Goal: Task Accomplishment & Management: Manage account settings

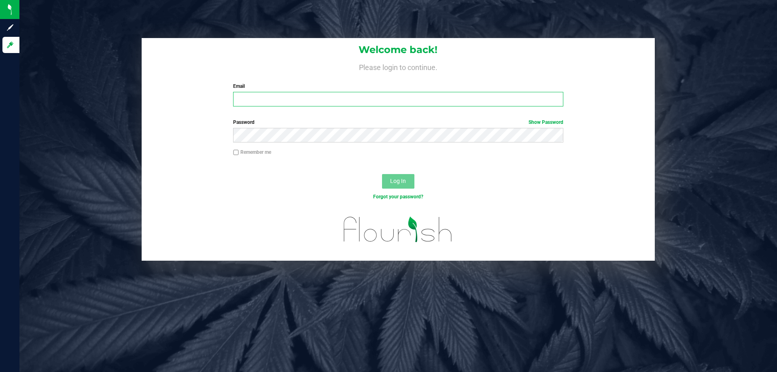
click at [259, 97] on input "Email" at bounding box center [398, 99] width 330 height 15
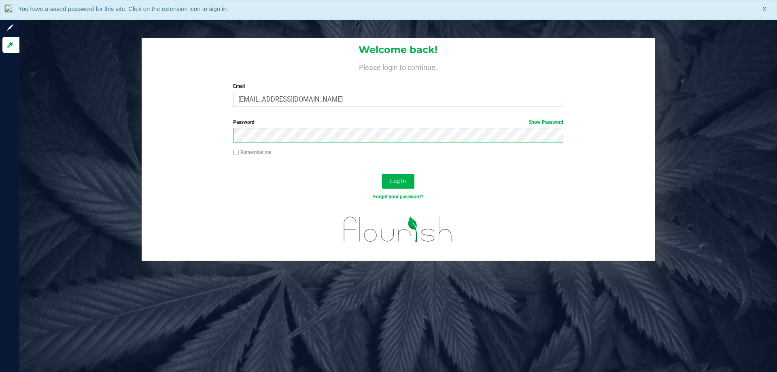
click at [382, 174] on button "Log In" at bounding box center [398, 181] width 32 height 15
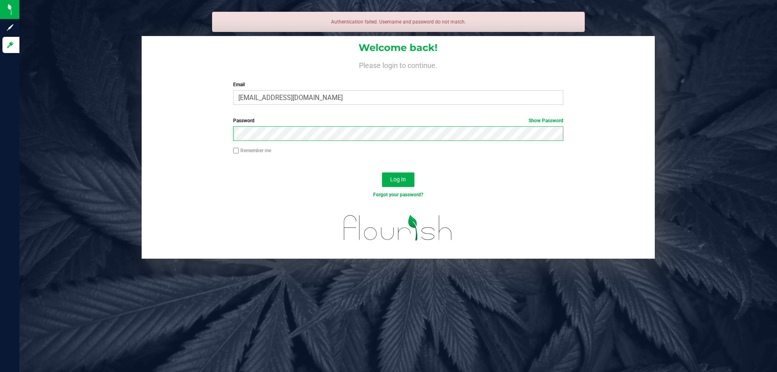
click at [382, 172] on button "Log In" at bounding box center [398, 179] width 32 height 15
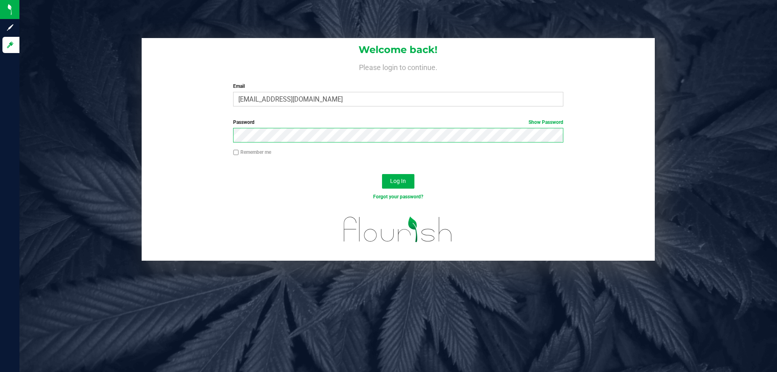
click at [382, 174] on button "Log In" at bounding box center [398, 181] width 32 height 15
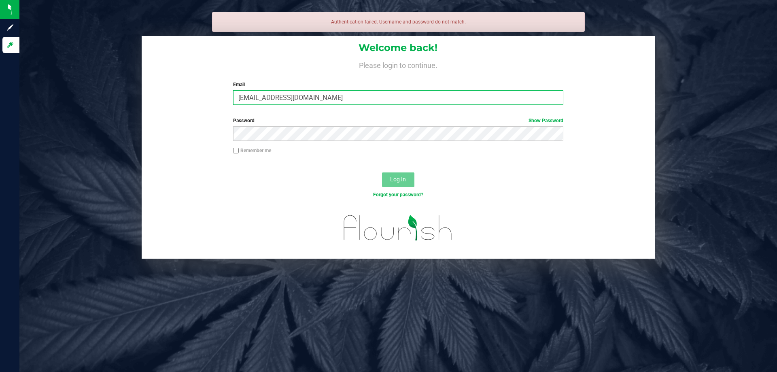
click at [255, 95] on input "kgarci@liveparallel.com" at bounding box center [398, 97] width 330 height 15
type input "[EMAIL_ADDRESS][DOMAIN_NAME]"
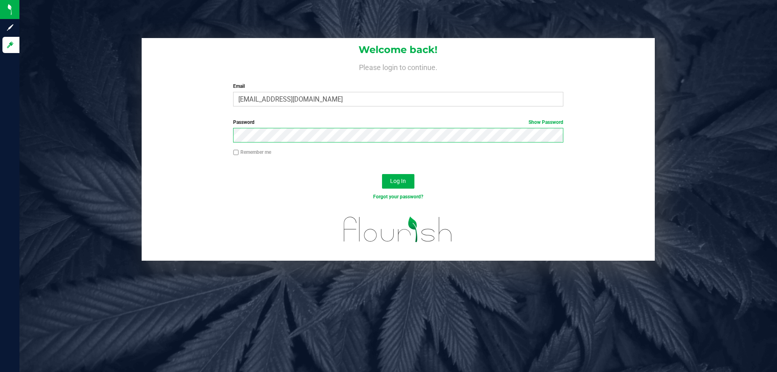
click at [382, 174] on button "Log In" at bounding box center [398, 181] width 32 height 15
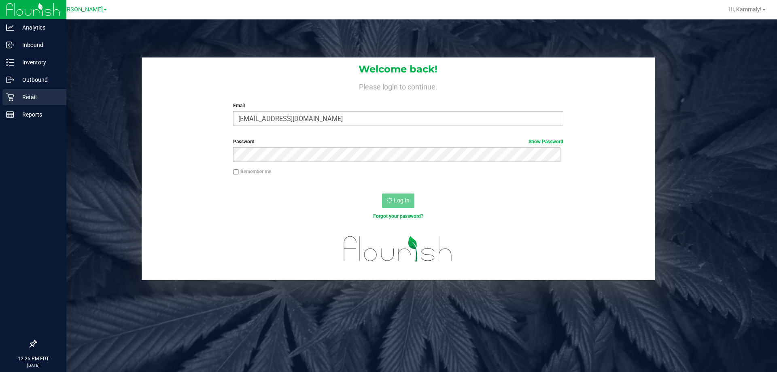
click at [5, 97] on div "Retail" at bounding box center [34, 97] width 64 height 16
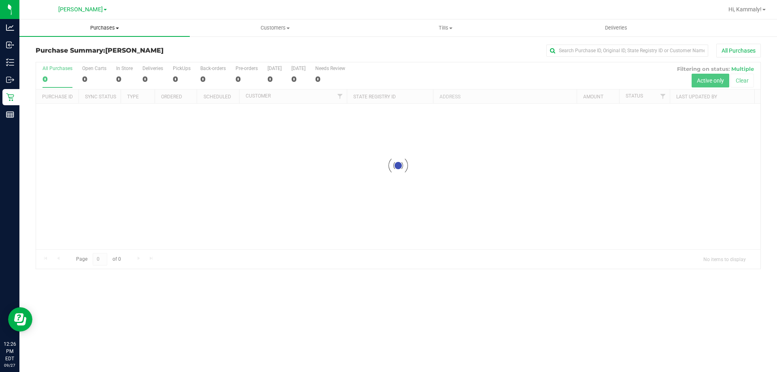
click at [112, 29] on span "Purchases" at bounding box center [104, 27] width 170 height 7
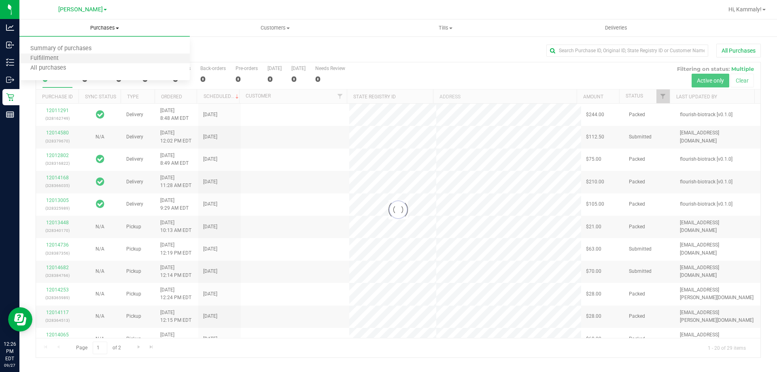
click at [95, 60] on li "Fulfillment" at bounding box center [104, 59] width 170 height 10
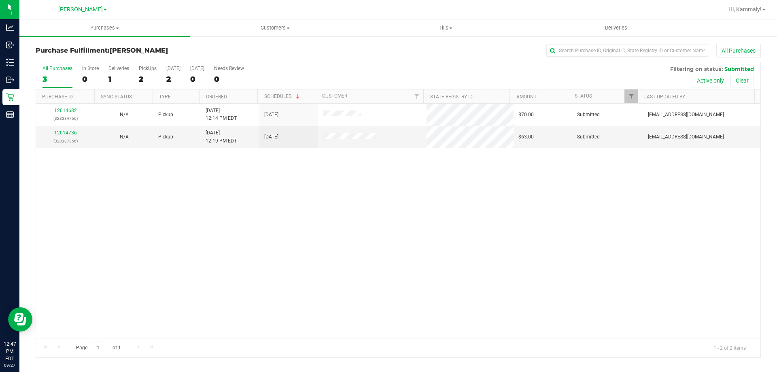
click at [257, 99] on div at bounding box center [258, 96] width 4 height 14
click at [252, 96] on th "Ordered" at bounding box center [228, 96] width 58 height 14
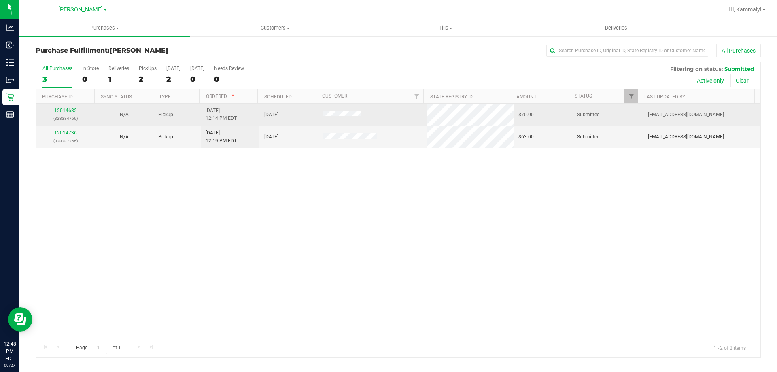
drag, startPoint x: 57, startPoint y: 111, endPoint x: 61, endPoint y: 110, distance: 4.1
click at [63, 110] on link "12014682" at bounding box center [65, 111] width 23 height 6
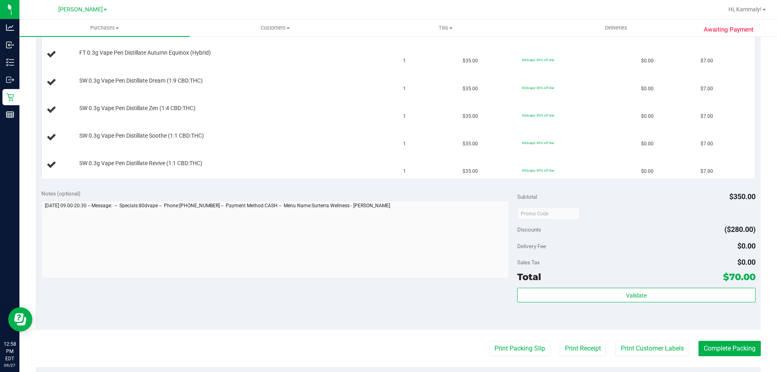
scroll to position [357, 0]
click at [490, 341] on button "Print Packing Slip" at bounding box center [519, 347] width 61 height 15
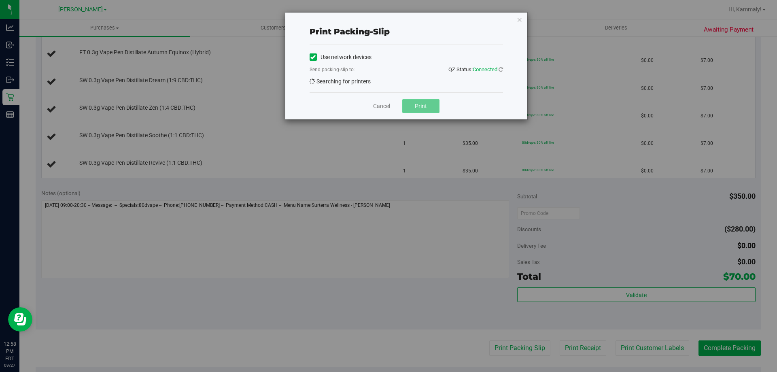
click at [426, 109] on span "Print" at bounding box center [421, 106] width 12 height 6
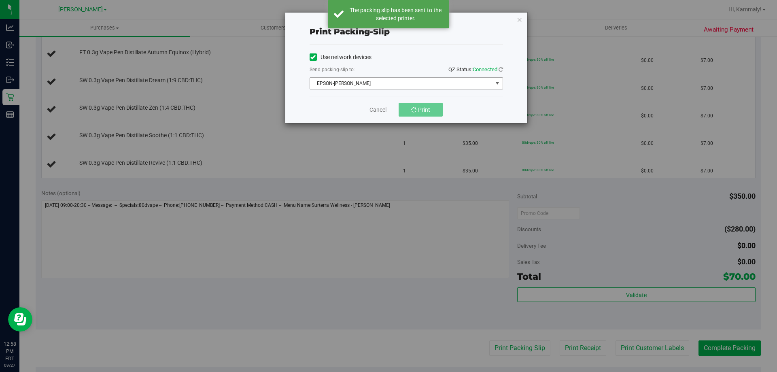
click at [495, 83] on span "select" at bounding box center [497, 83] width 6 height 6
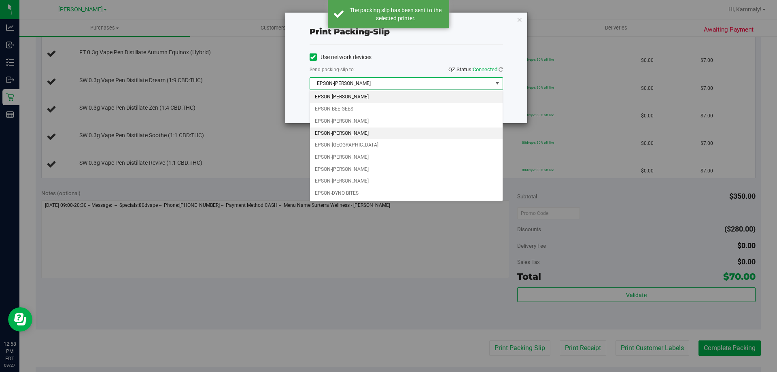
click at [408, 138] on li "EPSON-[PERSON_NAME]" at bounding box center [406, 133] width 193 height 12
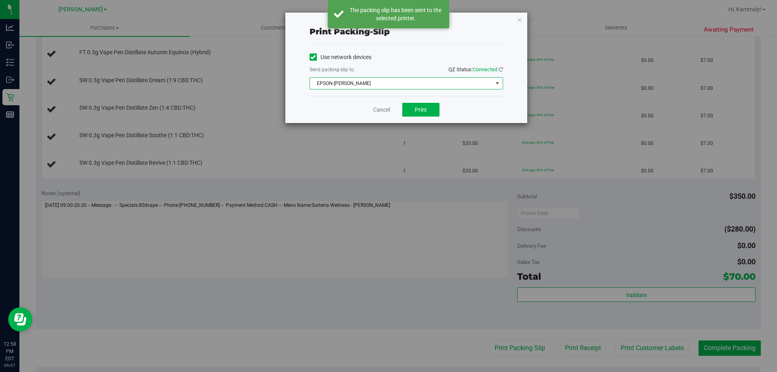
click at [412, 80] on span "EPSON-[PERSON_NAME]" at bounding box center [401, 83] width 182 height 11
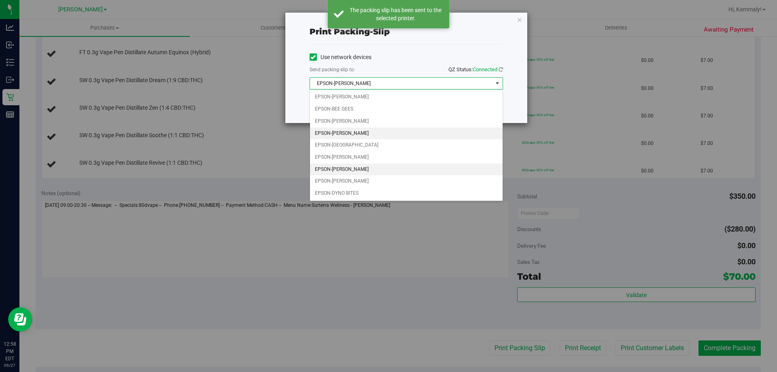
click at [370, 168] on li "EPSON-[PERSON_NAME]" at bounding box center [406, 169] width 193 height 12
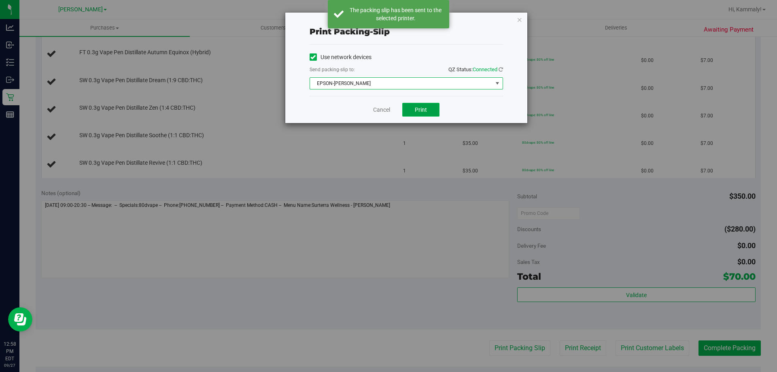
click at [428, 112] on button "Print" at bounding box center [420, 110] width 37 height 14
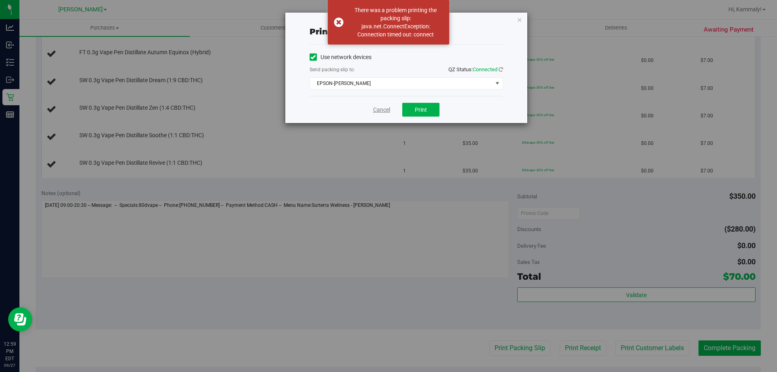
click at [378, 110] on link "Cancel" at bounding box center [381, 110] width 17 height 8
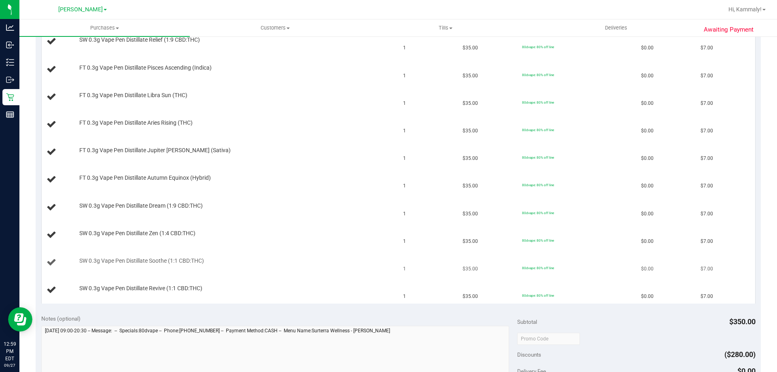
click at [373, 256] on td "SW 0.3g Vape Pen Distillate Soothe (1:1 CBD:THC)" at bounding box center [220, 263] width 357 height 28
click at [375, 250] on td "SW 0.3g Vape Pen Distillate Soothe (1:1 CBD:THC)" at bounding box center [220, 263] width 357 height 28
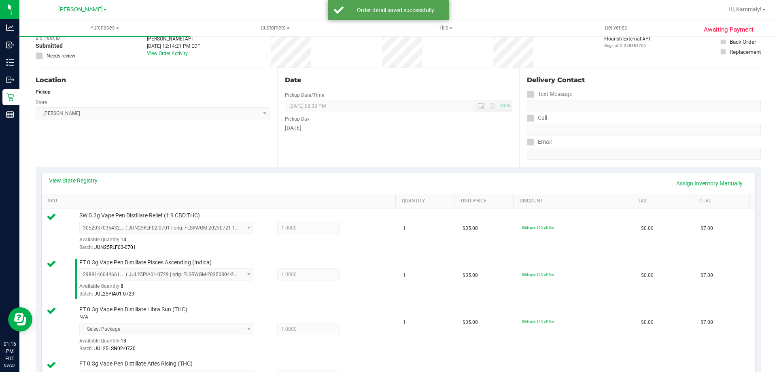
scroll to position [0, 0]
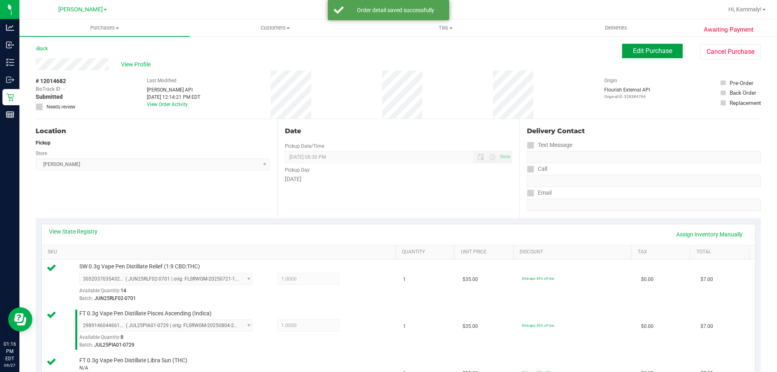
click at [654, 49] on span "Edit Purchase" at bounding box center [652, 51] width 39 height 8
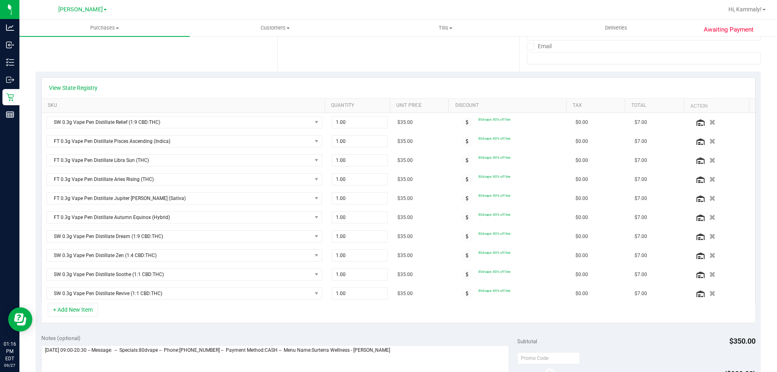
scroll to position [141, 0]
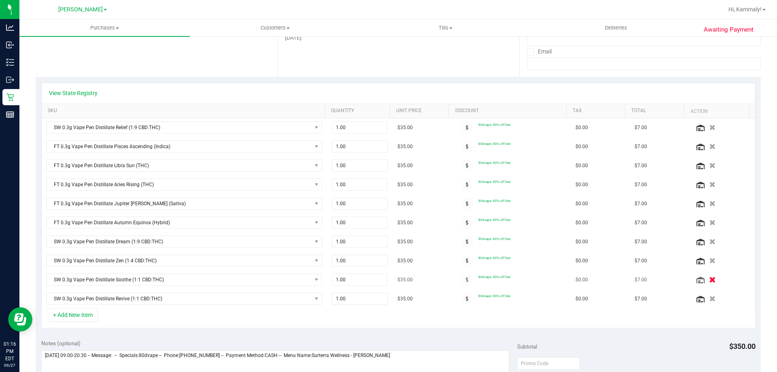
click at [709, 278] on icon "button" at bounding box center [712, 280] width 7 height 6
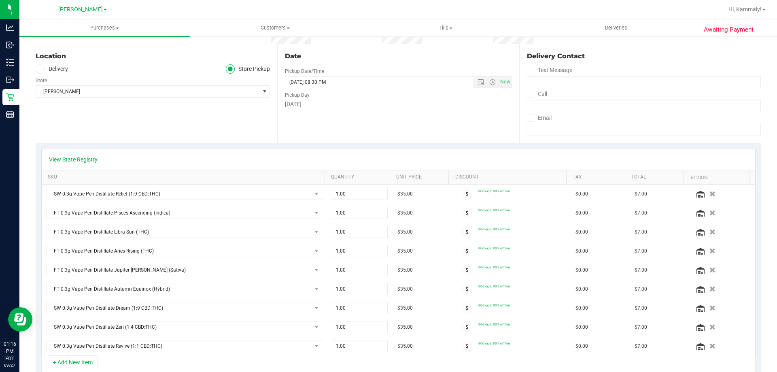
scroll to position [0, 0]
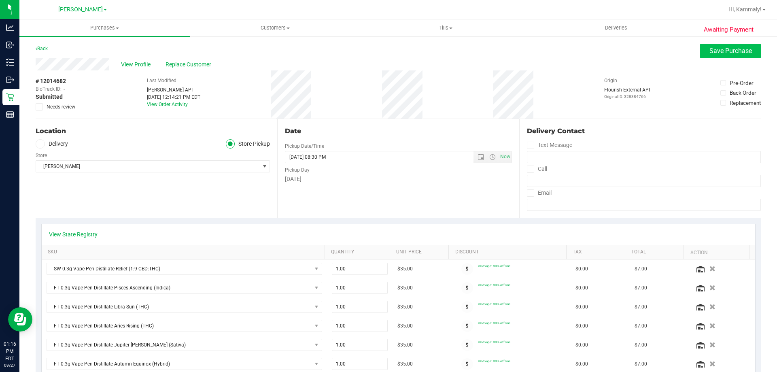
type textarea "Saturday 09/27/2025 09:00-20:30 -- Message: -- Specials:80dvape -- Phone:813255…"
click at [740, 52] on span "Save Purchase" at bounding box center [730, 51] width 42 height 8
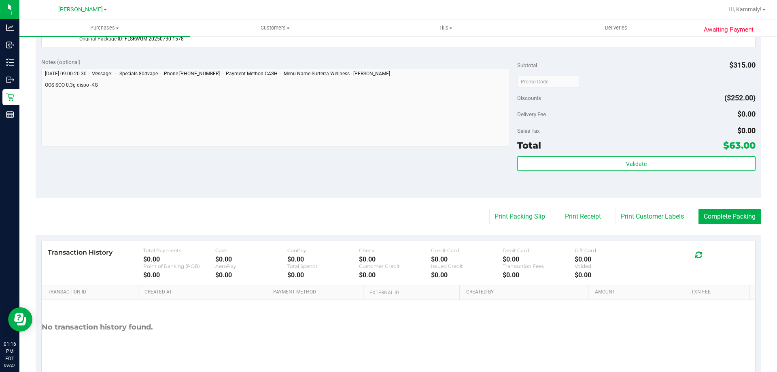
scroll to position [734, 0]
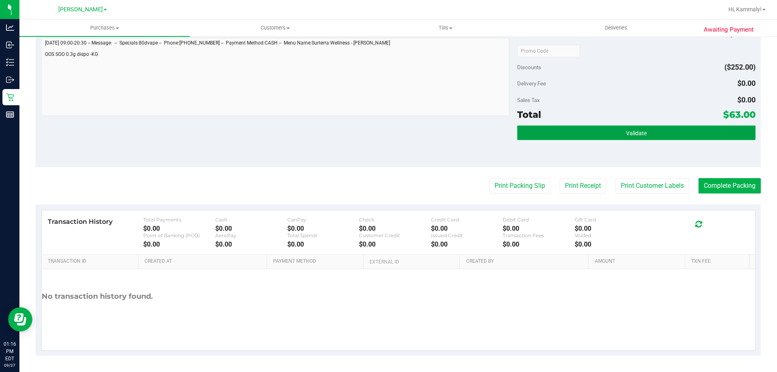
click at [691, 138] on button "Validate" at bounding box center [636, 132] width 238 height 15
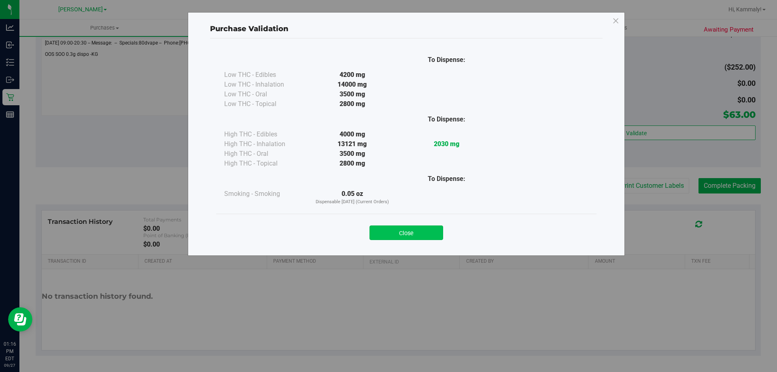
click at [438, 237] on button "Close" at bounding box center [406, 232] width 74 height 15
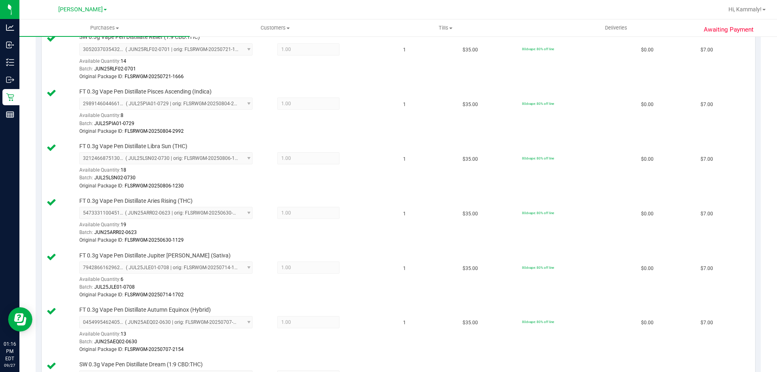
scroll to position [229, 0]
click at [430, 53] on td "1" at bounding box center [427, 58] width 59 height 55
click at [430, 115] on td "1" at bounding box center [427, 112] width 59 height 55
click at [425, 167] on td "1" at bounding box center [427, 167] width 59 height 55
click at [432, 219] on td "1" at bounding box center [427, 222] width 59 height 55
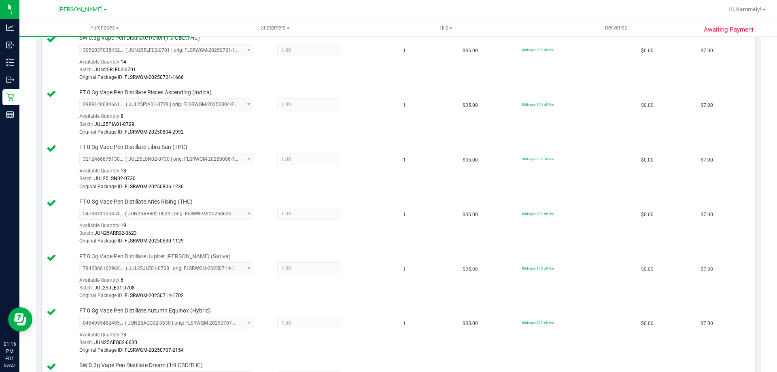
click at [428, 271] on td "1" at bounding box center [427, 276] width 59 height 55
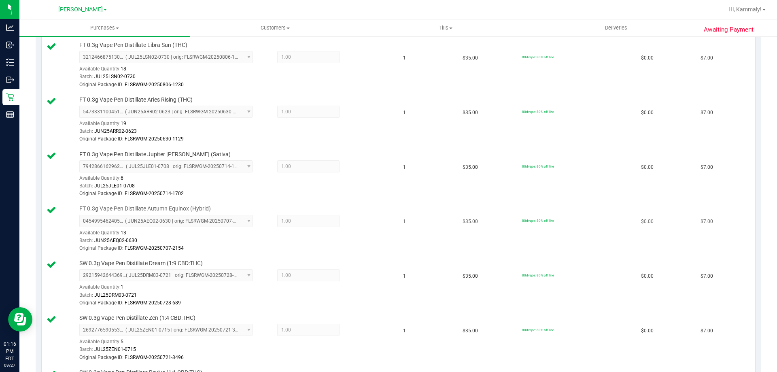
click at [424, 227] on td "1" at bounding box center [427, 228] width 59 height 55
click at [428, 280] on td "1" at bounding box center [427, 283] width 59 height 55
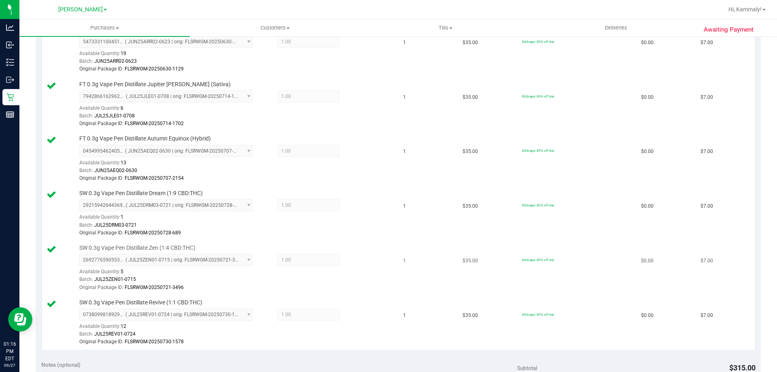
click at [427, 266] on td "1" at bounding box center [427, 268] width 59 height 55
click at [421, 313] on td "1" at bounding box center [427, 322] width 59 height 54
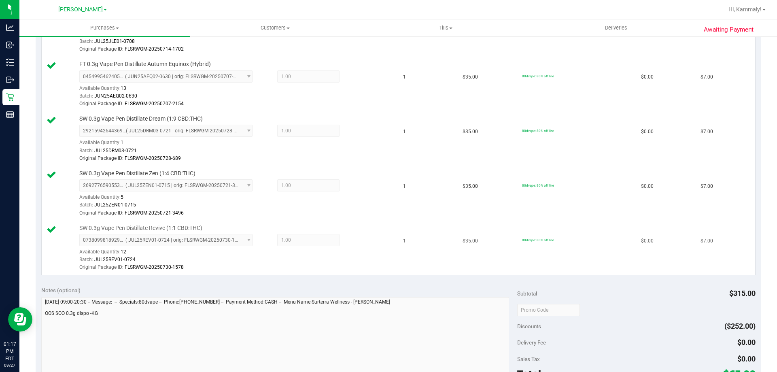
scroll to position [572, 0]
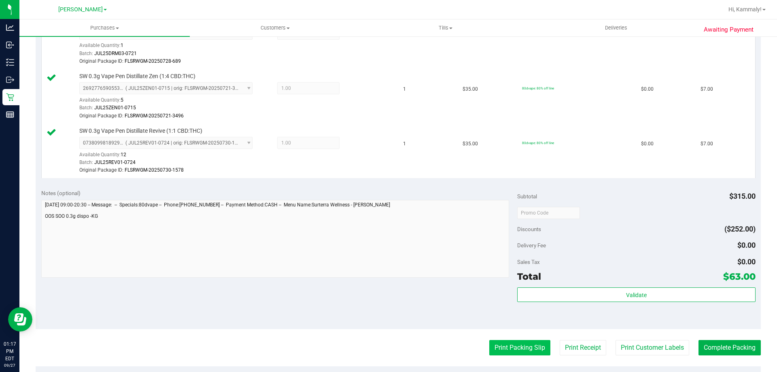
click at [492, 348] on button "Print Packing Slip" at bounding box center [519, 347] width 61 height 15
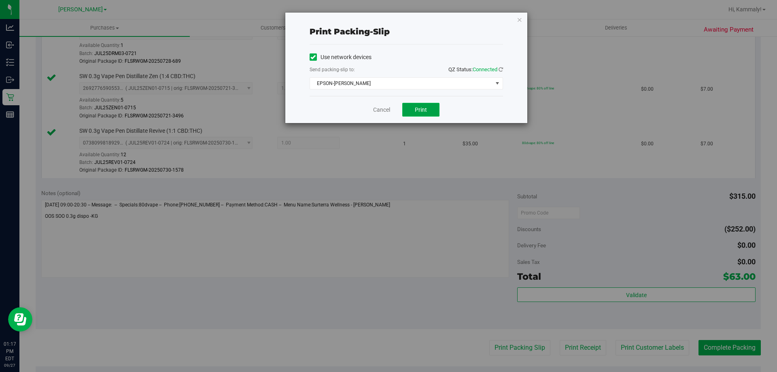
click at [431, 108] on button "Print" at bounding box center [420, 110] width 37 height 14
click at [382, 110] on link "Cancel" at bounding box center [381, 110] width 17 height 8
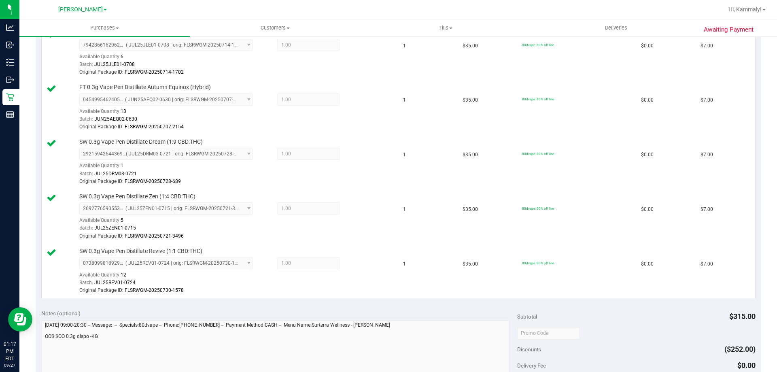
scroll to position [512, 0]
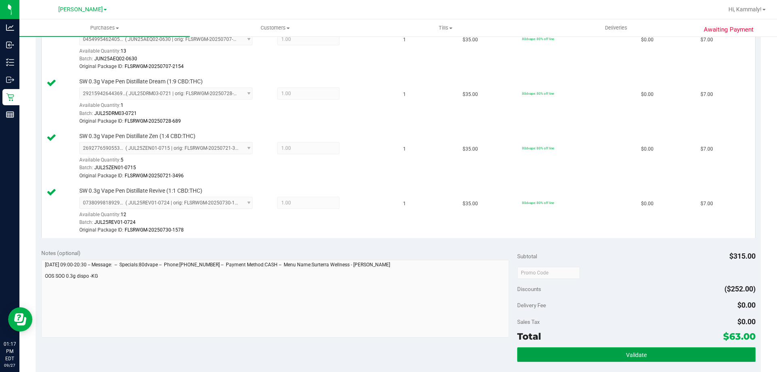
click at [570, 349] on button "Validate" at bounding box center [636, 354] width 238 height 15
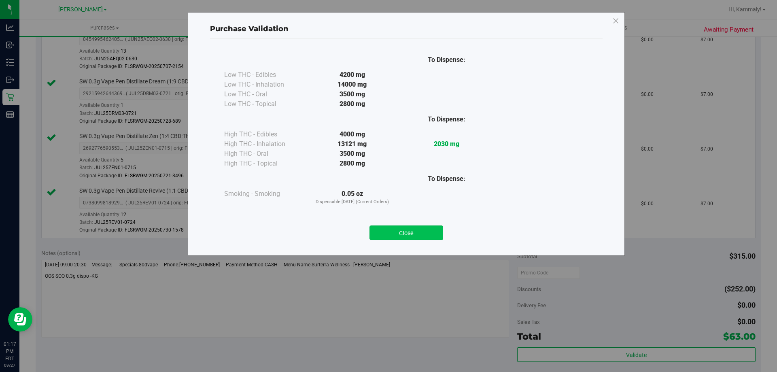
click at [436, 237] on button "Close" at bounding box center [406, 232] width 74 height 15
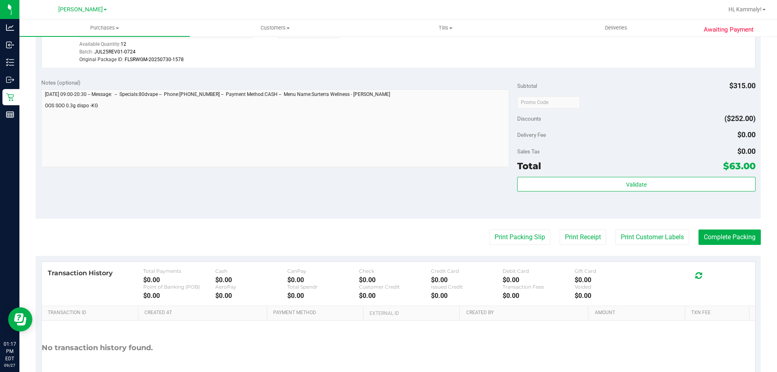
scroll to position [734, 0]
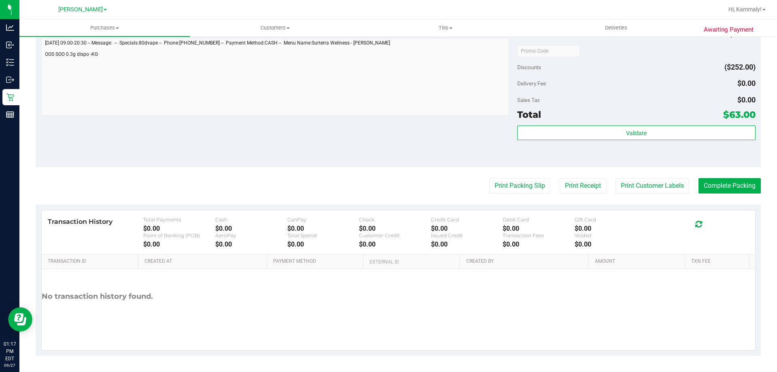
click at [728, 187] on button "Complete Packing" at bounding box center [729, 185] width 62 height 15
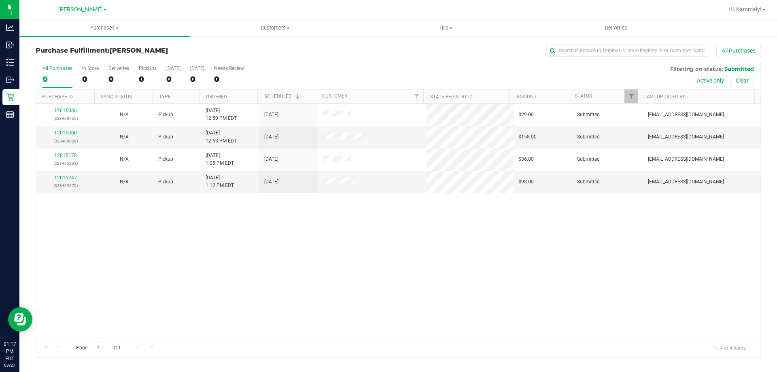
click at [248, 96] on th "Ordered" at bounding box center [228, 96] width 58 height 14
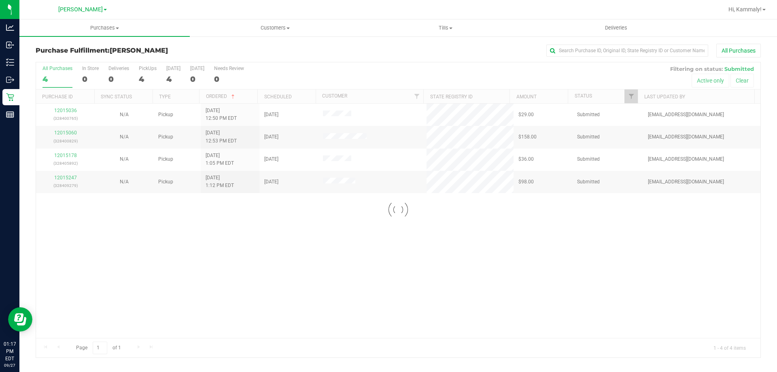
click at [69, 111] on div at bounding box center [398, 209] width 724 height 295
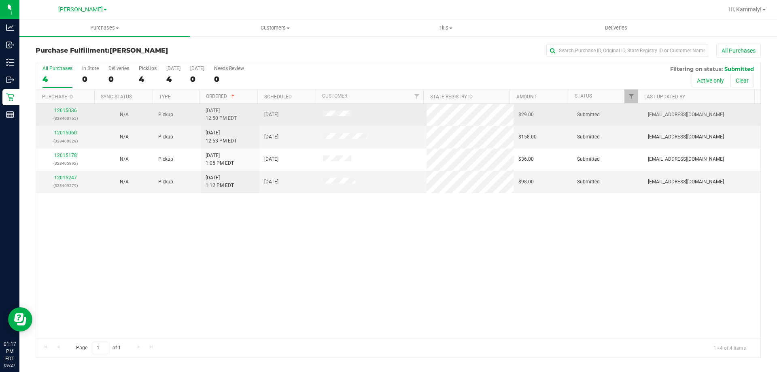
click at [71, 123] on td "12015036 (328400765)" at bounding box center [65, 115] width 59 height 22
click at [60, 110] on link "12015036" at bounding box center [65, 111] width 23 height 6
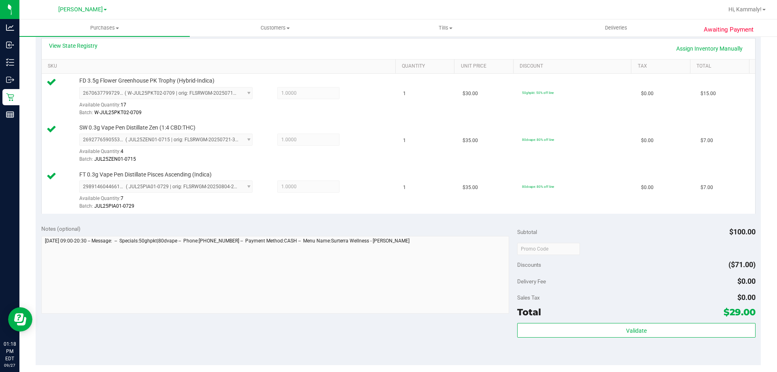
scroll to position [231, 0]
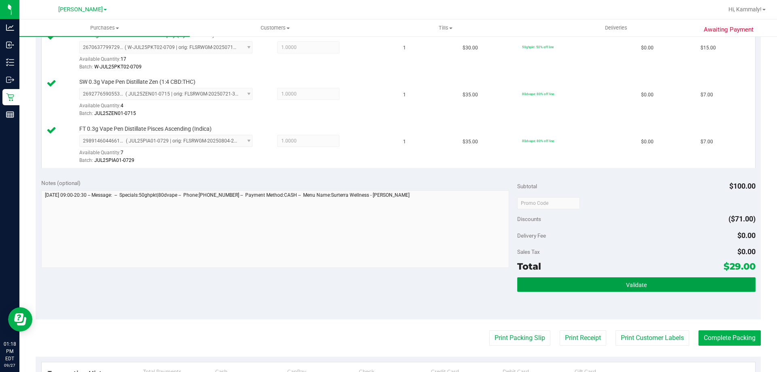
click at [658, 282] on button "Validate" at bounding box center [636, 284] width 238 height 15
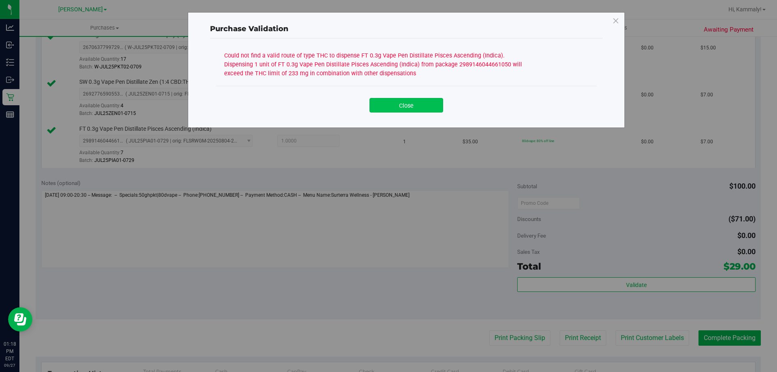
click at [412, 104] on button "Close" at bounding box center [406, 105] width 74 height 15
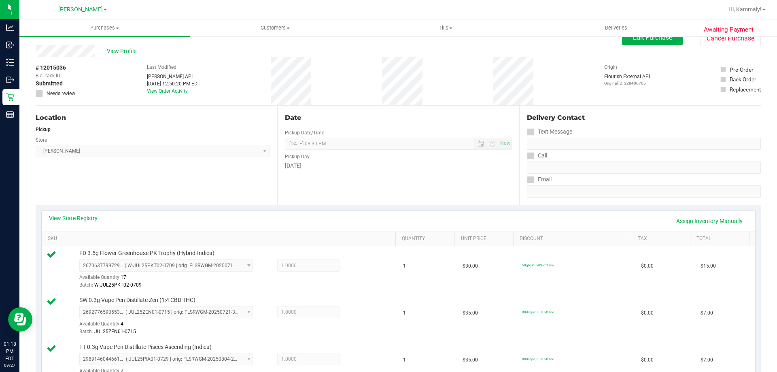
scroll to position [0, 0]
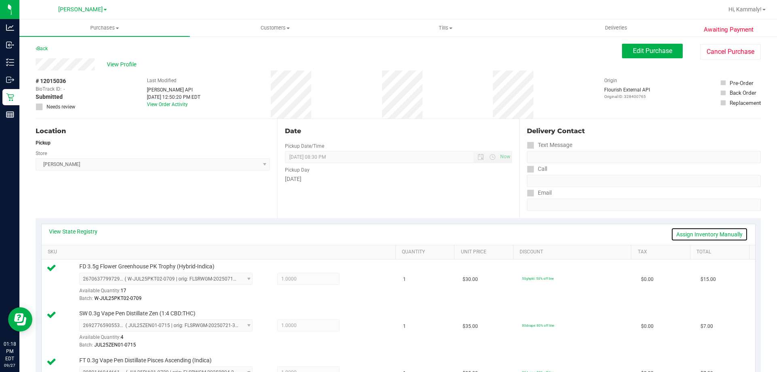
click at [696, 229] on link "Assign Inventory Manually" at bounding box center [709, 234] width 77 height 14
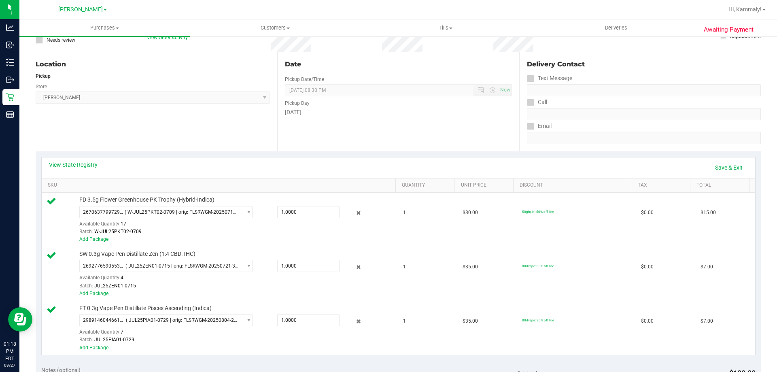
scroll to position [92, 0]
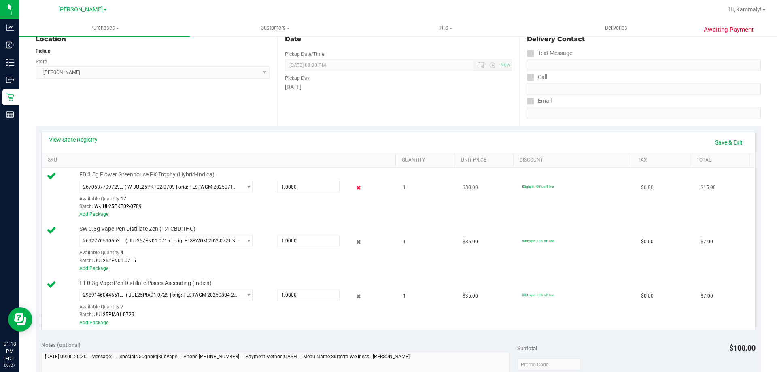
click at [354, 189] on icon at bounding box center [358, 187] width 8 height 9
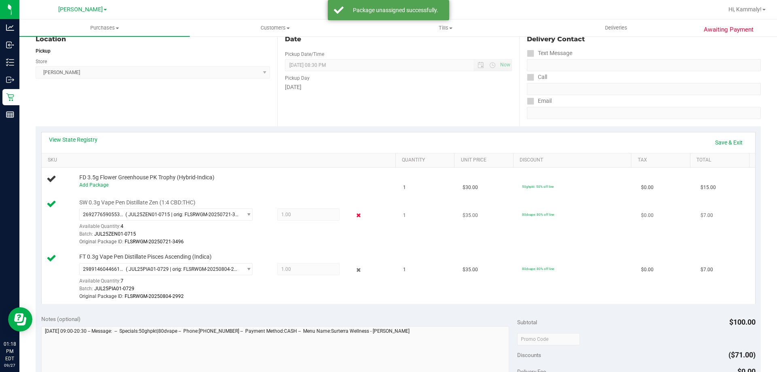
click at [354, 216] on icon at bounding box center [358, 215] width 8 height 9
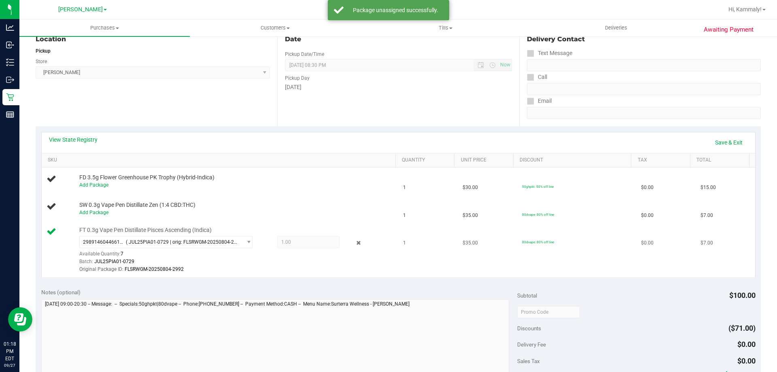
click at [361, 231] on div "FT 0.3g Vape Pen Distillate Pisces Ascending (Indica) 2989146044661050 ( JUL25P…" at bounding box center [233, 250] width 316 height 48
click at [354, 241] on icon at bounding box center [358, 242] width 8 height 9
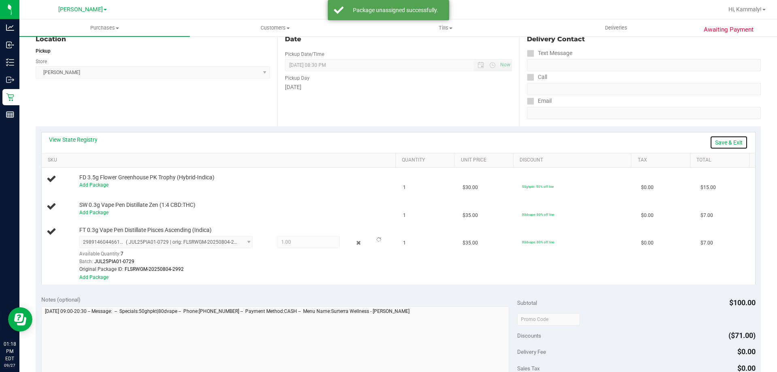
click at [721, 144] on link "Save & Exit" at bounding box center [728, 142] width 38 height 14
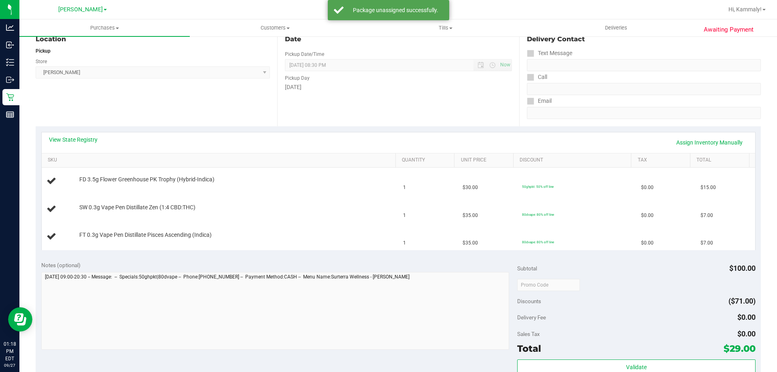
scroll to position [0, 0]
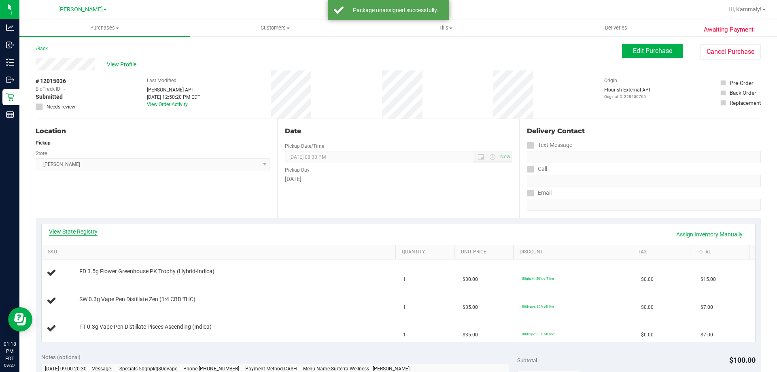
click at [88, 228] on link "View State Registry" at bounding box center [73, 231] width 49 height 8
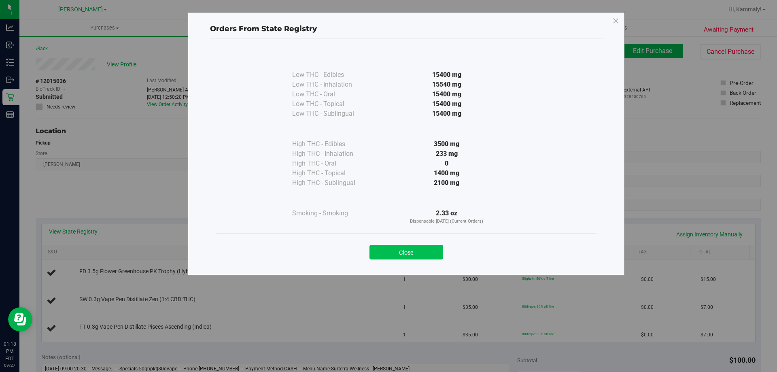
click at [437, 247] on button "Close" at bounding box center [406, 252] width 74 height 15
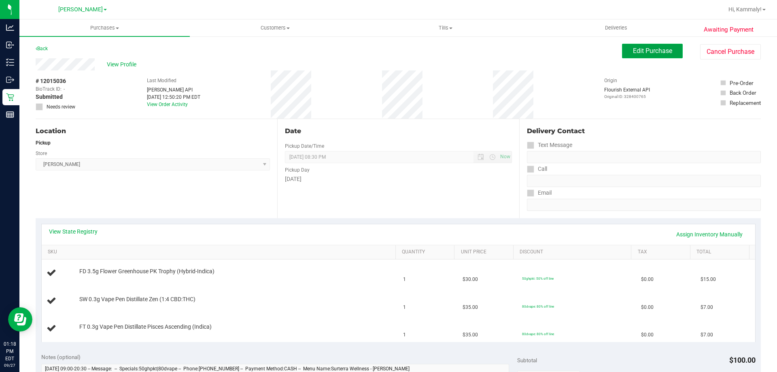
click at [656, 57] on button "Edit Purchase" at bounding box center [652, 51] width 61 height 15
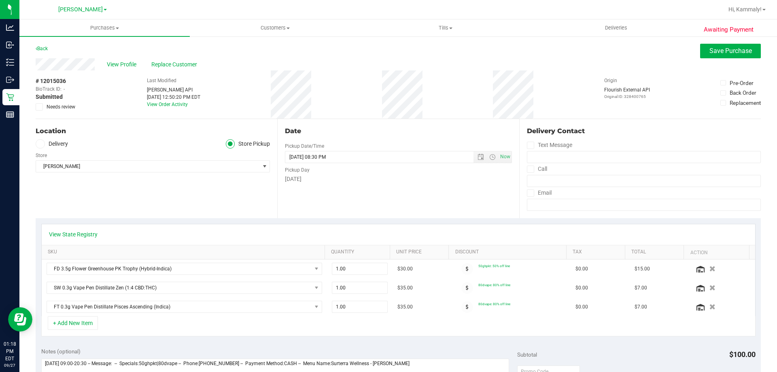
click at [73, 104] on span "Needs review" at bounding box center [61, 106] width 29 height 7
click at [0, 0] on input "Needs review" at bounding box center [0, 0] width 0 height 0
click at [84, 236] on link "View State Registry" at bounding box center [73, 234] width 49 height 8
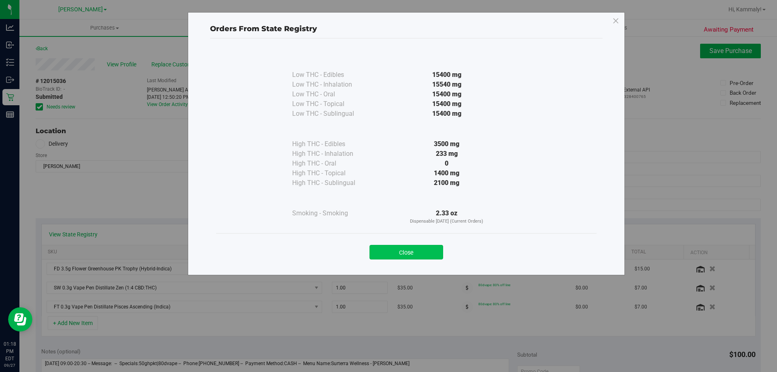
click at [413, 259] on button "Close" at bounding box center [406, 252] width 74 height 15
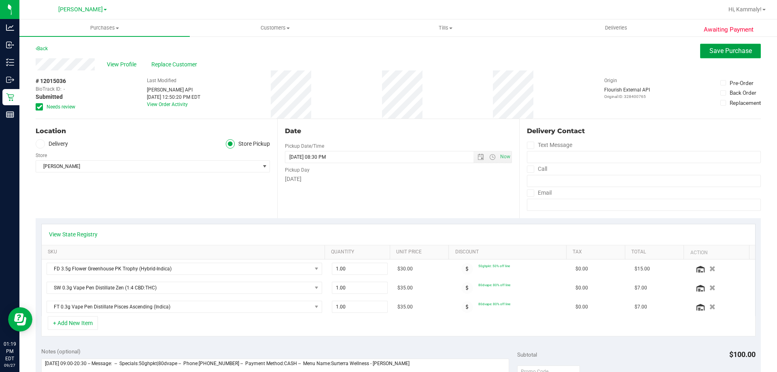
click at [726, 57] on button "Save Purchase" at bounding box center [730, 51] width 61 height 15
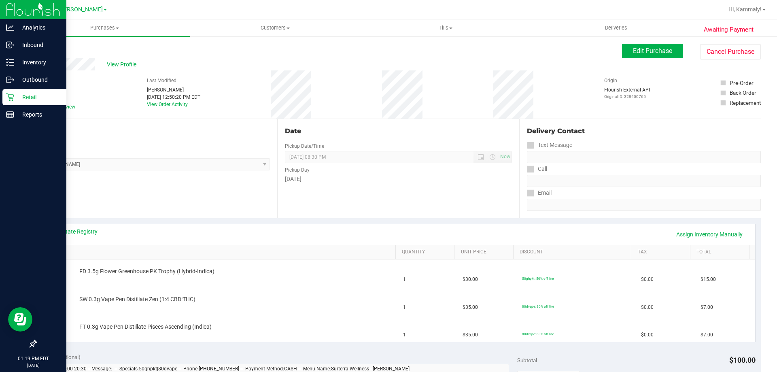
click at [9, 93] on div "Retail" at bounding box center [34, 97] width 64 height 16
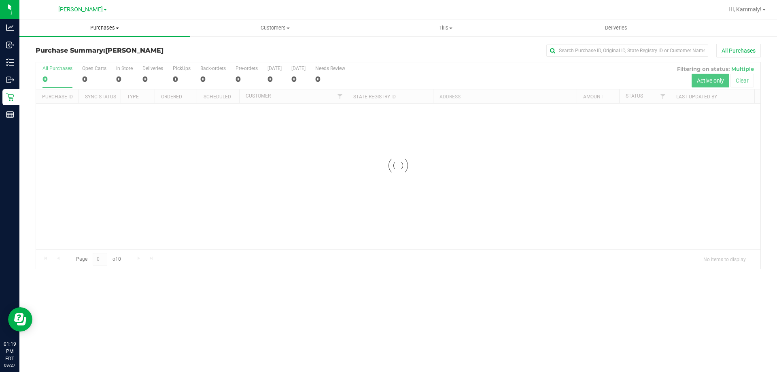
click at [117, 28] on span at bounding box center [117, 29] width 3 height 2
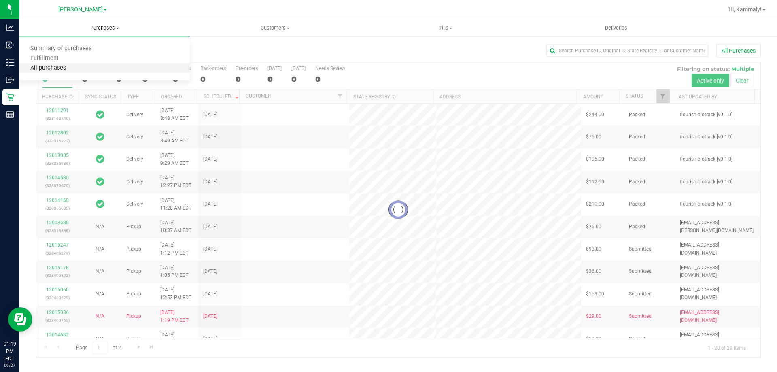
click at [72, 66] on span "All purchases" at bounding box center [47, 68] width 57 height 7
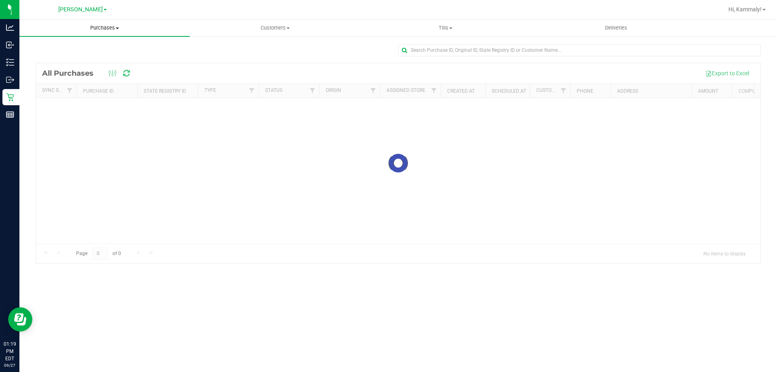
click at [120, 31] on span "Purchases" at bounding box center [104, 27] width 170 height 7
click at [66, 62] on span "Fulfillment" at bounding box center [44, 58] width 50 height 7
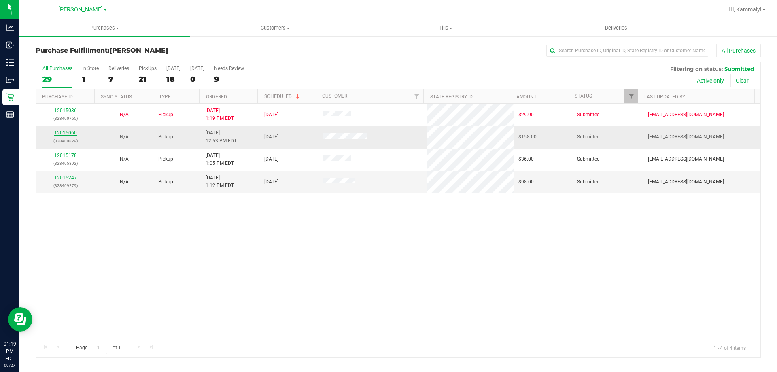
click at [69, 133] on link "12015060" at bounding box center [65, 133] width 23 height 6
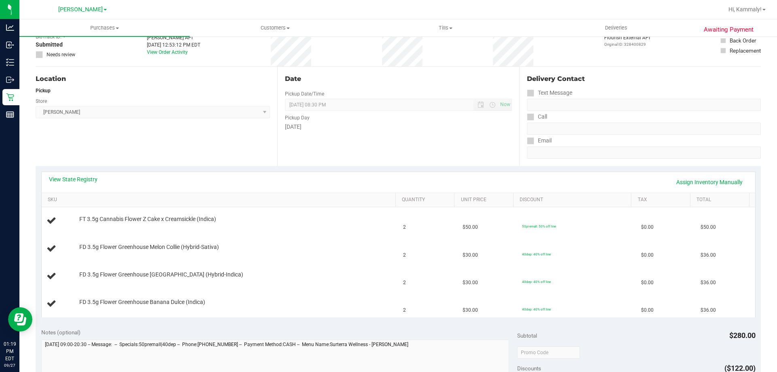
scroll to position [126, 0]
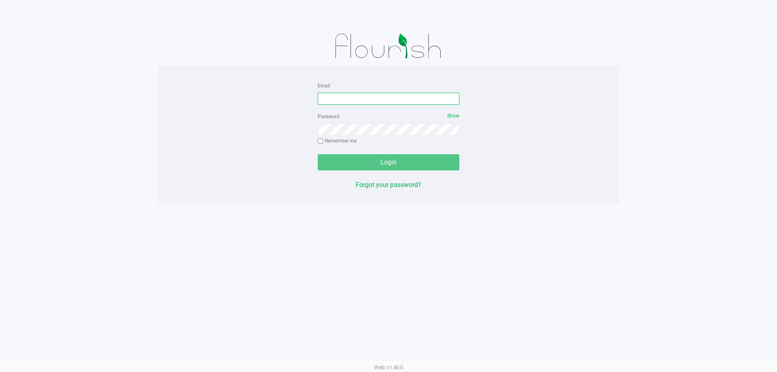
click at [394, 101] on input "Email" at bounding box center [389, 99] width 142 height 12
type input "[EMAIL_ADDRESS][DOMAIN_NAME]"
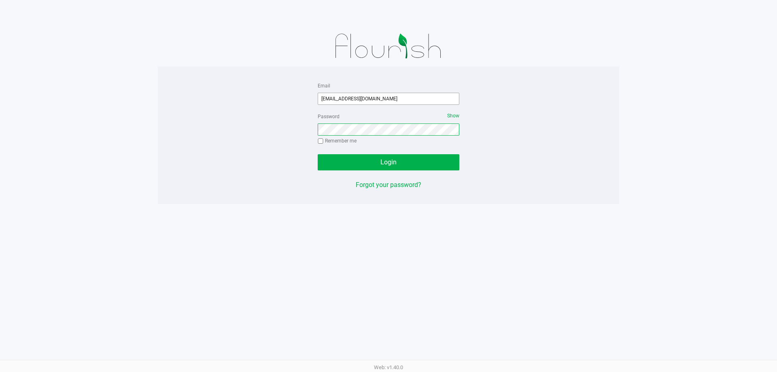
click at [318, 154] on button "Login" at bounding box center [389, 162] width 142 height 16
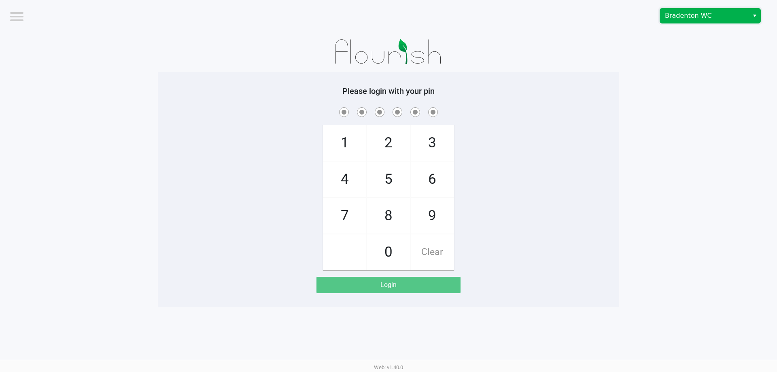
click at [716, 19] on span "Bradenton WC" at bounding box center [704, 16] width 79 height 10
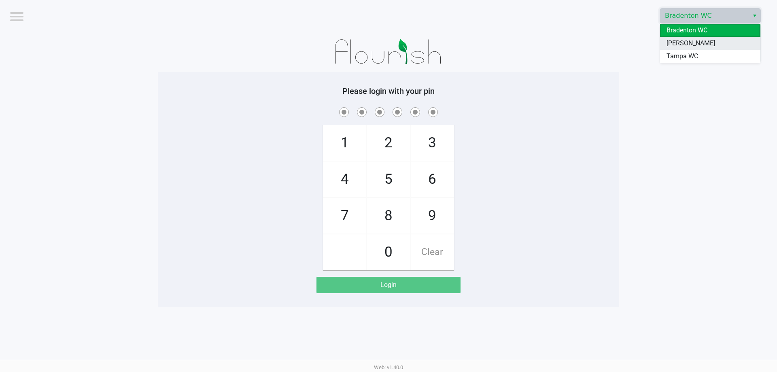
click at [695, 43] on span "[PERSON_NAME]" at bounding box center [690, 43] width 49 height 10
checkbox input "true"
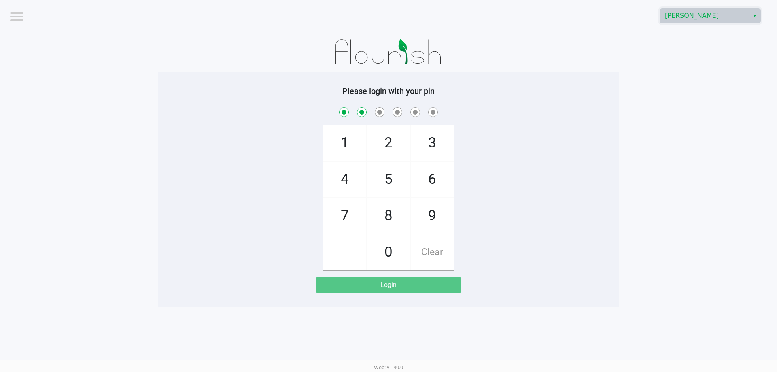
checkbox input "true"
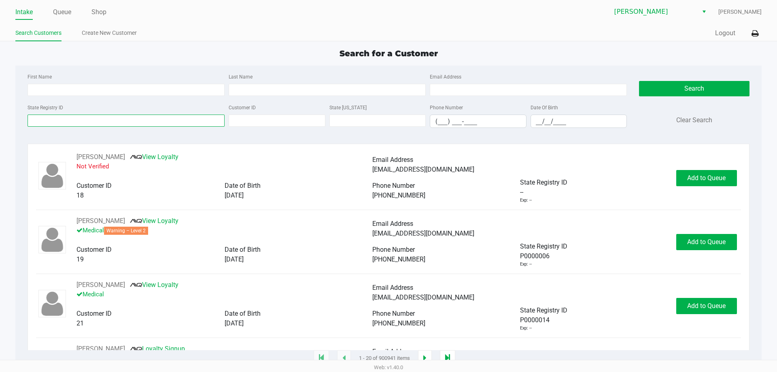
click at [179, 120] on input "State Registry ID" at bounding box center [126, 120] width 197 height 12
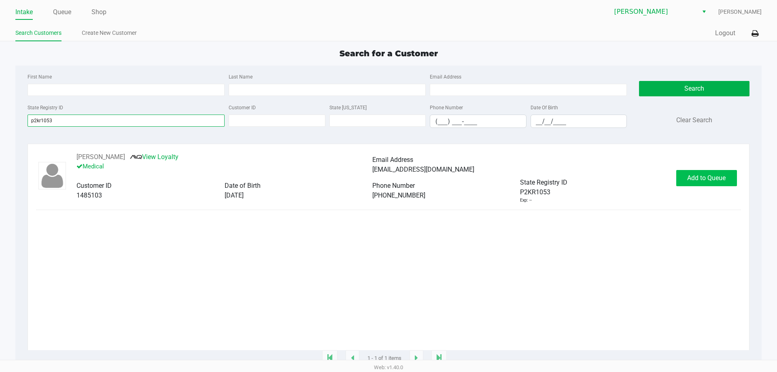
type input "p2kr1053"
click at [713, 184] on button "Add to Queue" at bounding box center [706, 178] width 61 height 16
click at [713, 184] on div "Add to Queue" at bounding box center [706, 178] width 61 height 16
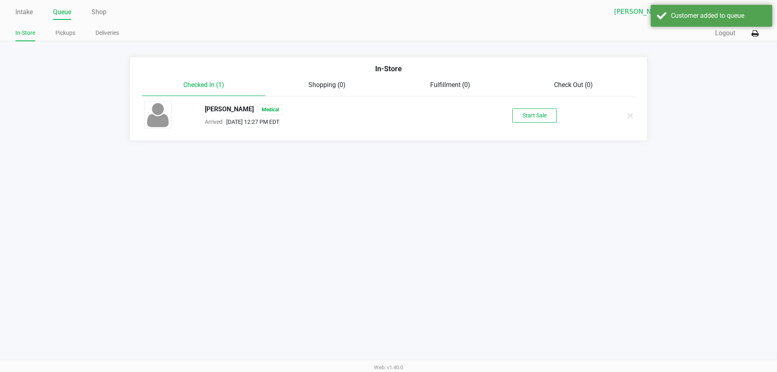
drag, startPoint x: 713, startPoint y: 184, endPoint x: 522, endPoint y: 133, distance: 198.1
click at [540, 123] on div "RICHARD FERNANDEZ Medical Arrived Sep 27, 2025 12:27 PM EDT Start Sale" at bounding box center [388, 115] width 501 height 28
click at [521, 114] on button "Start Sale" at bounding box center [534, 115] width 44 height 14
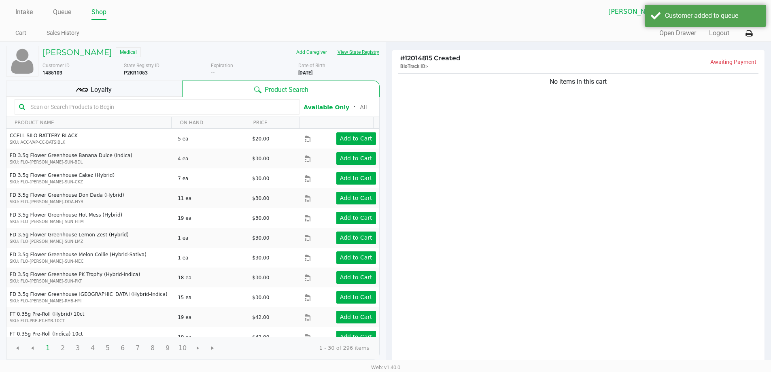
click at [362, 49] on button "View State Registry" at bounding box center [355, 52] width 47 height 13
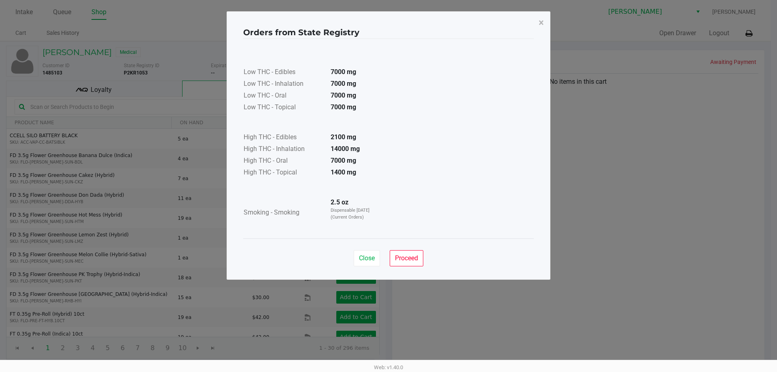
click at [297, 177] on td "High THC - Topical" at bounding box center [283, 173] width 81 height 12
click at [403, 260] on span "Proceed" at bounding box center [406, 258] width 23 height 8
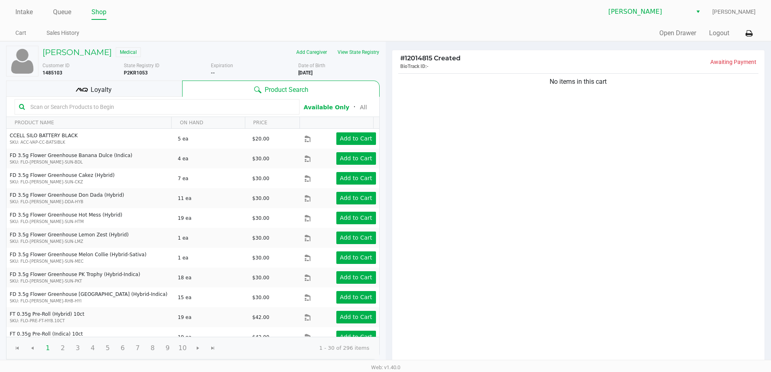
click at [95, 108] on input "text" at bounding box center [161, 107] width 268 height 12
type input "c"
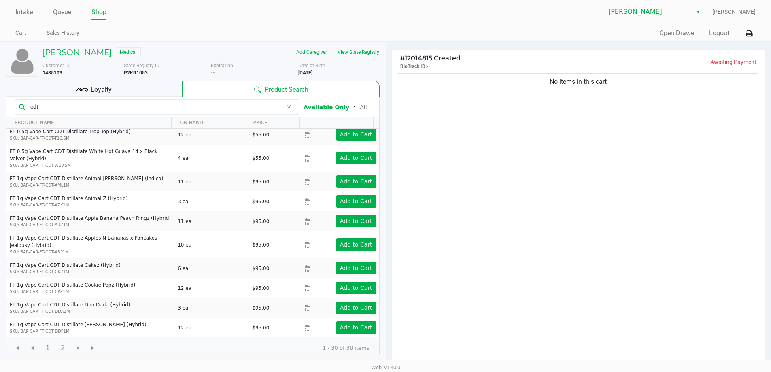
scroll to position [341, 0]
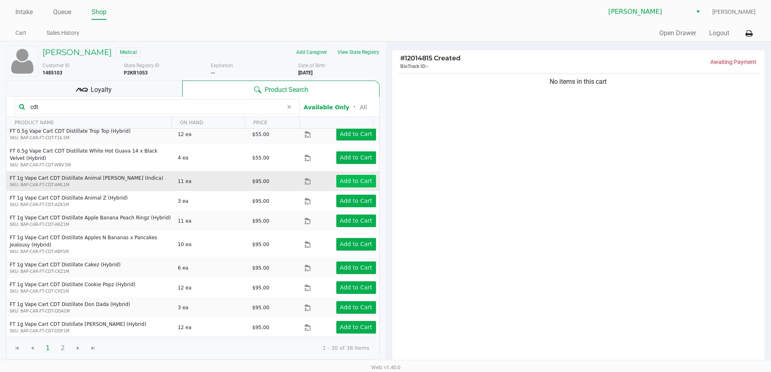
type input "cdt"
click at [355, 182] on app-button-loader "Add to Cart" at bounding box center [356, 181] width 32 height 6
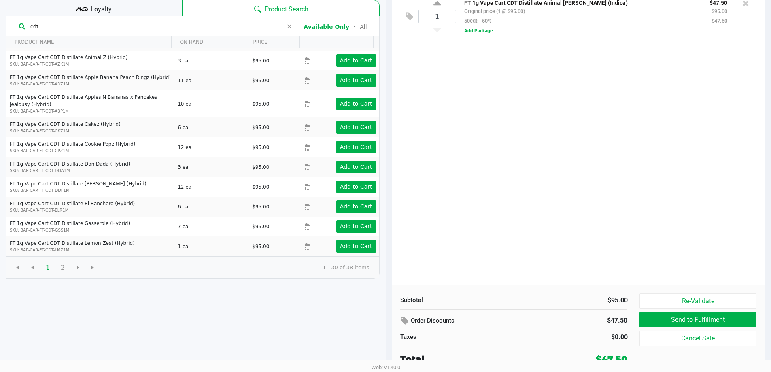
scroll to position [81, 0]
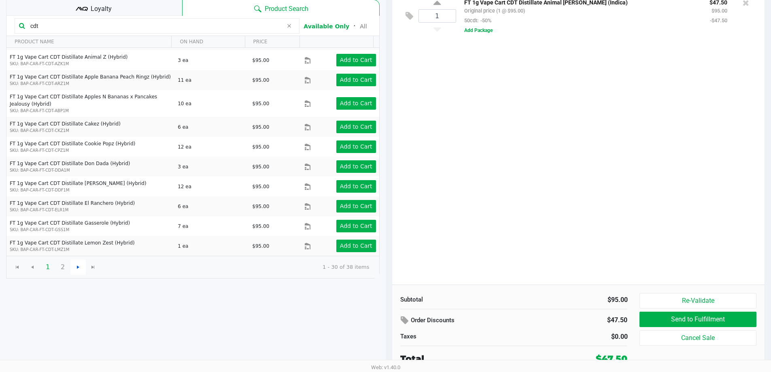
click at [75, 262] on span at bounding box center [77, 266] width 15 height 15
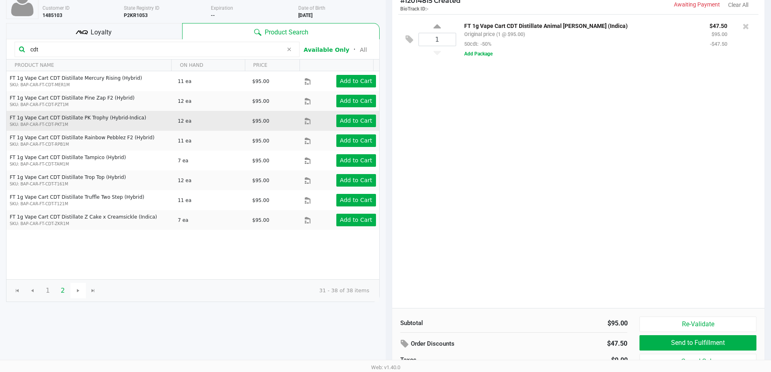
scroll to position [0, 0]
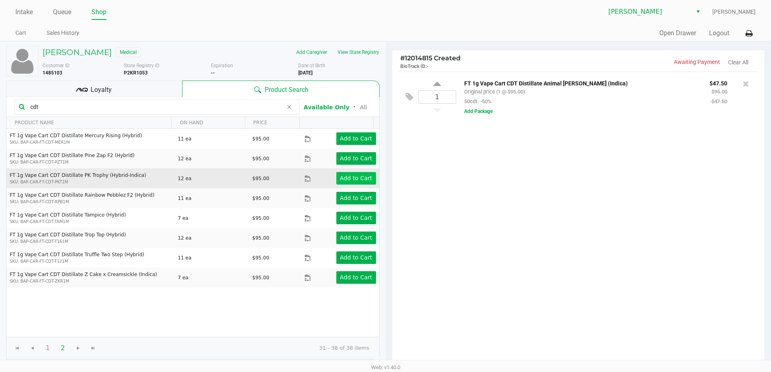
click at [354, 178] on app-button-loader "Add to Cart" at bounding box center [356, 178] width 32 height 6
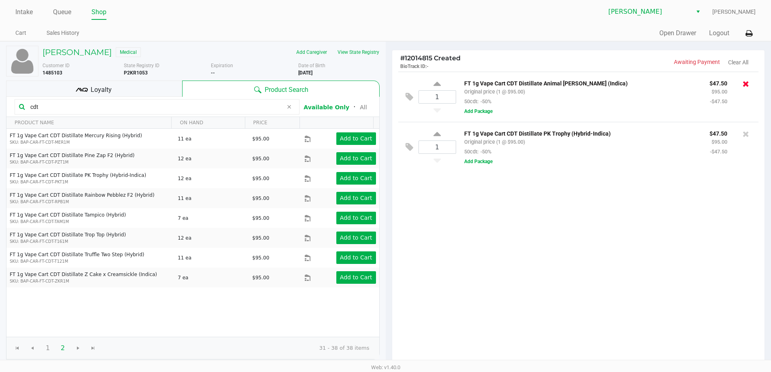
click at [743, 84] on icon at bounding box center [745, 84] width 6 height 8
click at [34, 345] on span "Go to the previous page" at bounding box center [32, 348] width 6 height 6
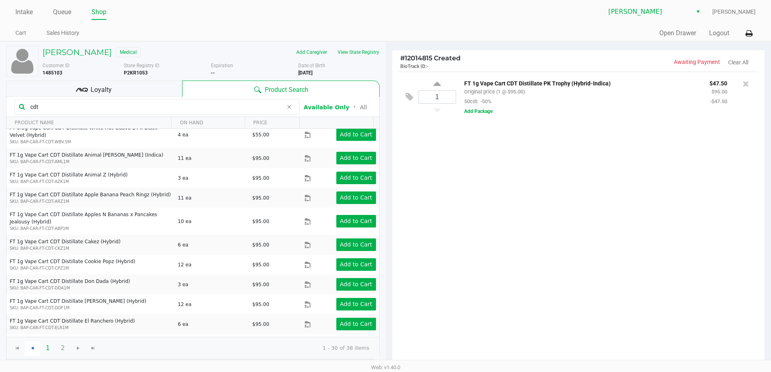
scroll to position [358, 0]
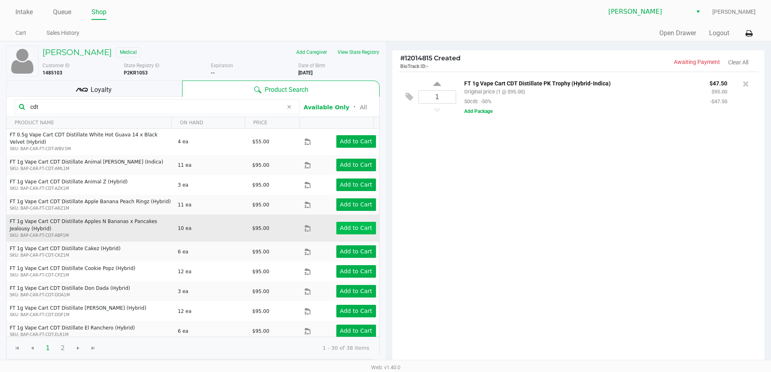
click at [361, 233] on button "Add to Cart" at bounding box center [356, 228] width 40 height 13
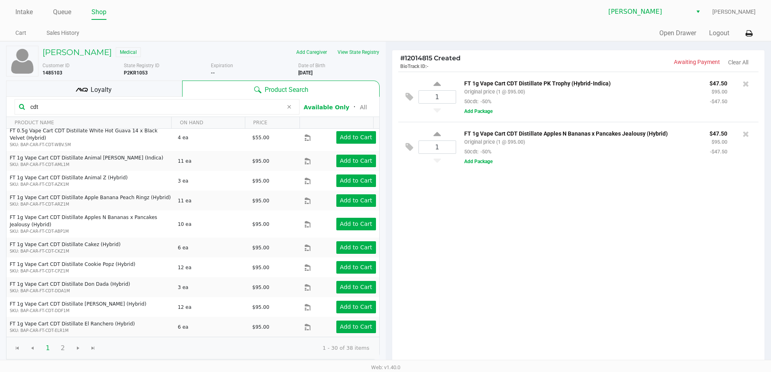
scroll to position [355, 0]
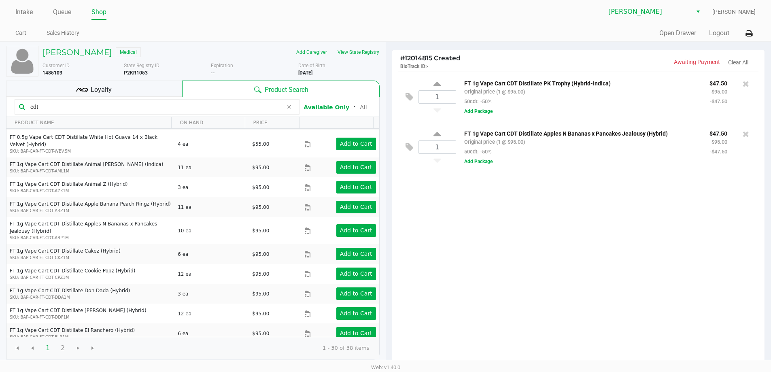
click at [438, 139] on icon at bounding box center [436, 135] width 7 height 10
type input "2"
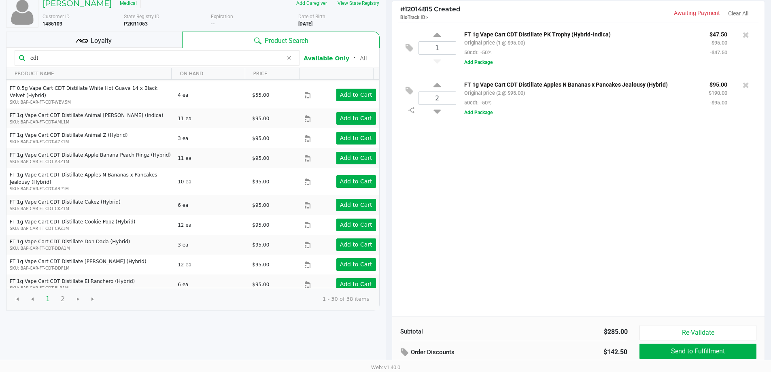
scroll to position [83, 0]
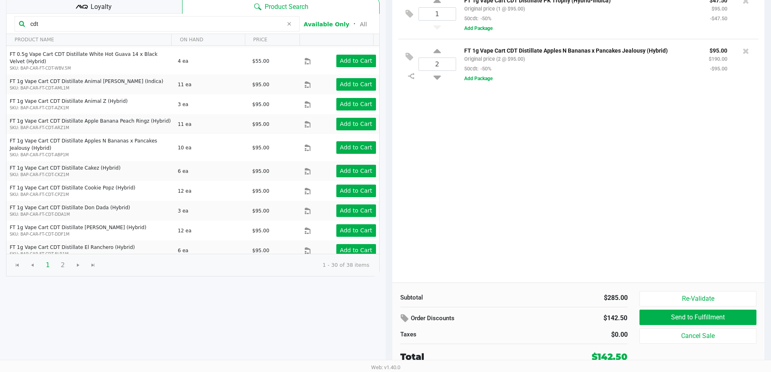
click at [437, 80] on icon at bounding box center [436, 76] width 7 height 10
type input "1"
click at [136, 10] on div "Loyalty" at bounding box center [94, 6] width 176 height 16
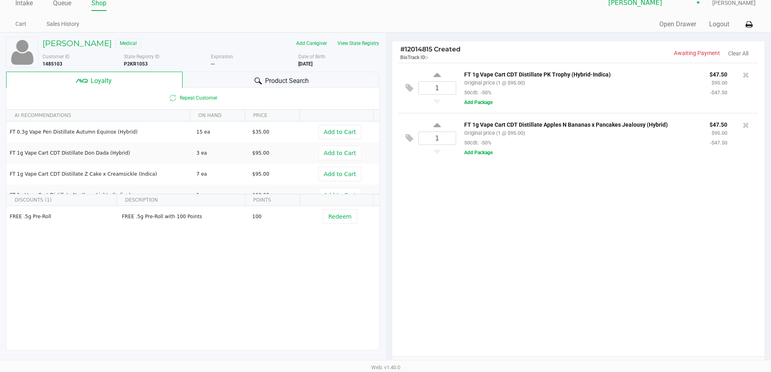
scroll to position [0, 0]
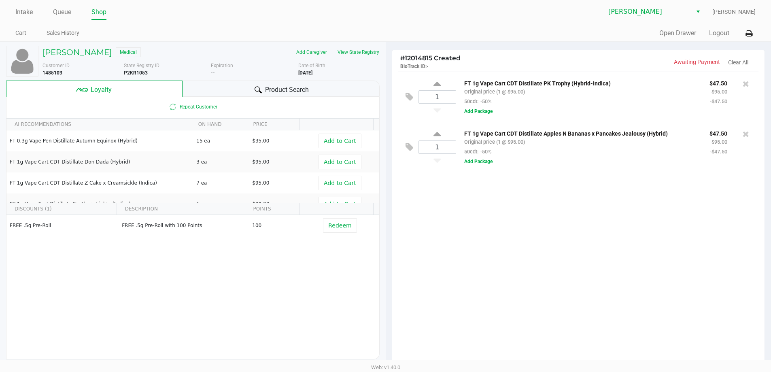
click at [227, 89] on div "Product Search" at bounding box center [280, 88] width 197 height 16
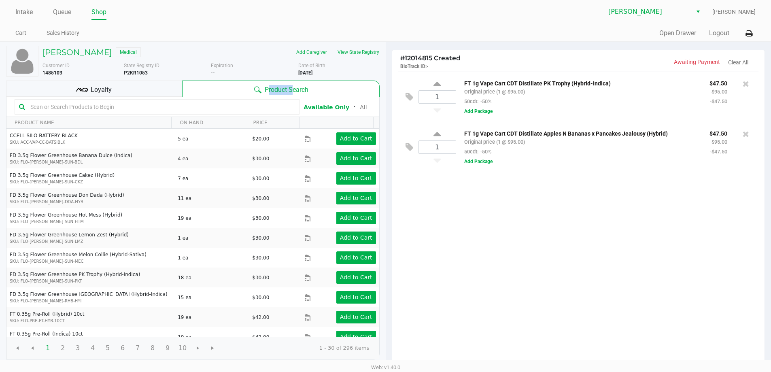
click at [208, 106] on input "text" at bounding box center [161, 107] width 268 height 12
click at [744, 84] on icon at bounding box center [745, 84] width 6 height 8
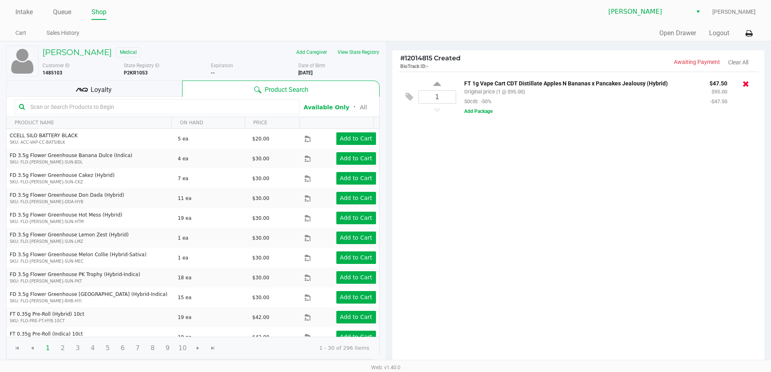
click at [747, 87] on icon at bounding box center [745, 84] width 6 height 8
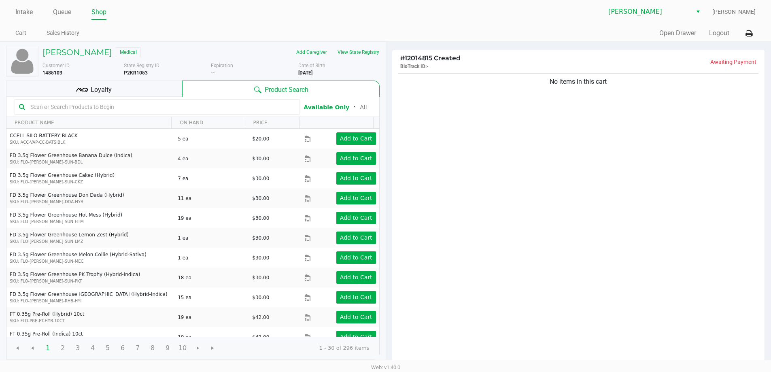
click at [275, 107] on input "text" at bounding box center [161, 107] width 268 height 12
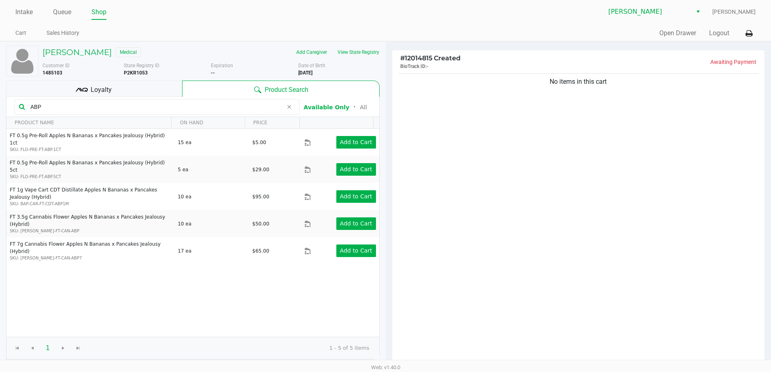
type input "ABP"
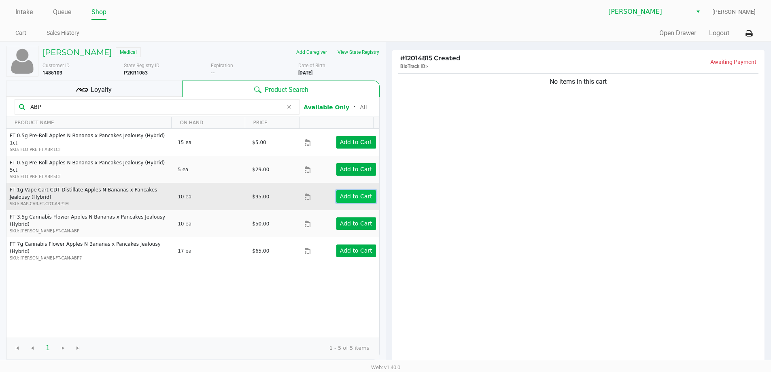
click at [353, 193] on app-button-loader "Add to Cart" at bounding box center [356, 196] width 32 height 6
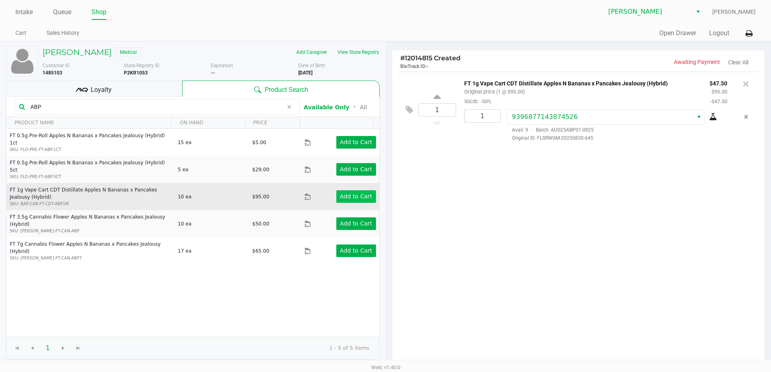
scroll to position [93, 0]
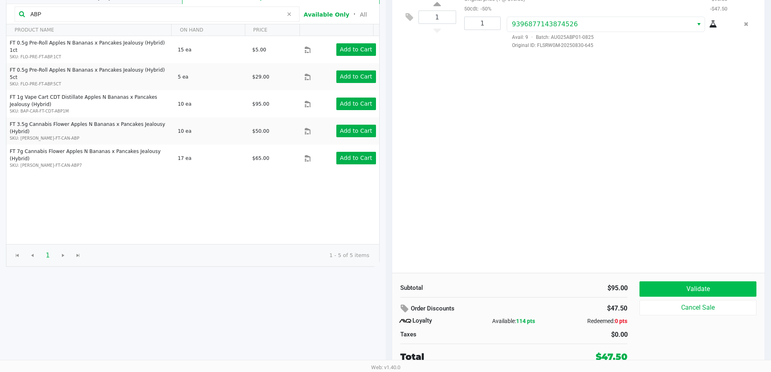
click at [678, 286] on button "Validate" at bounding box center [697, 288] width 116 height 15
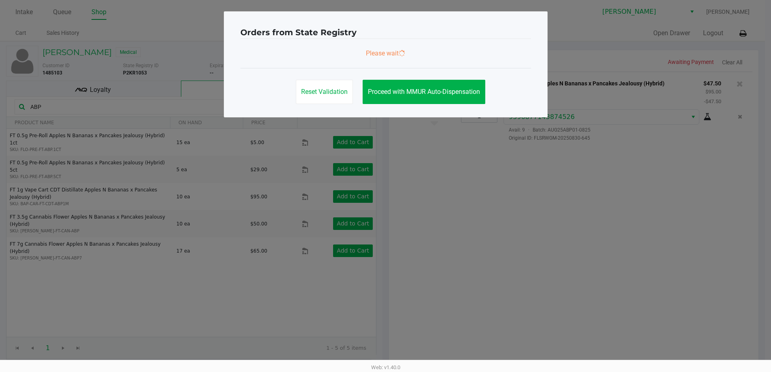
scroll to position [0, 0]
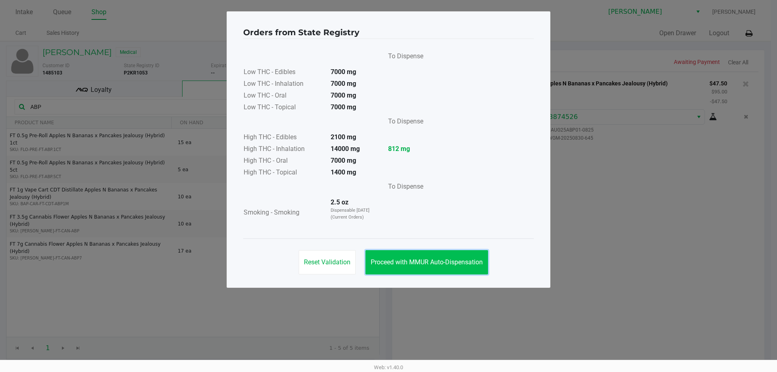
click at [445, 264] on span "Proceed with MMUR Auto-Dispensation" at bounding box center [426, 262] width 112 height 8
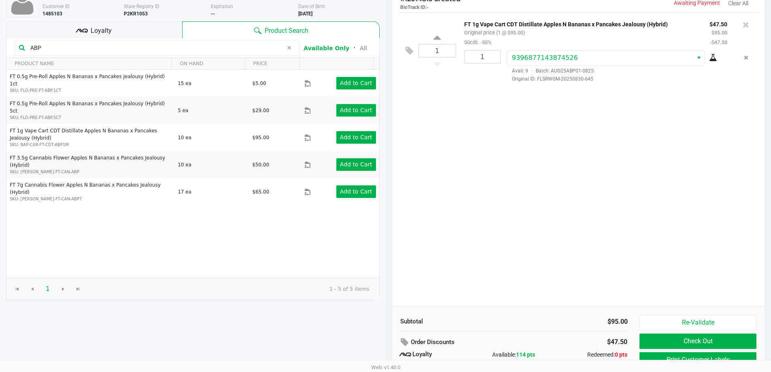
scroll to position [93, 0]
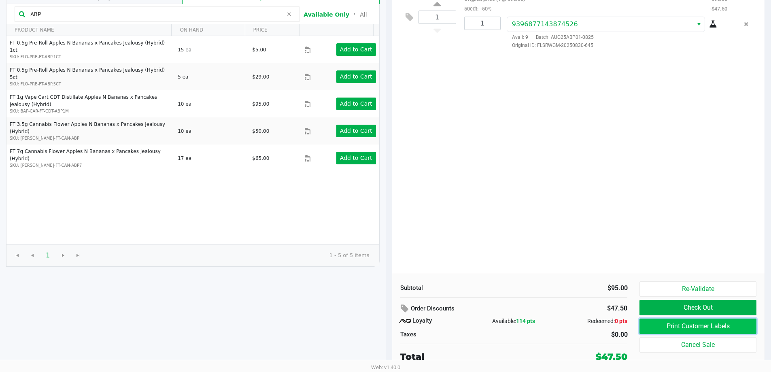
click at [662, 330] on button "Print Customer Labels" at bounding box center [697, 325] width 116 height 15
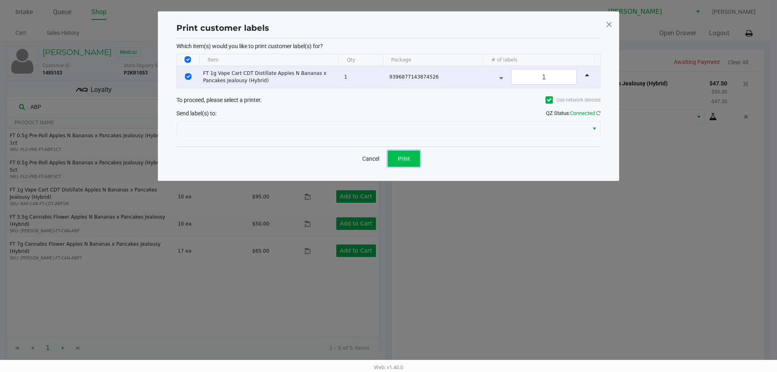
click at [405, 159] on span "Print" at bounding box center [404, 158] width 12 height 6
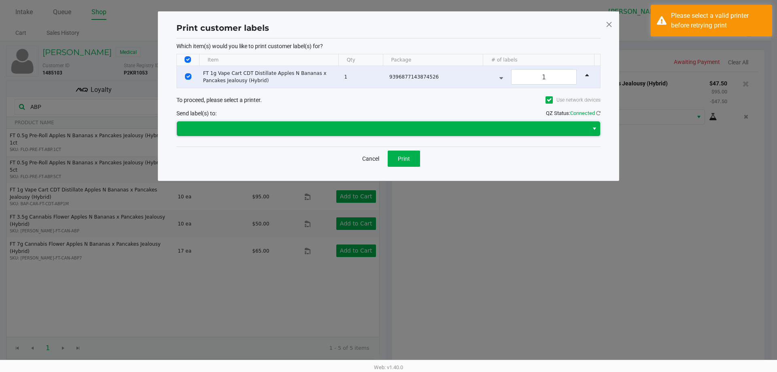
click at [539, 133] on span at bounding box center [383, 129] width 402 height 10
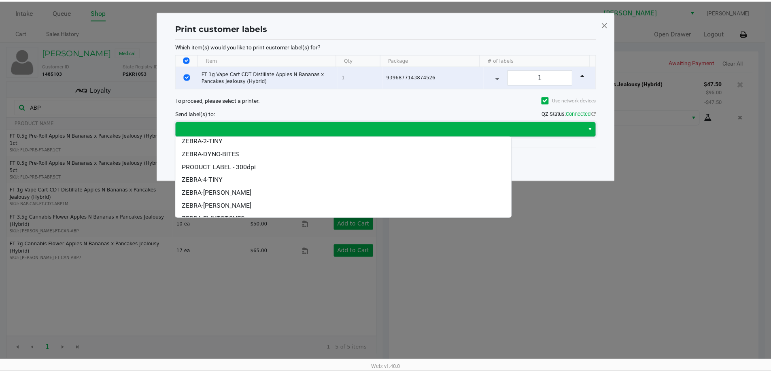
scroll to position [7, 0]
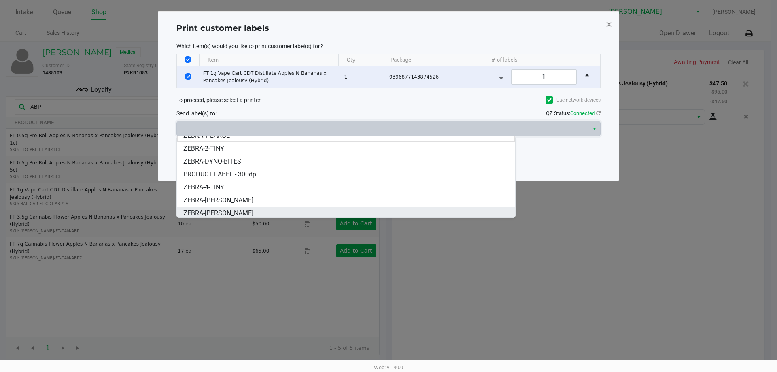
click at [264, 210] on li "ZEBRA-CHARLIE-SIMPSON" at bounding box center [346, 213] width 338 height 13
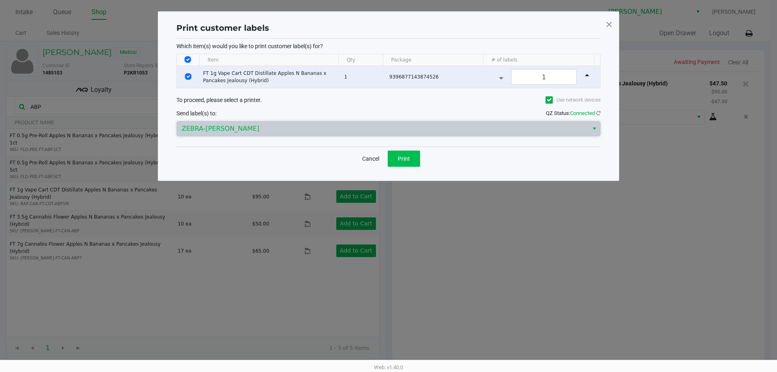
click at [401, 165] on button "Print" at bounding box center [403, 158] width 32 height 16
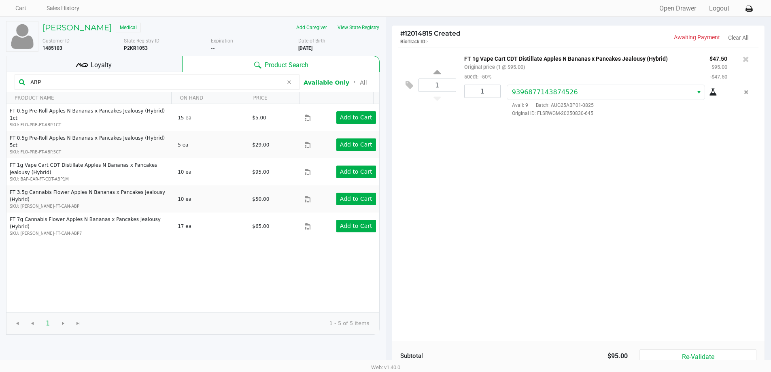
scroll to position [93, 0]
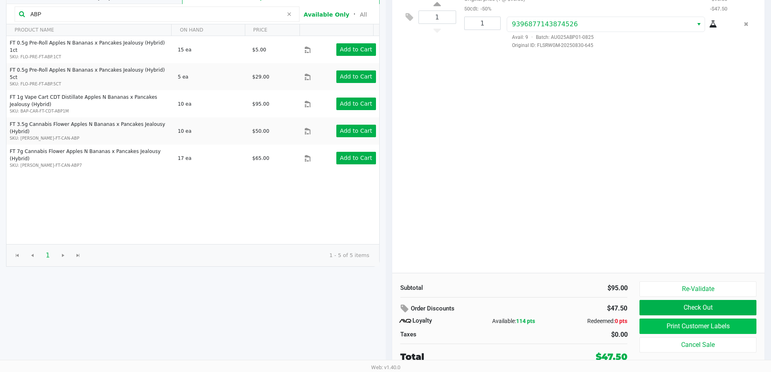
click at [705, 327] on button "Print Customer Labels" at bounding box center [697, 325] width 116 height 15
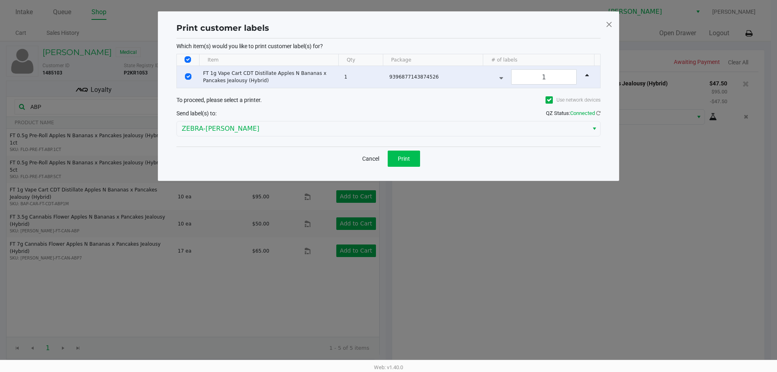
click at [411, 159] on button "Print" at bounding box center [403, 158] width 32 height 16
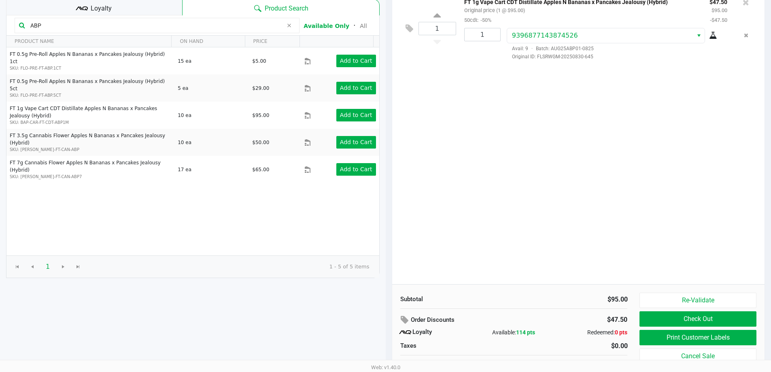
scroll to position [85, 0]
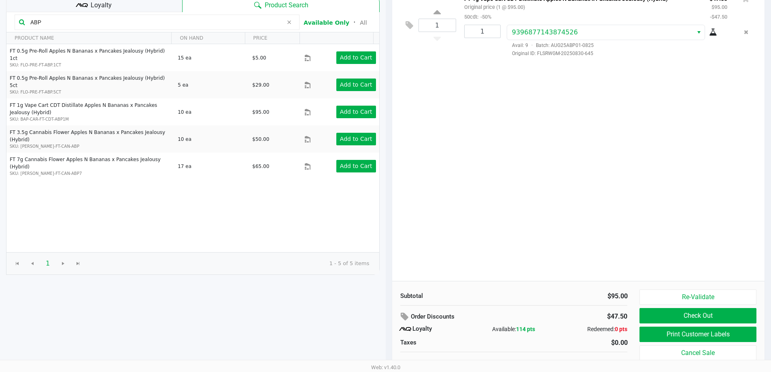
click at [693, 283] on div "Subtotal $95.00 Order Discounts $47.50 Loyalty Available: 114 pts Redeemed: 0 p…" at bounding box center [578, 330] width 373 height 99
click at [679, 332] on button "Print Customer Labels" at bounding box center [697, 333] width 116 height 15
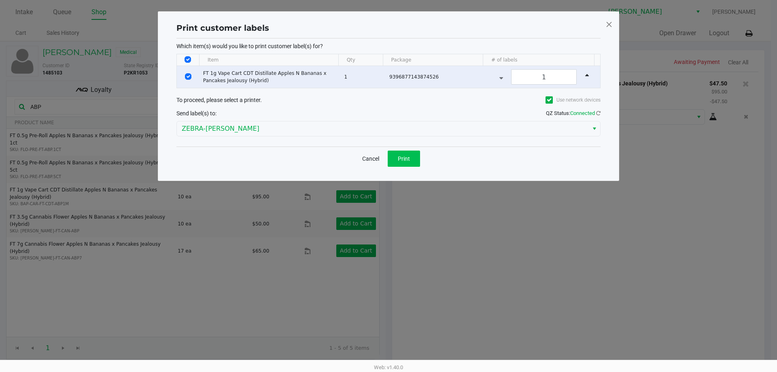
click at [409, 150] on button "Print" at bounding box center [403, 158] width 32 height 16
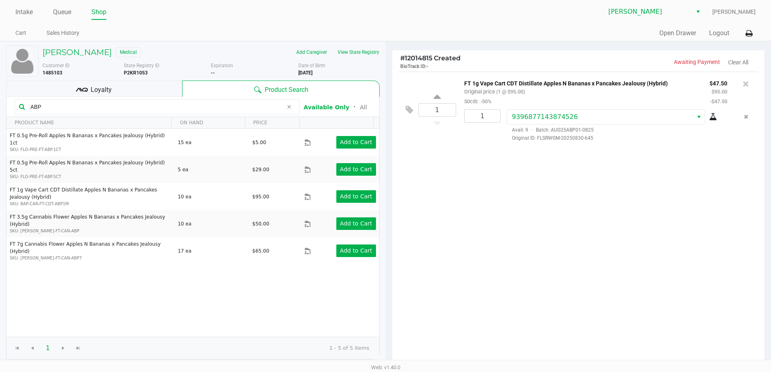
click at [158, 82] on div "Loyalty" at bounding box center [94, 88] width 176 height 16
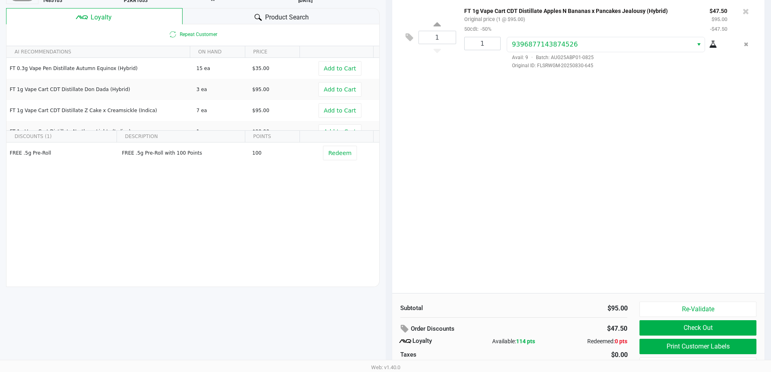
scroll to position [93, 0]
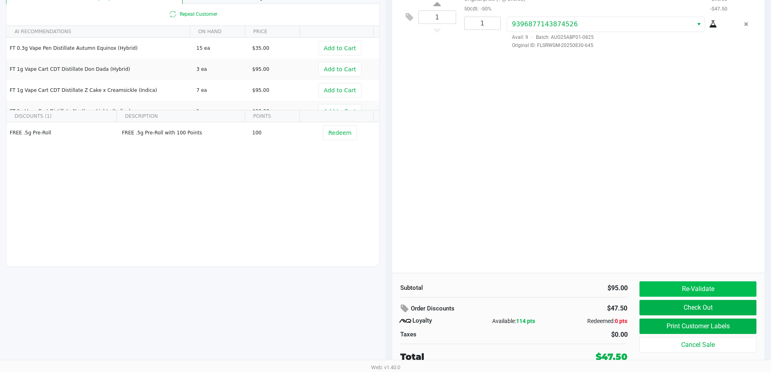
click at [722, 287] on button "Re-Validate" at bounding box center [697, 288] width 116 height 15
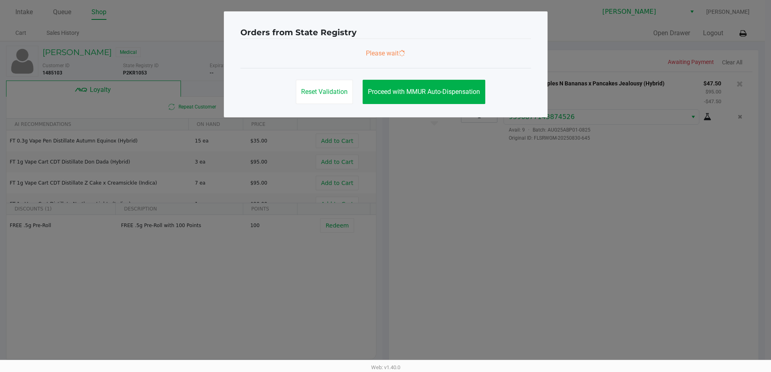
scroll to position [0, 0]
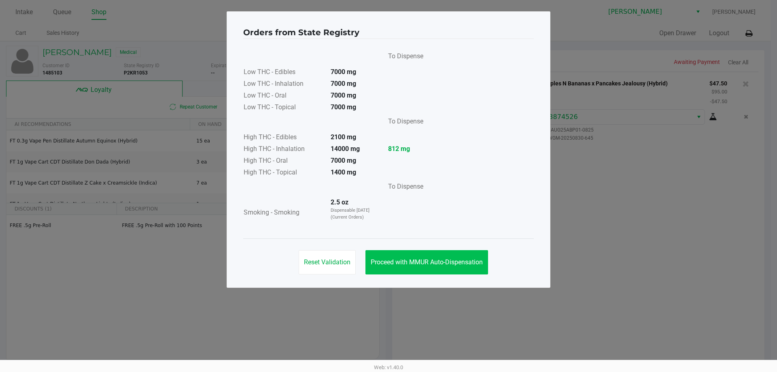
click at [446, 266] on button "Proceed with MMUR Auto-Dispensation" at bounding box center [426, 262] width 123 height 24
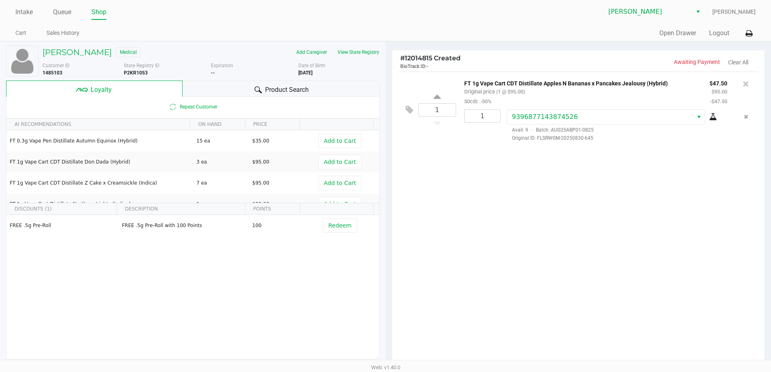
scroll to position [93, 0]
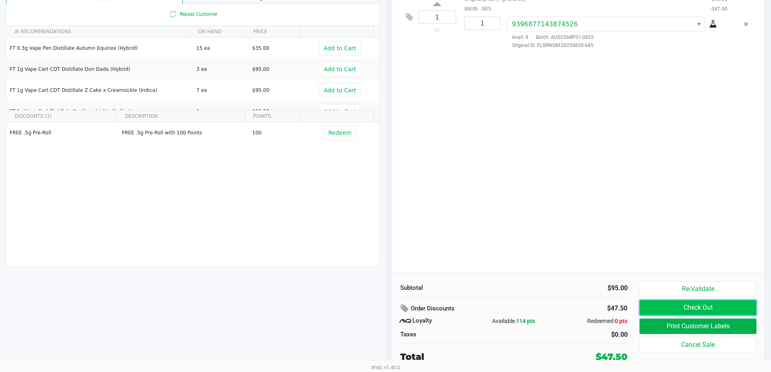
click at [685, 311] on button "Check Out" at bounding box center [697, 307] width 116 height 15
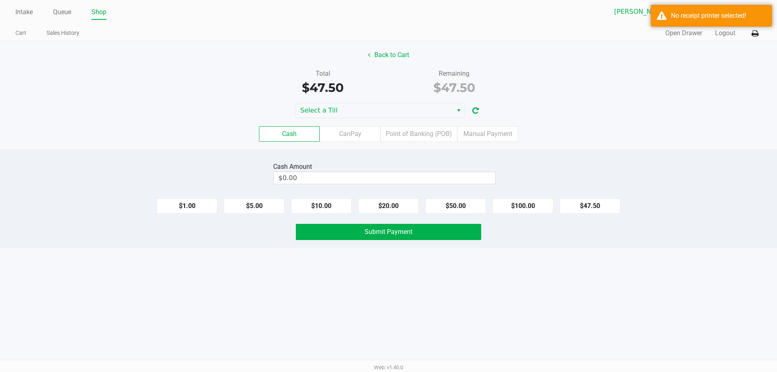
click at [449, 129] on label "Point of Banking (POB)" at bounding box center [418, 133] width 77 height 15
click at [0, 0] on 7 "Point of Banking (POB)" at bounding box center [0, 0] width 0 height 0
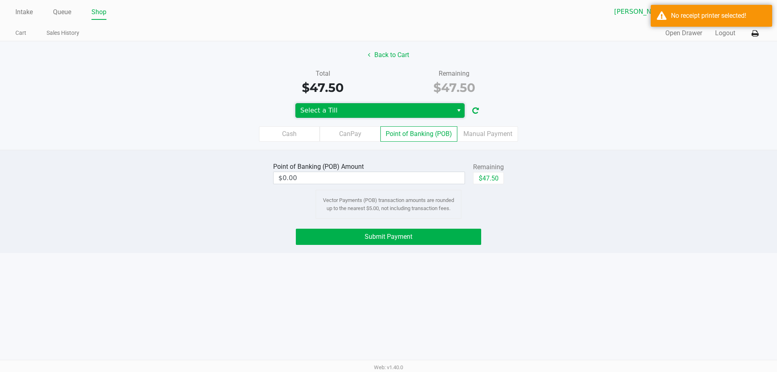
click at [436, 110] on span "Select a Till" at bounding box center [374, 111] width 148 height 10
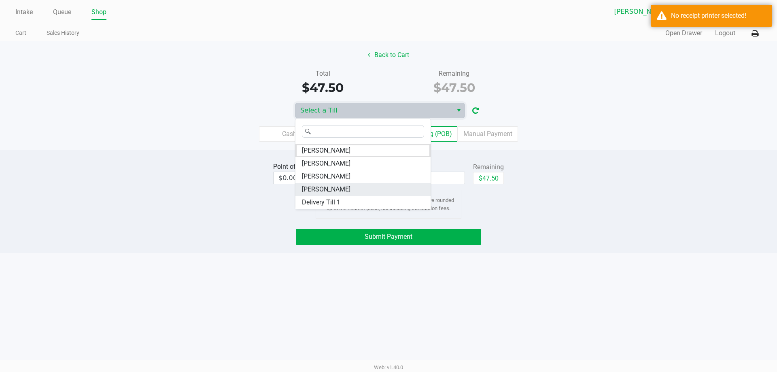
click at [361, 190] on li "DAVID-BOWIE" at bounding box center [362, 189] width 135 height 13
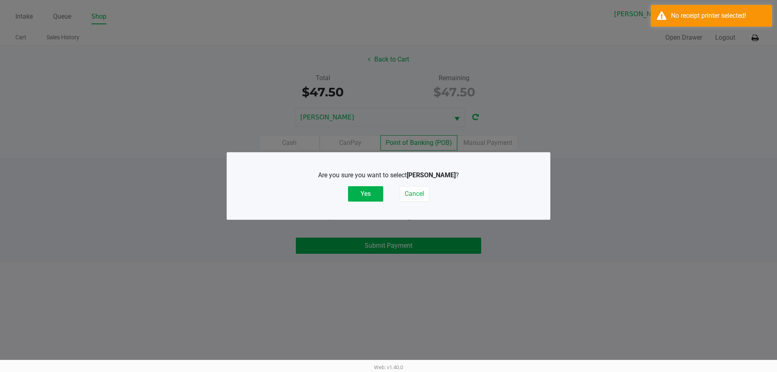
click at [354, 196] on button "Yes" at bounding box center [365, 193] width 35 height 15
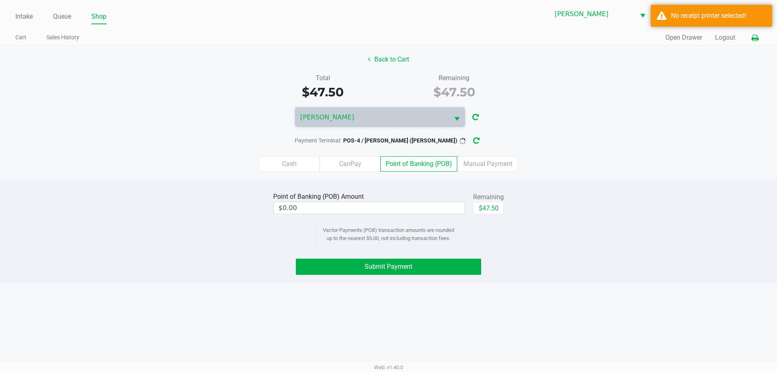
click at [753, 43] on button at bounding box center [754, 37] width 13 height 15
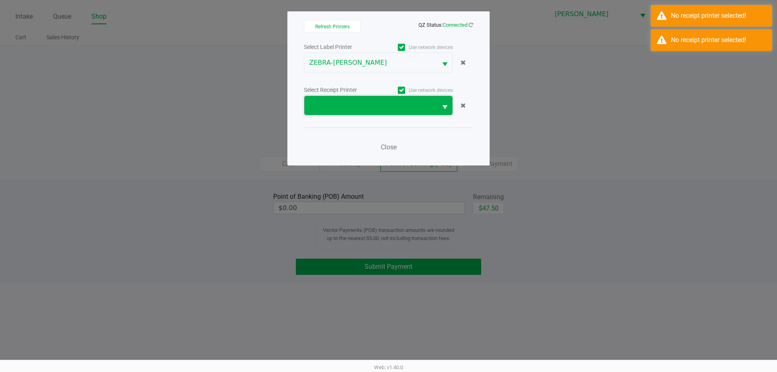
click at [396, 106] on span at bounding box center [370, 106] width 123 height 10
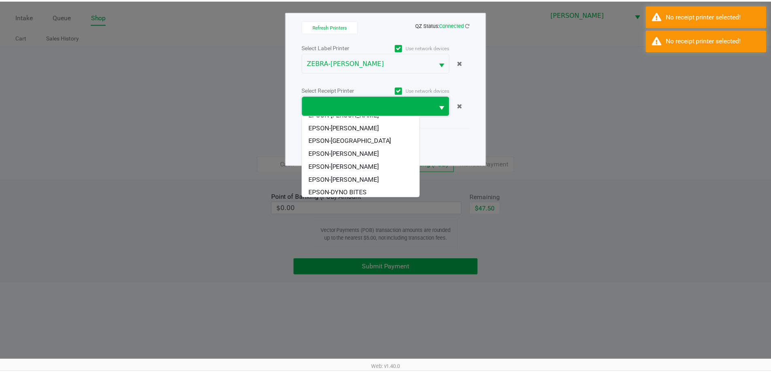
scroll to position [36, 0]
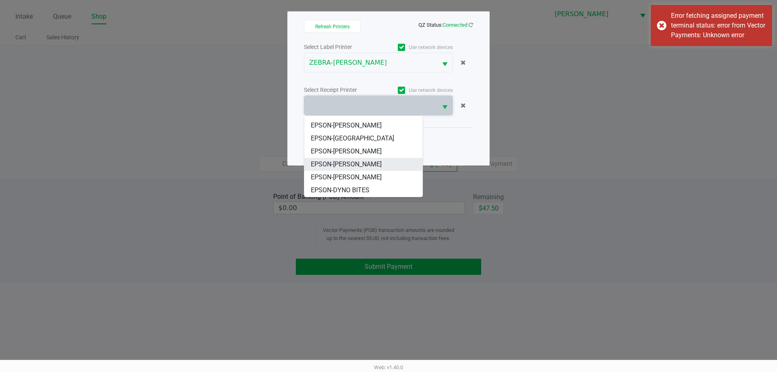
click at [385, 164] on BOWIE "EPSON-DAVID BOWIE" at bounding box center [363, 164] width 118 height 13
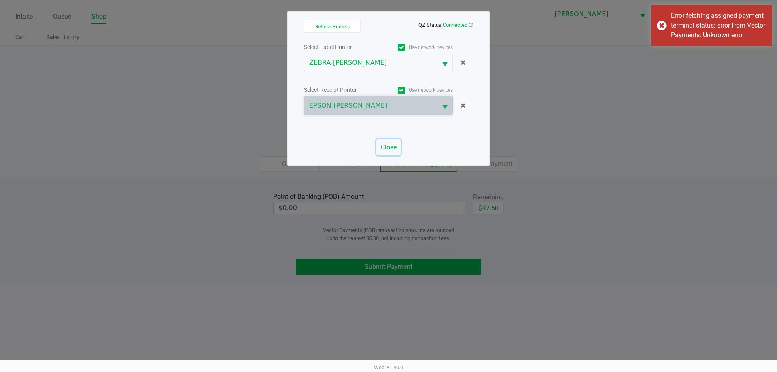
click at [386, 145] on span "Close" at bounding box center [389, 147] width 16 height 8
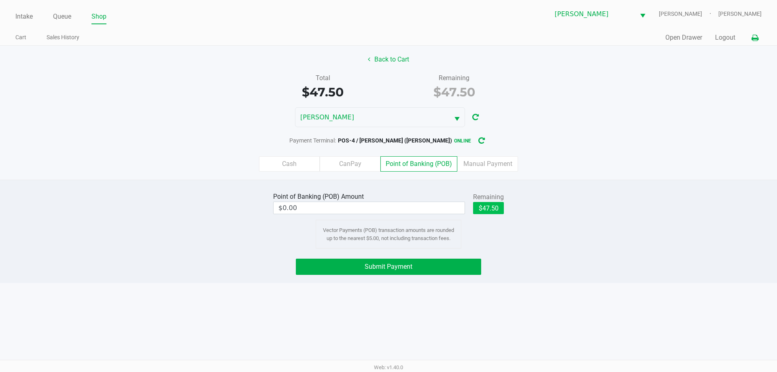
click at [489, 210] on button "$47.50" at bounding box center [488, 208] width 31 height 12
type input "$47.50"
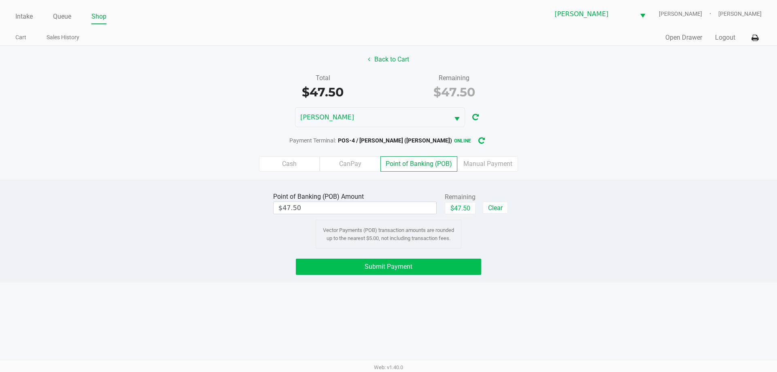
click at [427, 272] on button "Submit Payment" at bounding box center [388, 266] width 185 height 16
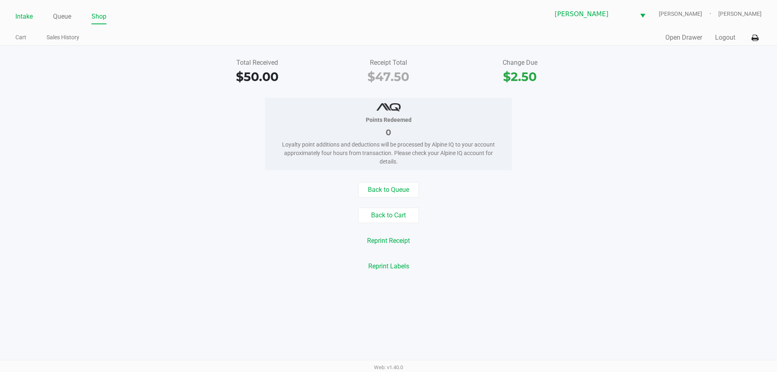
click at [28, 17] on link "Intake" at bounding box center [23, 16] width 17 height 11
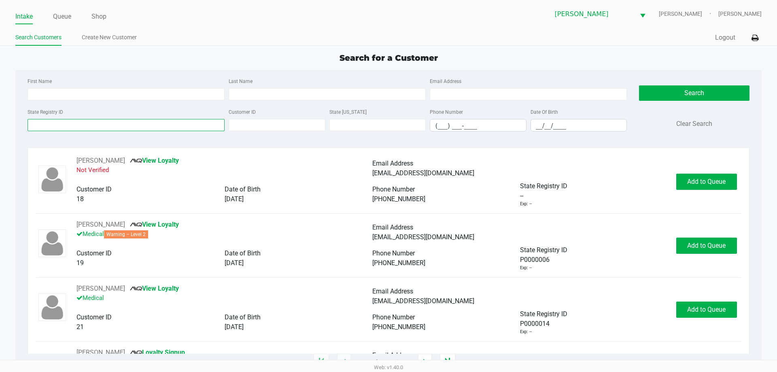
click at [188, 125] on input "State Registry ID" at bounding box center [126, 125] width 197 height 12
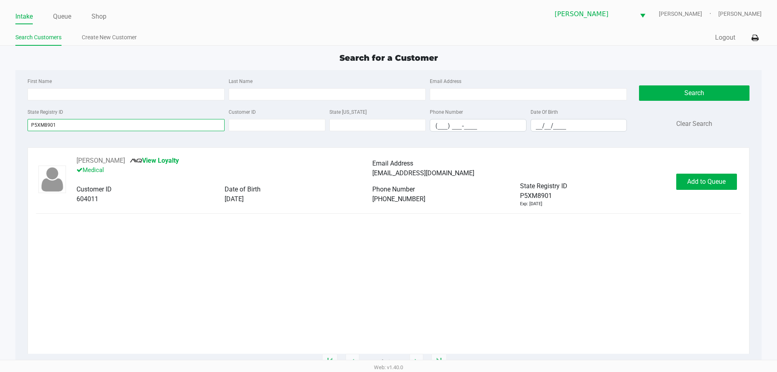
type input "P5XM8901"
click at [686, 197] on div "Eli ANYON View Loyalty Medical Email Address symbioted@gmail.com Customer ID 60…" at bounding box center [388, 181] width 704 height 51
click at [691, 188] on button "Add to Queue" at bounding box center [706, 182] width 61 height 16
click at [692, 190] on div "Eli ANYON View Loyalty Medical Email Address symbioted@gmail.com Customer ID 60…" at bounding box center [388, 181] width 704 height 51
click at [694, 188] on button "Add to Queue" at bounding box center [706, 182] width 61 height 16
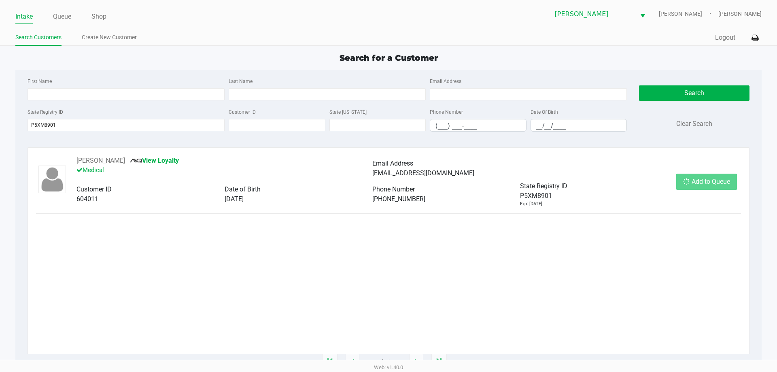
click at [694, 188] on div "Add to Queue" at bounding box center [706, 182] width 61 height 16
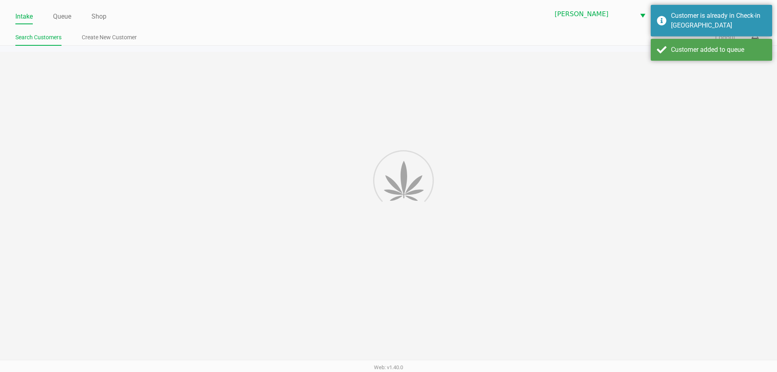
click at [695, 188] on div at bounding box center [388, 207] width 777 height 310
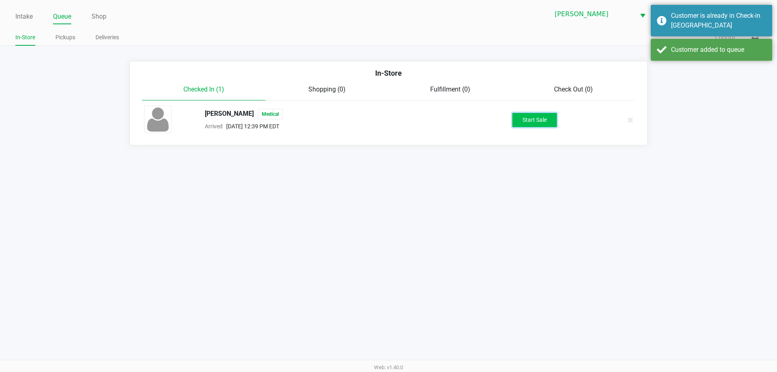
click at [543, 119] on button "Start Sale" at bounding box center [534, 120] width 44 height 14
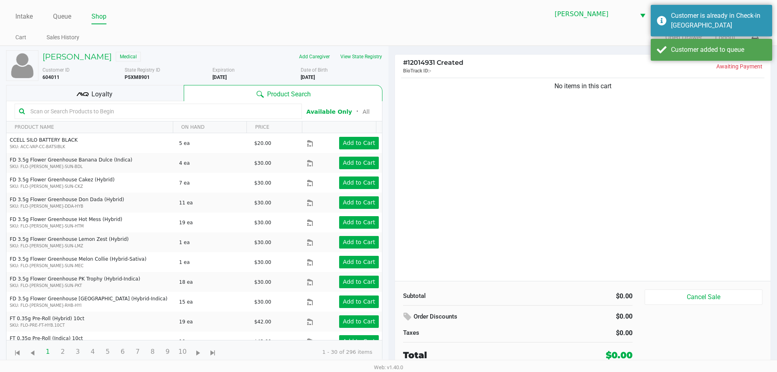
click at [117, 112] on input "text" at bounding box center [162, 111] width 270 height 12
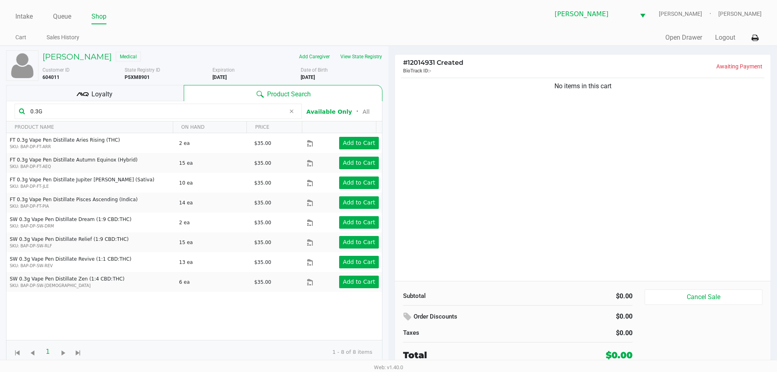
type input "0.3G"
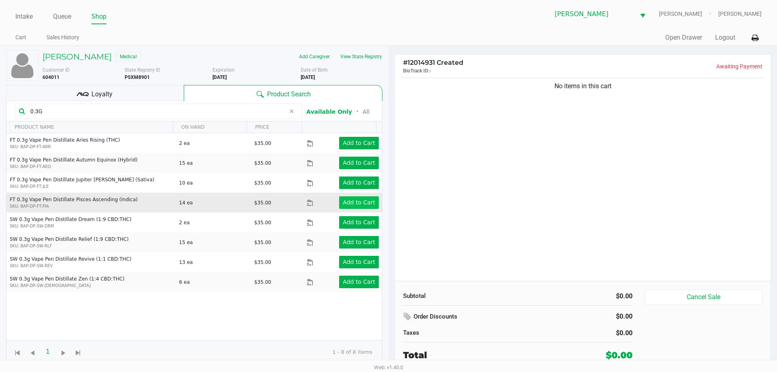
click at [347, 201] on app-button-loader "Add to Cart" at bounding box center [359, 202] width 32 height 6
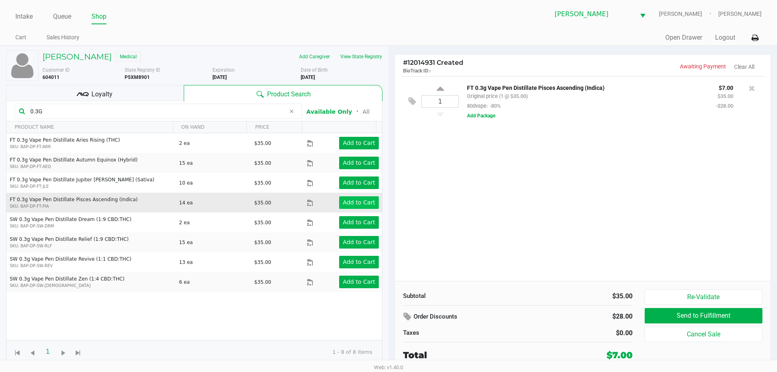
click at [292, 111] on icon at bounding box center [291, 111] width 5 height 6
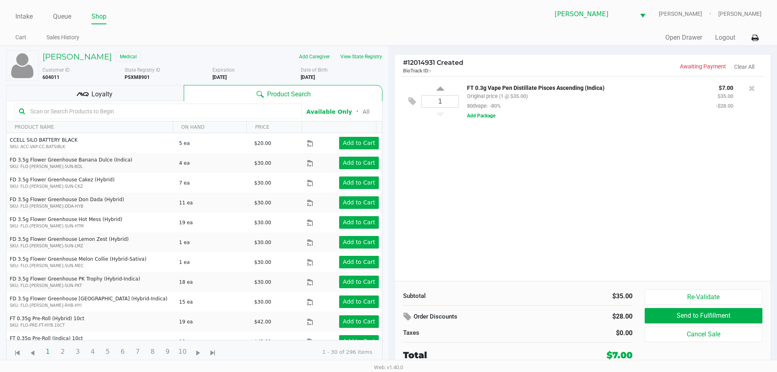
click at [248, 114] on input "text" at bounding box center [162, 111] width 270 height 12
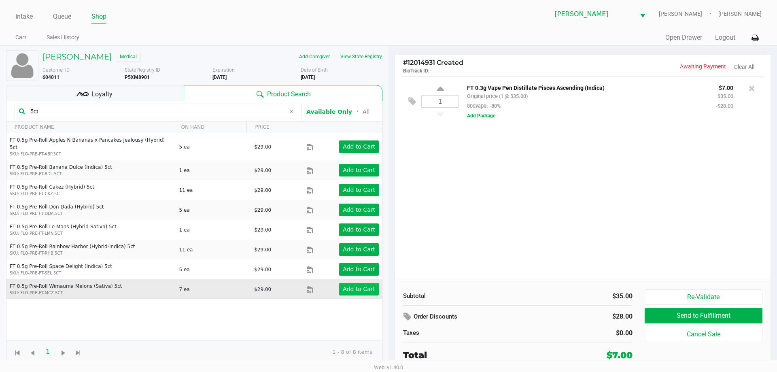
type input "5ct"
click at [362, 286] on app-button-loader "Add to Cart" at bounding box center [359, 289] width 32 height 6
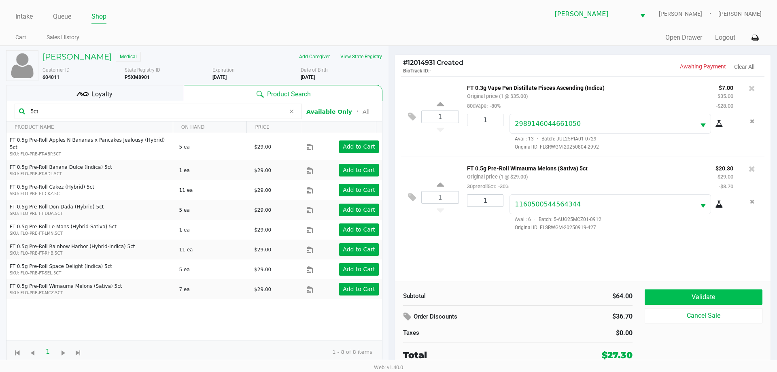
click at [700, 291] on button "Validate" at bounding box center [703, 296] width 118 height 15
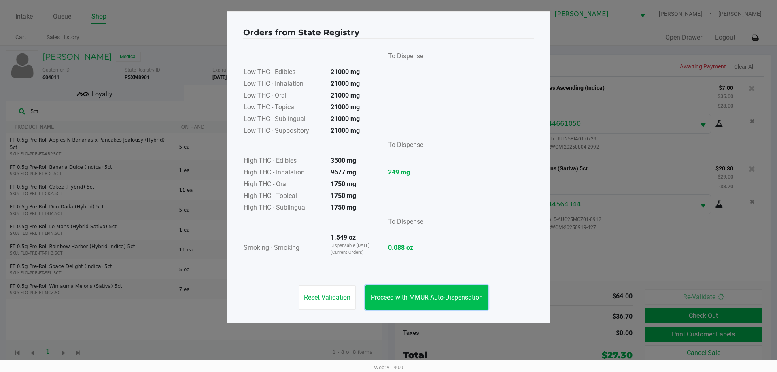
click at [444, 294] on span "Proceed with MMUR Auto-Dispensation" at bounding box center [426, 297] width 112 height 8
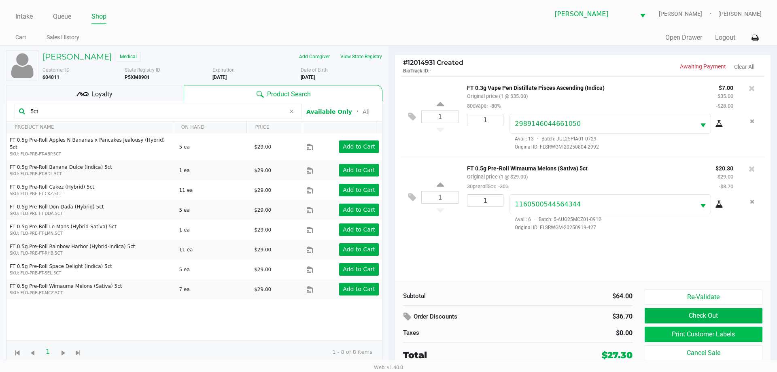
click at [668, 331] on button "Print Customer Labels" at bounding box center [703, 333] width 118 height 15
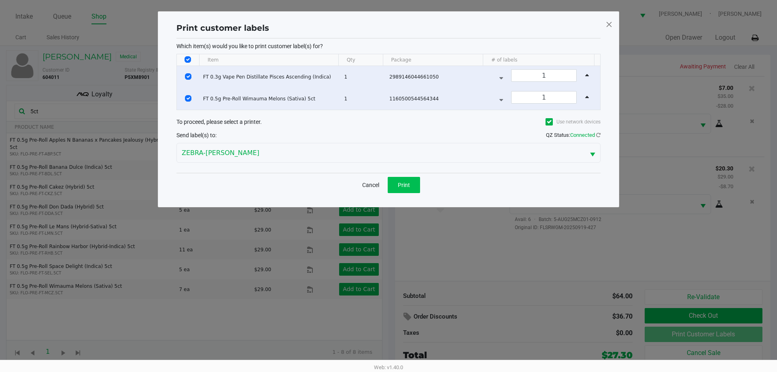
click at [398, 183] on span "Print" at bounding box center [404, 185] width 12 height 6
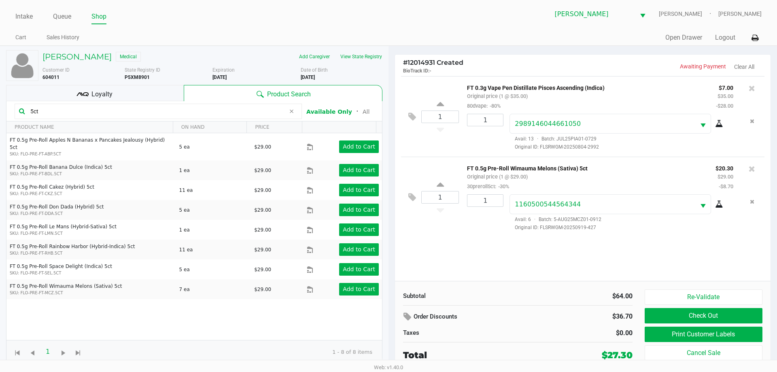
click at [161, 98] on div "Loyalty" at bounding box center [95, 93] width 178 height 16
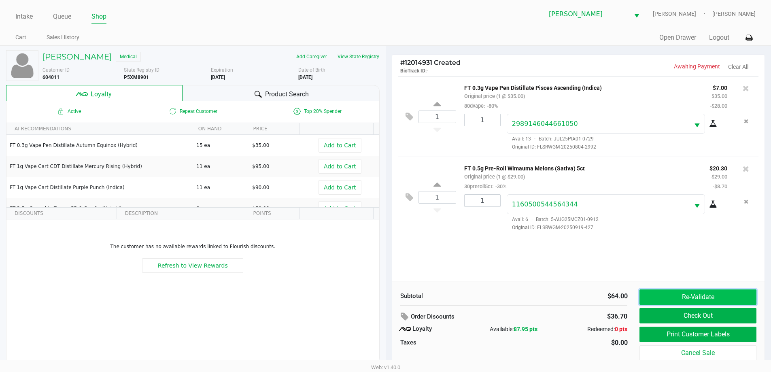
click at [677, 298] on button "Re-Validate" at bounding box center [697, 296] width 116 height 15
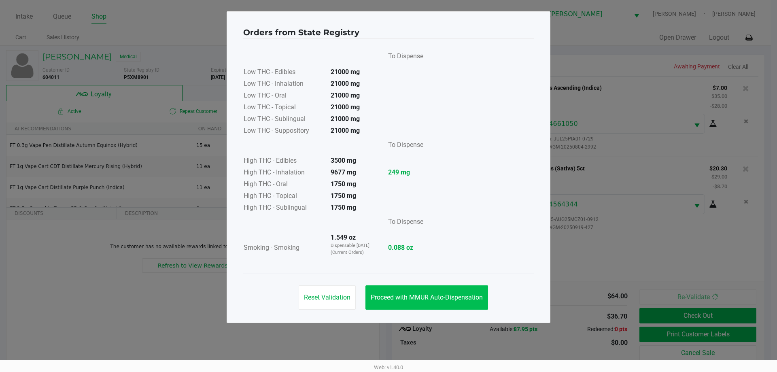
click at [449, 301] on span "Proceed with MMUR Auto-Dispensation" at bounding box center [426, 297] width 112 height 8
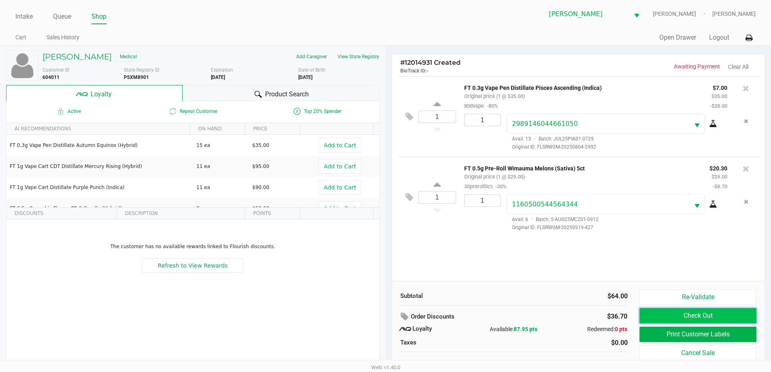
click at [669, 319] on button "Check Out" at bounding box center [697, 315] width 116 height 15
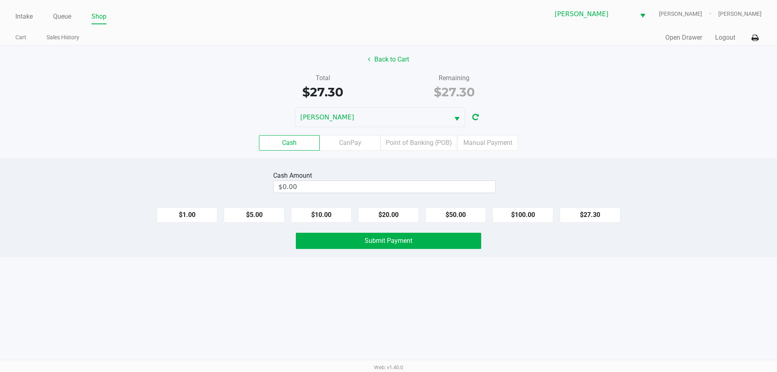
click at [417, 141] on label "Point of Banking (POB)" at bounding box center [418, 142] width 77 height 15
click at [0, 0] on 7 "Point of Banking (POB)" at bounding box center [0, 0] width 0 height 0
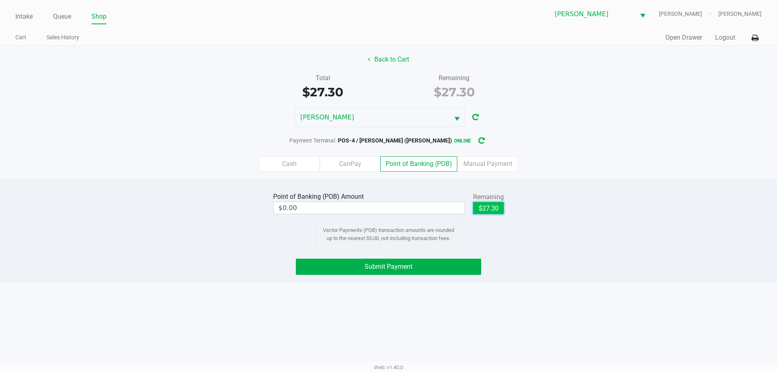
click at [487, 212] on button "$27.30" at bounding box center [488, 208] width 31 height 12
type input "$27.30"
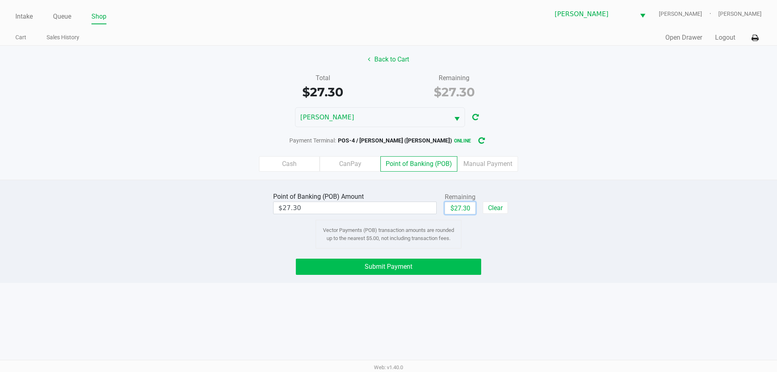
click at [396, 266] on span "Submit Payment" at bounding box center [388, 267] width 48 height 8
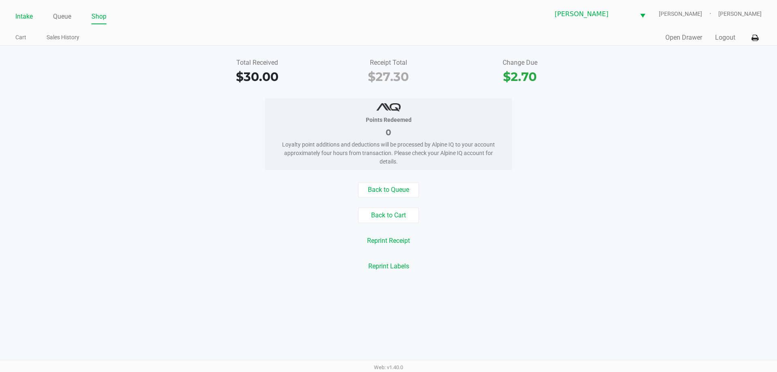
click at [31, 17] on link "Intake" at bounding box center [23, 16] width 17 height 11
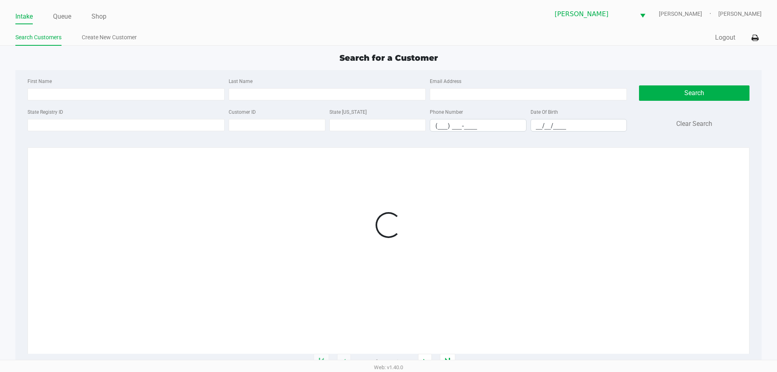
click at [109, 149] on div "Loading 1 - 20 of 900941 items" at bounding box center [388, 254] width 721 height 215
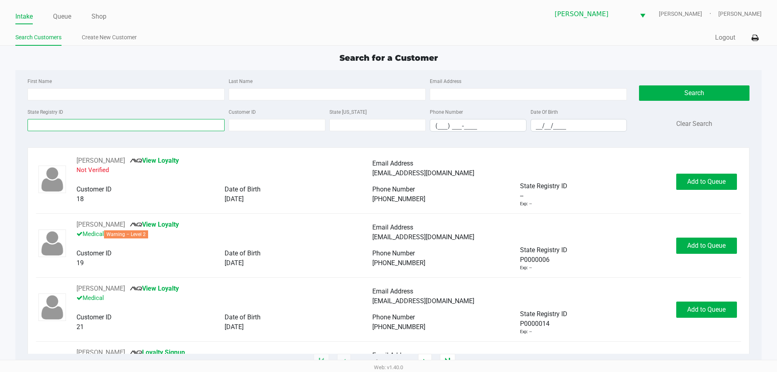
click at [127, 127] on input "State Registry ID" at bounding box center [126, 125] width 197 height 12
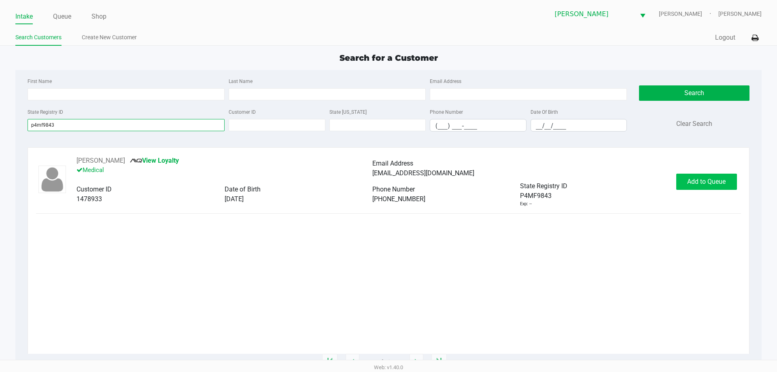
type input "p4mf9843"
click at [701, 188] on button "Add to Queue" at bounding box center [706, 182] width 61 height 16
click at [704, 188] on div "Add to Queue" at bounding box center [706, 182] width 61 height 16
click at [709, 185] on div "Add to Queue" at bounding box center [706, 182] width 61 height 16
click at [709, 183] on div "Add to Queue" at bounding box center [706, 182] width 61 height 16
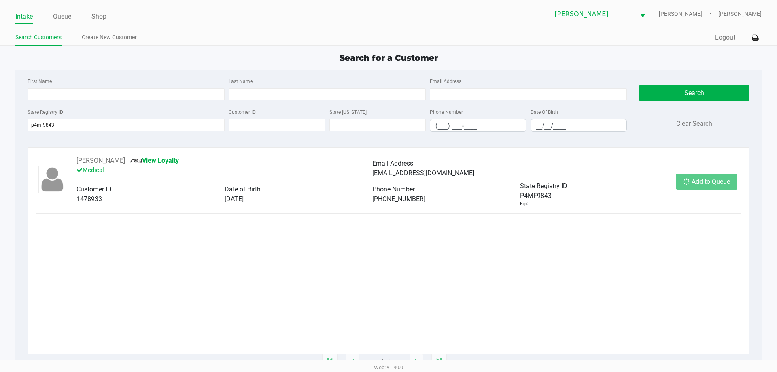
click at [708, 187] on div "Add to Queue" at bounding box center [706, 182] width 61 height 16
click at [711, 184] on span "Add to Queue" at bounding box center [710, 182] width 38 height 8
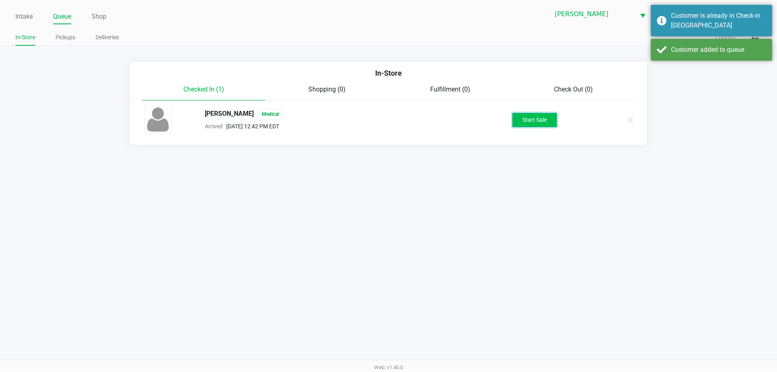
click at [528, 121] on button "Start Sale" at bounding box center [534, 120] width 44 height 14
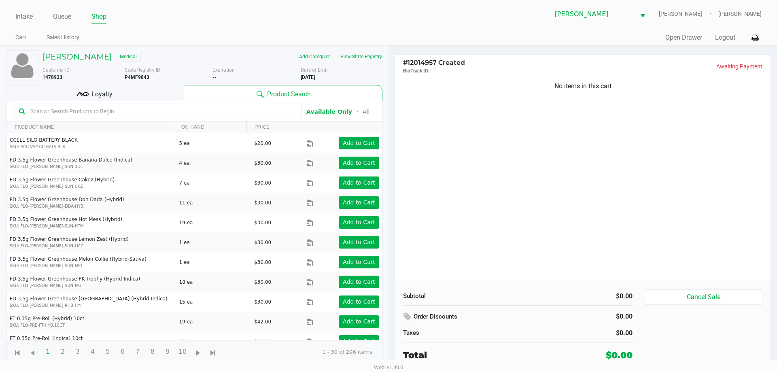
click at [281, 99] on div "Product Search" at bounding box center [283, 93] width 199 height 16
click at [49, 112] on input "text" at bounding box center [162, 111] width 270 height 12
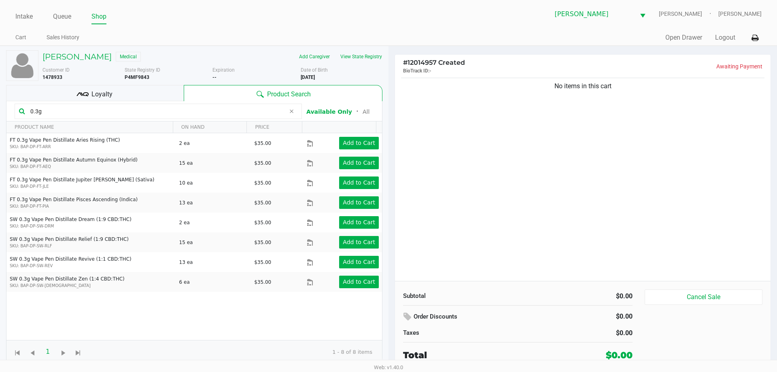
type input "0.3g"
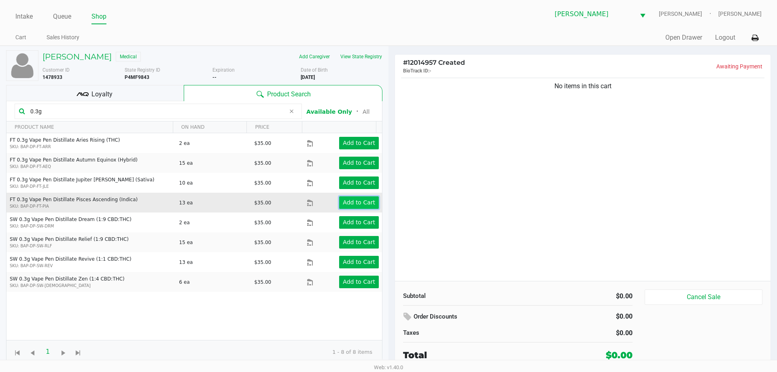
click at [357, 203] on app-button-loader "Add to Cart" at bounding box center [359, 202] width 32 height 6
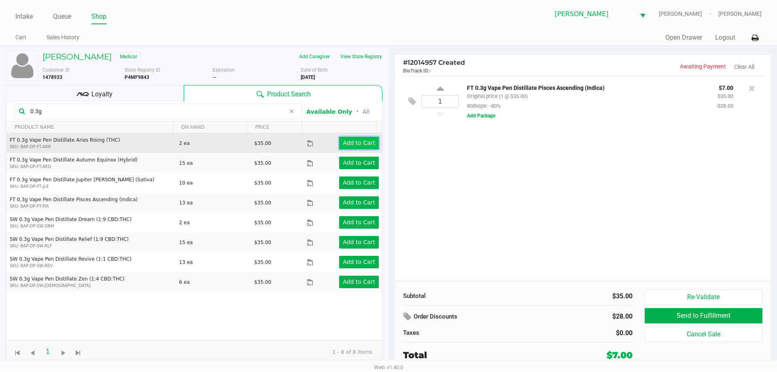
click at [362, 143] on app-button-loader "Add to Cart" at bounding box center [359, 143] width 32 height 6
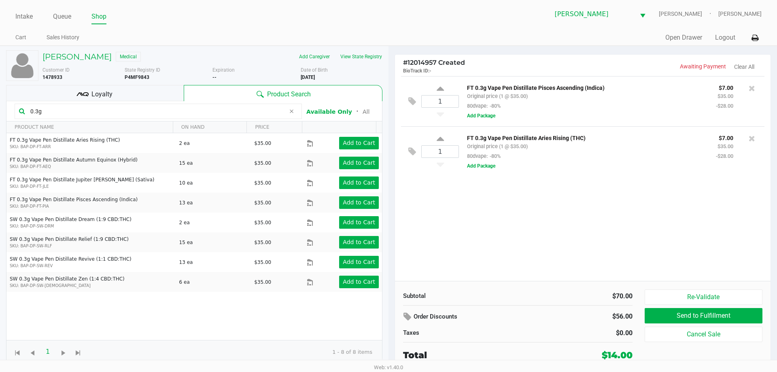
click at [271, 98] on span "Product Search" at bounding box center [289, 94] width 44 height 10
click at [291, 110] on icon at bounding box center [291, 111] width 5 height 6
click at [224, 110] on input "text" at bounding box center [162, 111] width 270 height 12
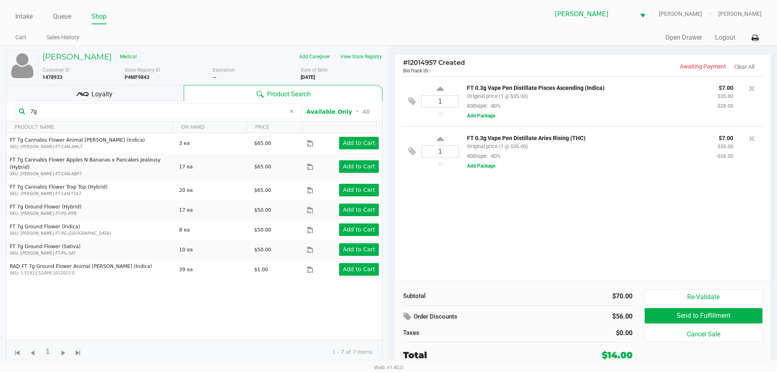
type input "7g"
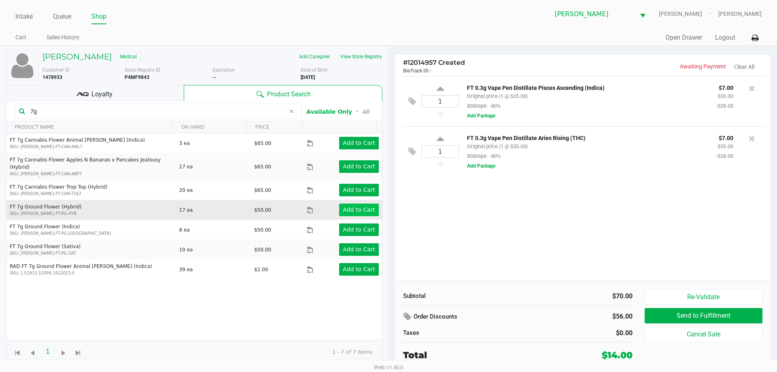
click at [358, 206] on app-button-loader "Add to Cart" at bounding box center [359, 209] width 32 height 6
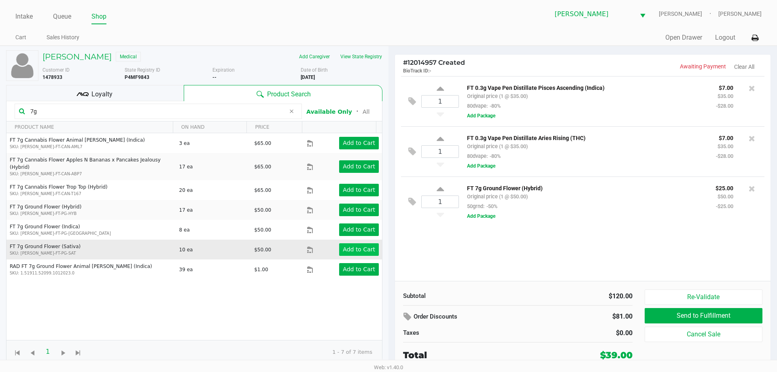
click at [355, 246] on app-button-loader "Add to Cart" at bounding box center [359, 249] width 32 height 6
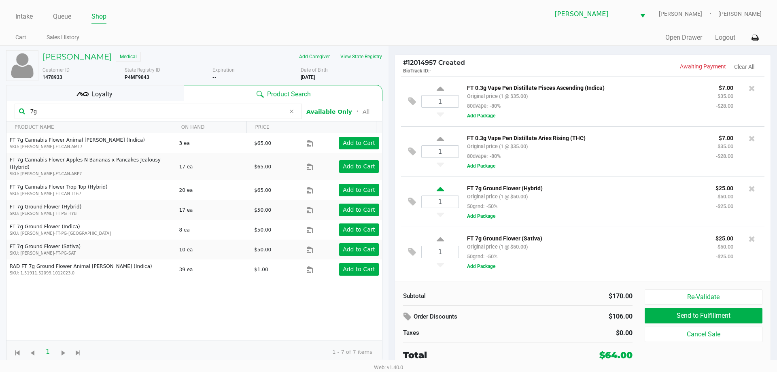
click at [436, 195] on icon at bounding box center [439, 190] width 7 height 10
type input "2"
click at [441, 241] on icon at bounding box center [439, 240] width 7 height 10
type input "2"
click at [152, 98] on div "Loyalty" at bounding box center [95, 93] width 178 height 16
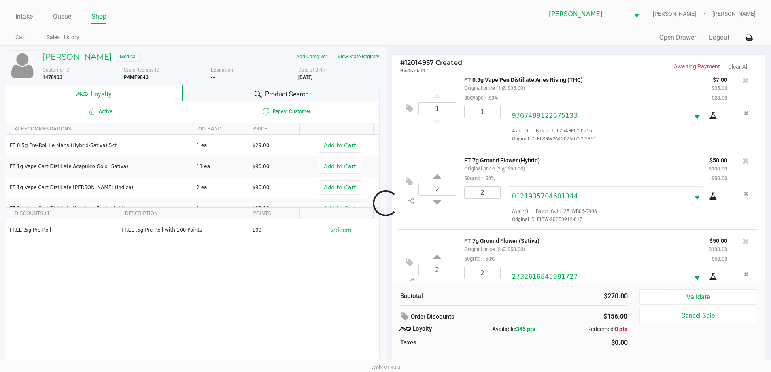
scroll to position [119, 0]
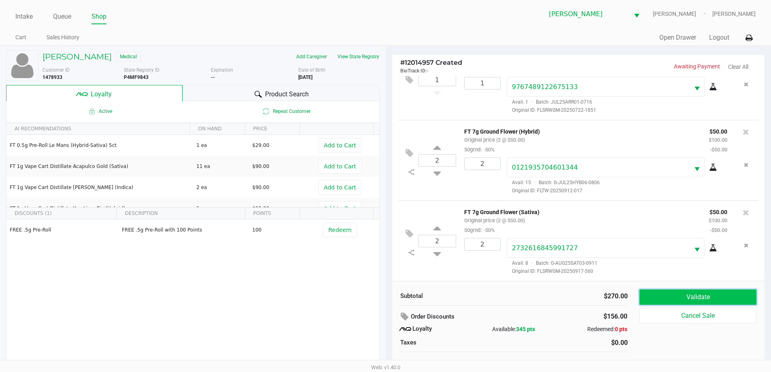
click at [700, 297] on button "Validate" at bounding box center [697, 296] width 116 height 15
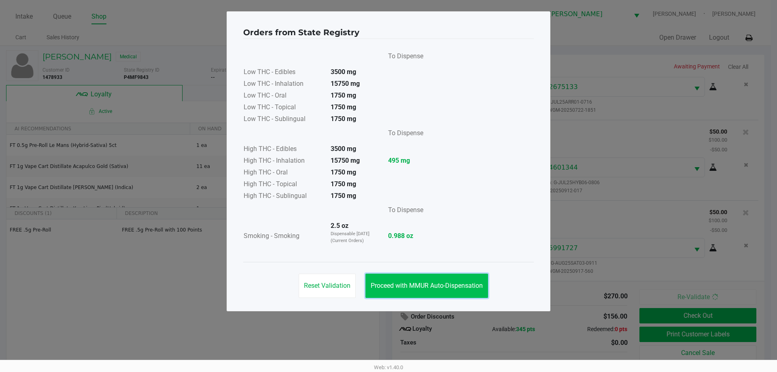
click at [446, 282] on span "Proceed with MMUR Auto-Dispensation" at bounding box center [426, 286] width 112 height 8
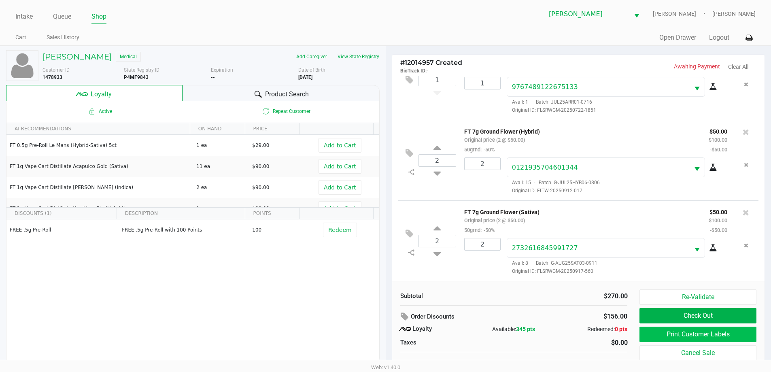
click at [661, 332] on button "Print Customer Labels" at bounding box center [697, 333] width 116 height 15
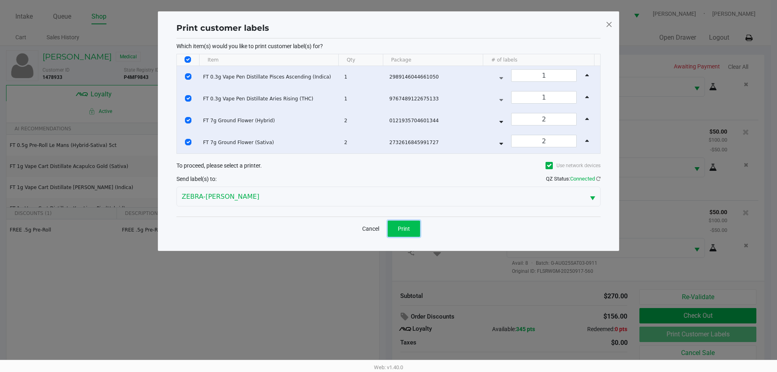
click at [408, 231] on span "Print" at bounding box center [404, 228] width 12 height 6
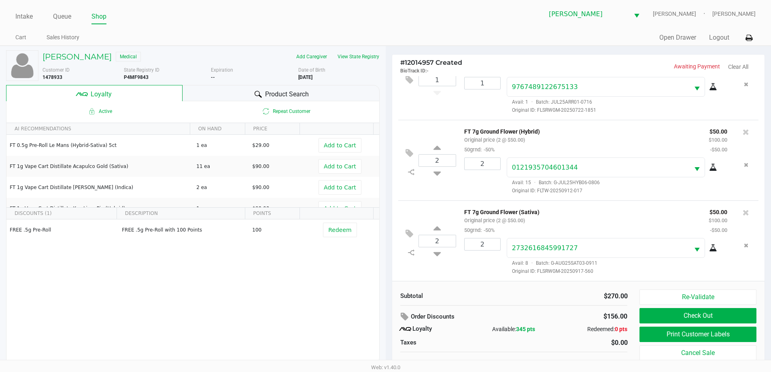
scroll to position [8, 0]
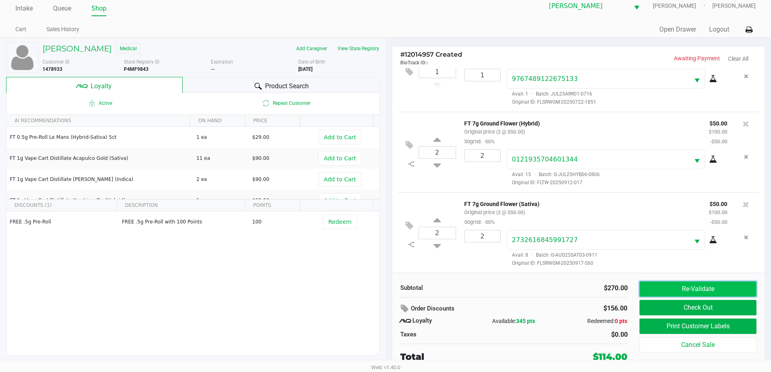
click at [654, 286] on button "Re-Validate" at bounding box center [697, 288] width 116 height 15
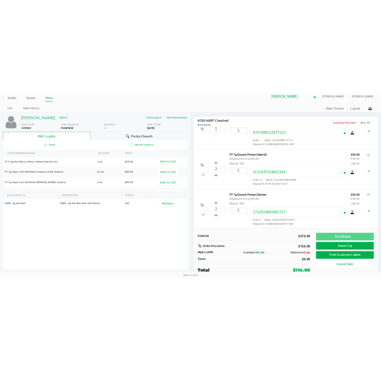
scroll to position [0, 0]
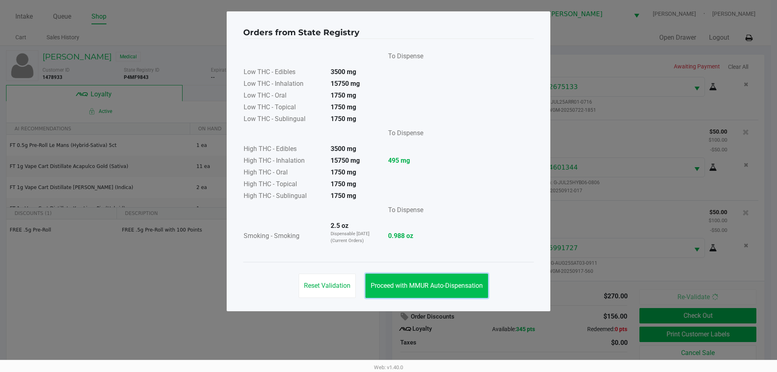
click at [442, 291] on button "Proceed with MMUR Auto-Dispensation" at bounding box center [426, 285] width 123 height 24
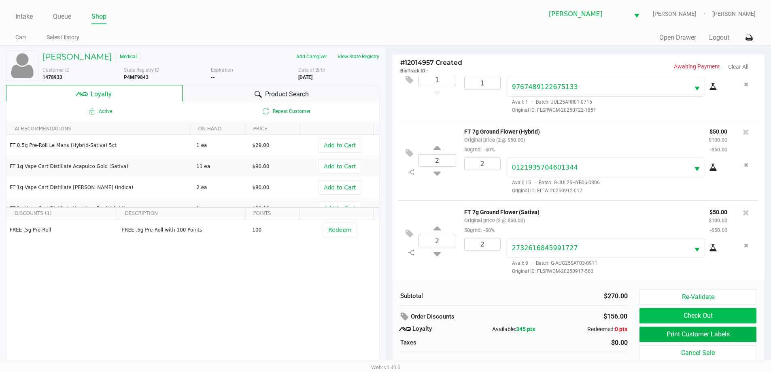
click at [677, 314] on button "Check Out" at bounding box center [697, 315] width 116 height 15
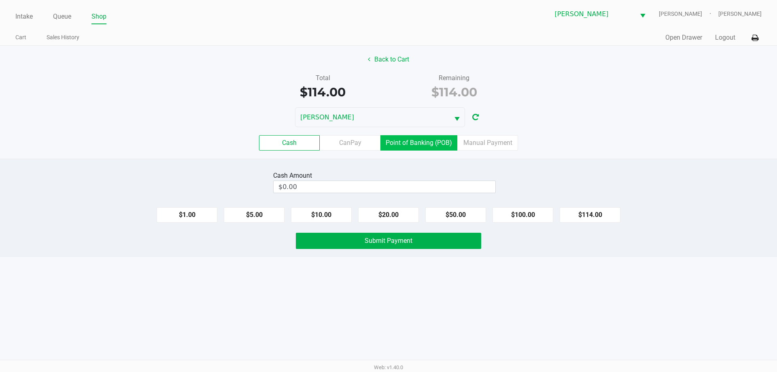
click at [419, 143] on label "Point of Banking (POB)" at bounding box center [418, 142] width 77 height 15
click at [0, 0] on 7 "Point of Banking (POB)" at bounding box center [0, 0] width 0 height 0
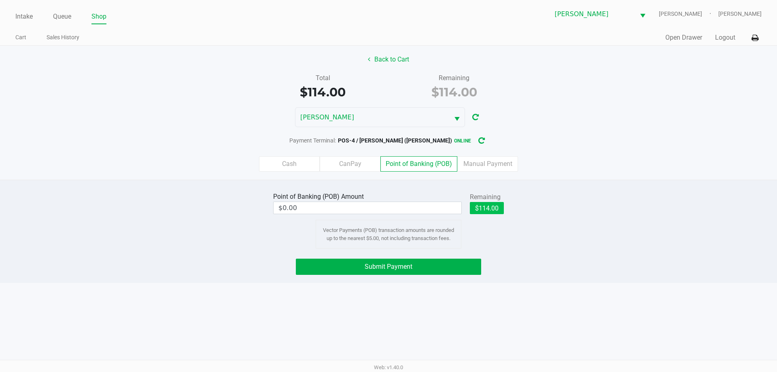
click at [495, 203] on button "$114.00" at bounding box center [487, 208] width 34 height 12
type input "$114.00"
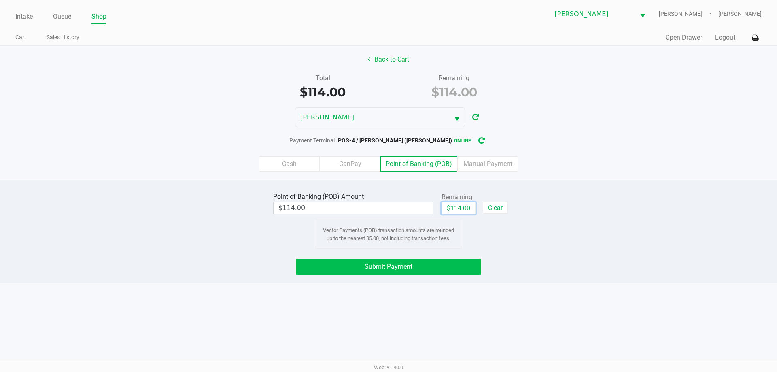
click at [429, 262] on button "Submit Payment" at bounding box center [388, 266] width 185 height 16
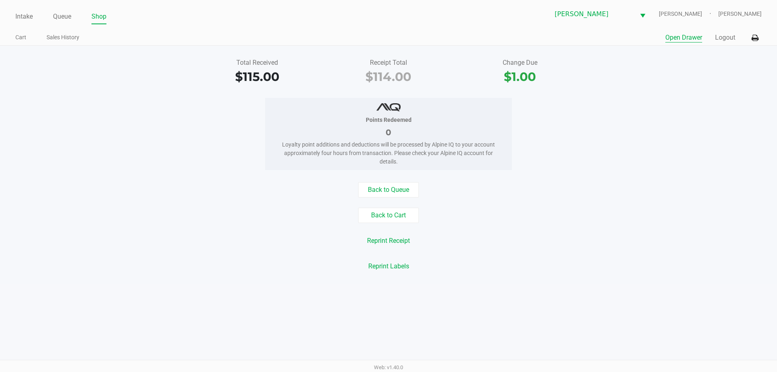
click at [674, 39] on button "Open Drawer" at bounding box center [683, 38] width 37 height 10
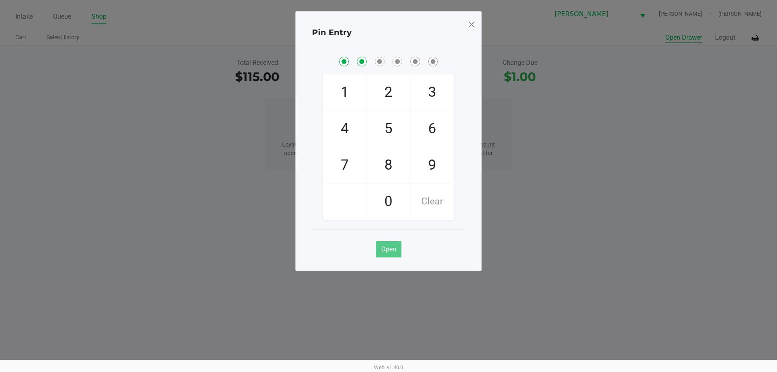
checkbox input "true"
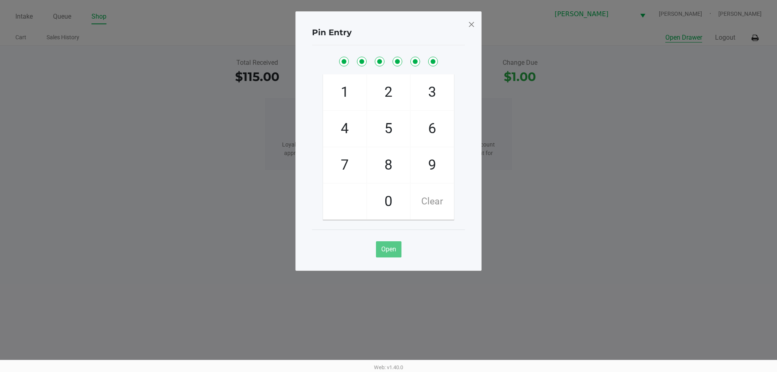
checkbox input "true"
click at [393, 245] on button "Open" at bounding box center [388, 249] width 25 height 16
click at [479, 20] on div "Pin Entry 1 4 7 2 5 8 0 3 6 9 Clear Open" at bounding box center [388, 140] width 186 height 259
click at [472, 24] on span at bounding box center [471, 24] width 7 height 13
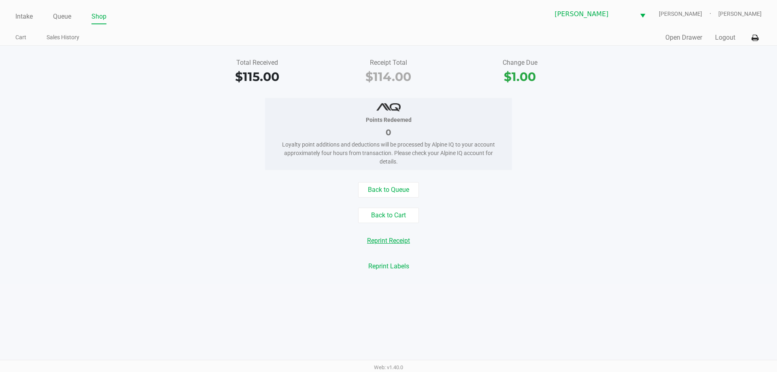
click at [388, 237] on button "Reprint Receipt" at bounding box center [388, 240] width 53 height 15
click at [26, 19] on link "Intake" at bounding box center [23, 16] width 17 height 11
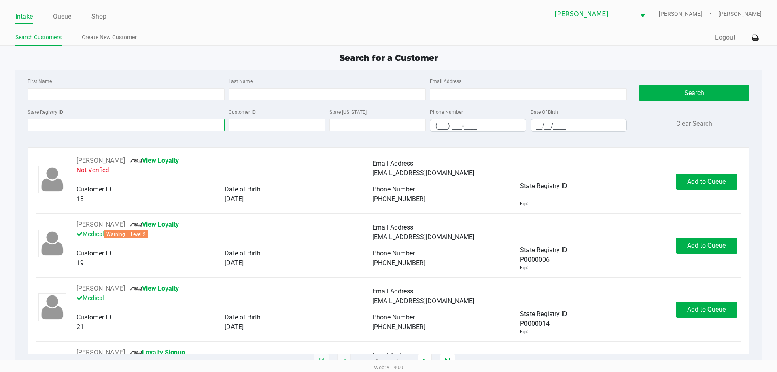
click at [134, 130] on input "State Registry ID" at bounding box center [126, 125] width 197 height 12
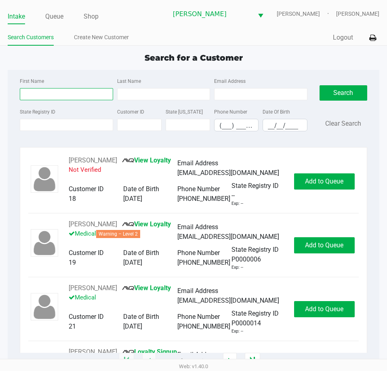
click at [80, 96] on input "First Name" at bounding box center [66, 94] width 93 height 12
type input "derek"
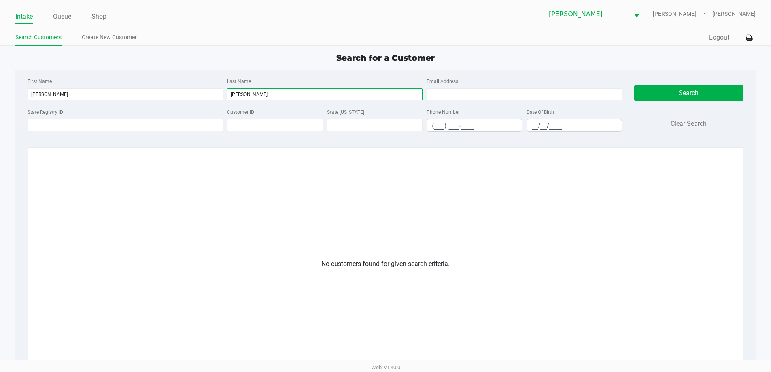
click at [255, 97] on input "peltier" at bounding box center [324, 94] width 195 height 12
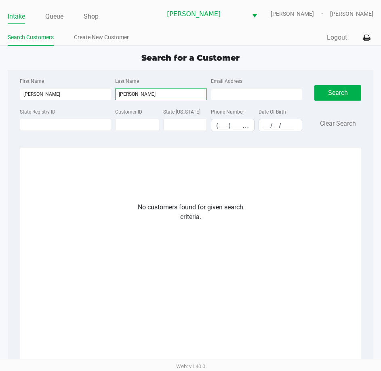
type input "peltier"
click at [36, 46] on li "Search Customers" at bounding box center [31, 39] width 46 height 14
click at [35, 42] on link "Search Customers" at bounding box center [31, 37] width 46 height 10
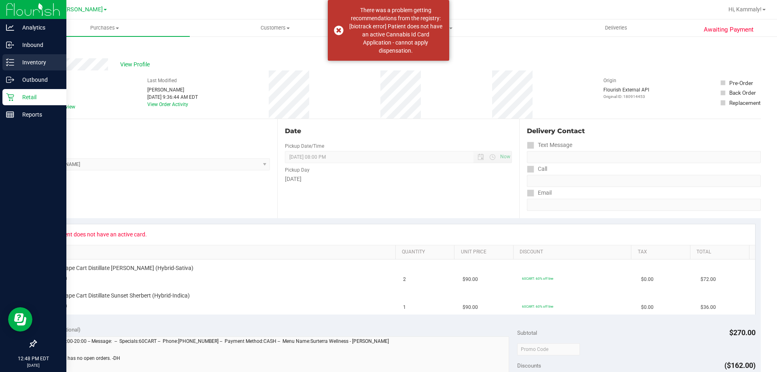
click at [11, 65] on line at bounding box center [11, 65] width 4 height 0
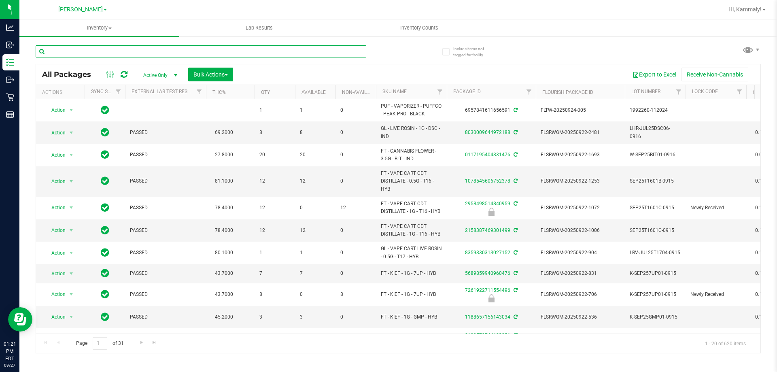
click at [139, 49] on input "text" at bounding box center [201, 51] width 330 height 12
type input "1630349961577174"
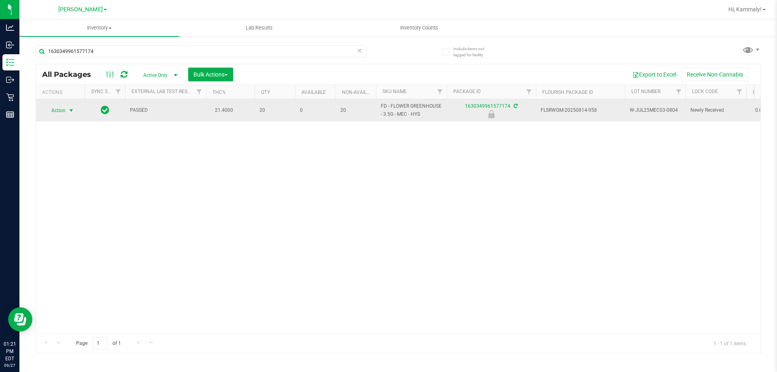
click at [70, 112] on span "select" at bounding box center [71, 110] width 6 height 6
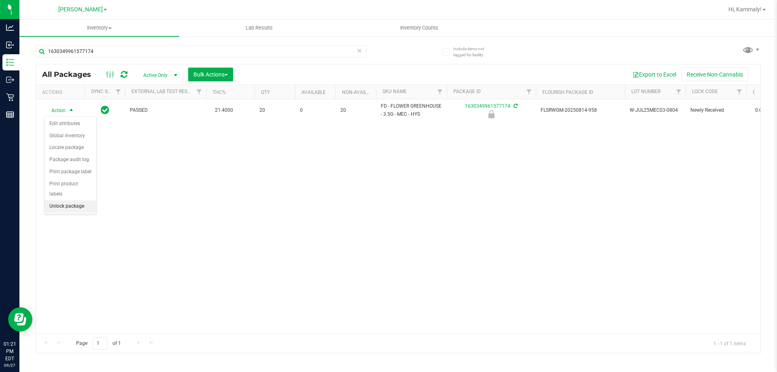
click at [87, 200] on li "Unlock package" at bounding box center [70, 206] width 52 height 12
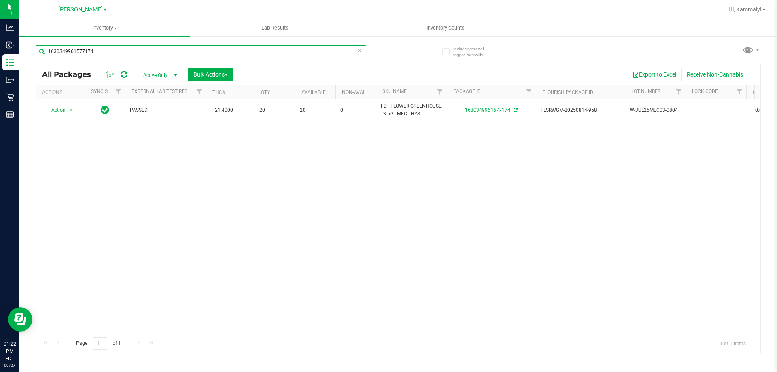
click at [130, 51] on input "1630349961577174" at bounding box center [201, 51] width 330 height 12
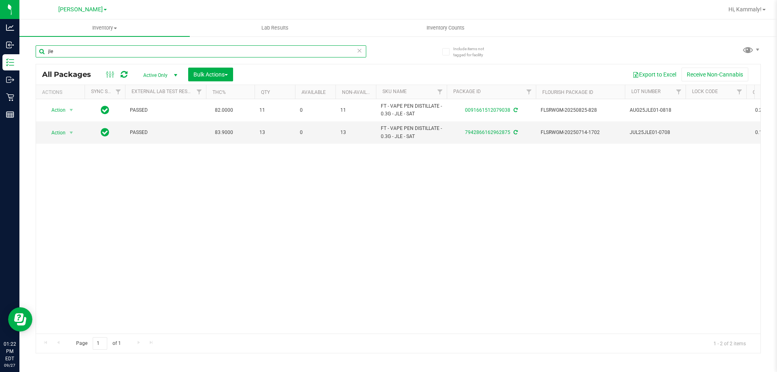
scroll to position [0, 2]
click at [284, 326] on div "Action Action Adjust qty Create package Edit attributes Global inventory Locate…" at bounding box center [398, 216] width 724 height 234
drag, startPoint x: 325, startPoint y: 326, endPoint x: 330, endPoint y: 326, distance: 4.9
click at [330, 326] on div "Action Action Adjust qty Create package Edit attributes Global inventory Locate…" at bounding box center [398, 216] width 724 height 234
click at [331, 326] on div "Action Action Adjust qty Create package Edit attributes Global inventory Locate…" at bounding box center [398, 216] width 724 height 234
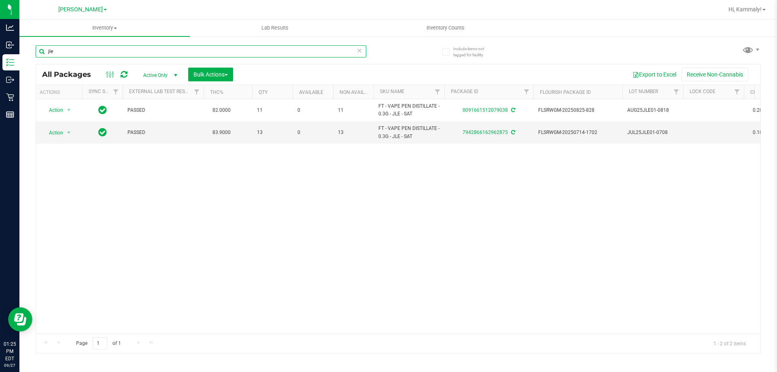
click at [235, 47] on input "jle" at bounding box center [201, 51] width 330 height 12
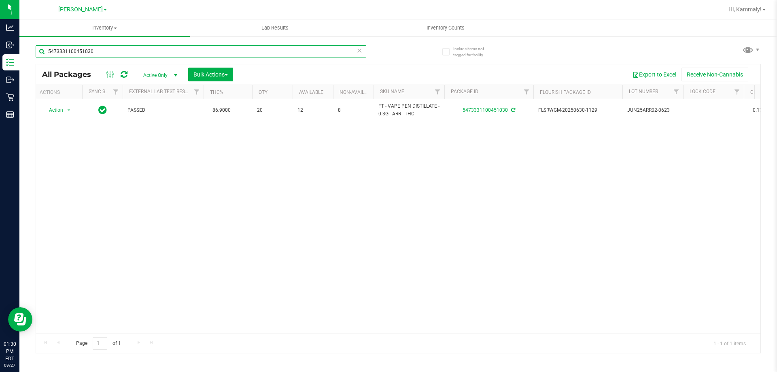
click at [294, 50] on input "5473331100451030" at bounding box center [201, 51] width 330 height 12
type input "1070565605291783"
click at [64, 111] on span "select" at bounding box center [69, 109] width 10 height 11
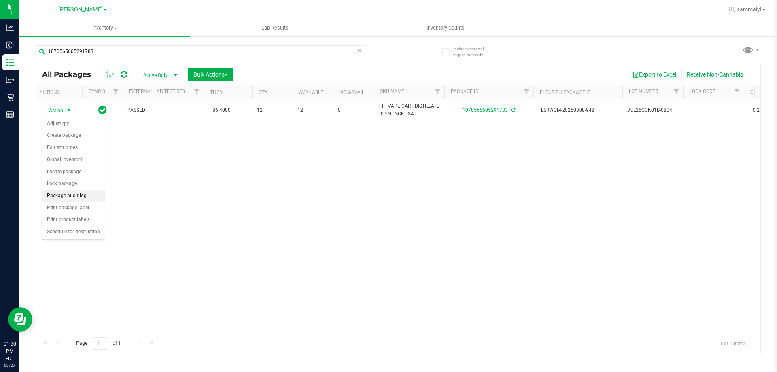
click at [58, 195] on li "Package audit log" at bounding box center [73, 196] width 63 height 12
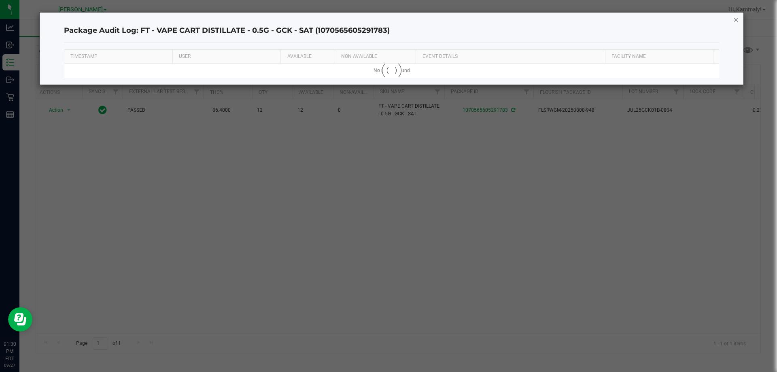
click at [734, 19] on icon "button" at bounding box center [736, 20] width 6 height 10
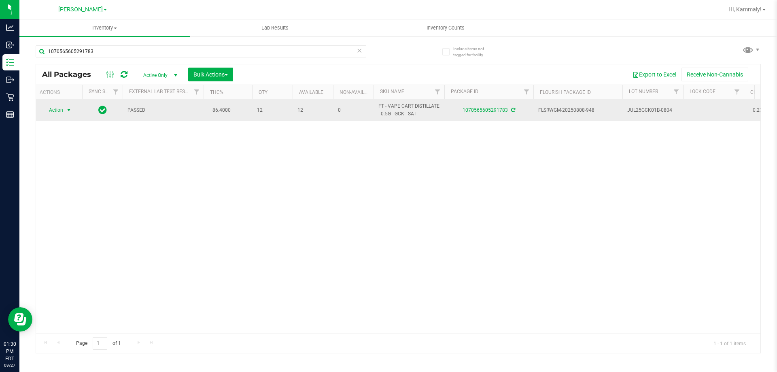
click at [52, 108] on span "Action" at bounding box center [53, 109] width 22 height 11
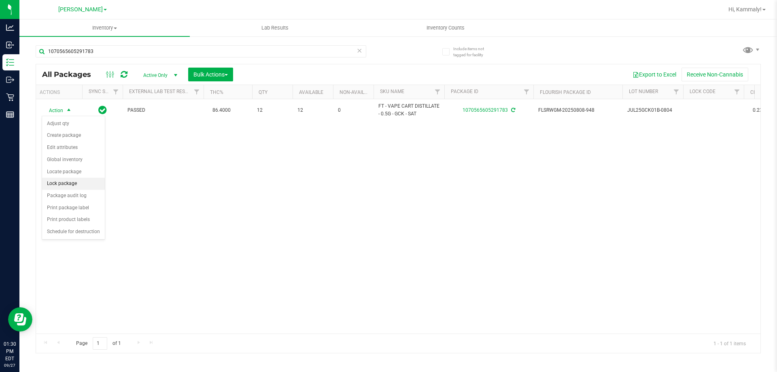
click at [55, 183] on li "Lock package" at bounding box center [73, 184] width 63 height 12
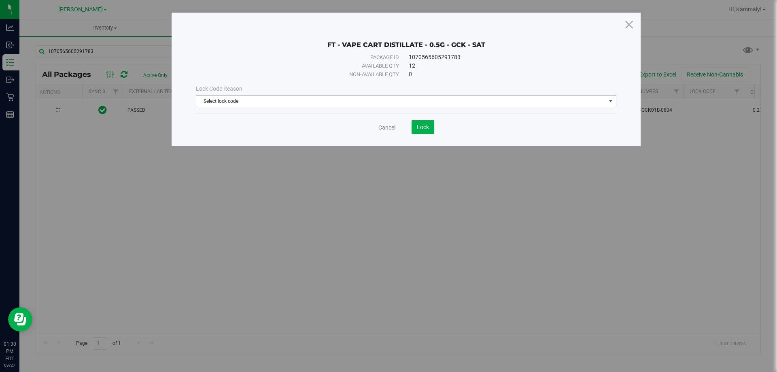
click at [324, 98] on span "Select lock code" at bounding box center [400, 100] width 409 height 11
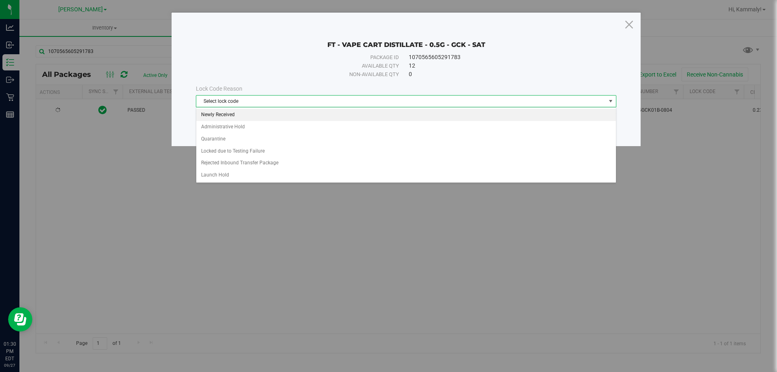
click at [301, 110] on li "Newly Received" at bounding box center [405, 115] width 419 height 12
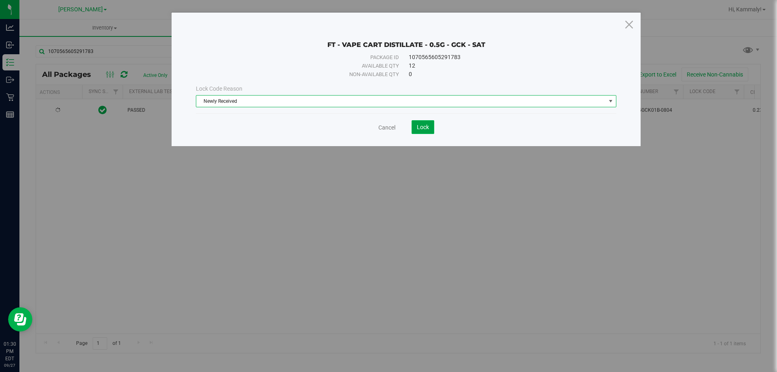
click at [425, 126] on span "Lock" at bounding box center [423, 127] width 12 height 6
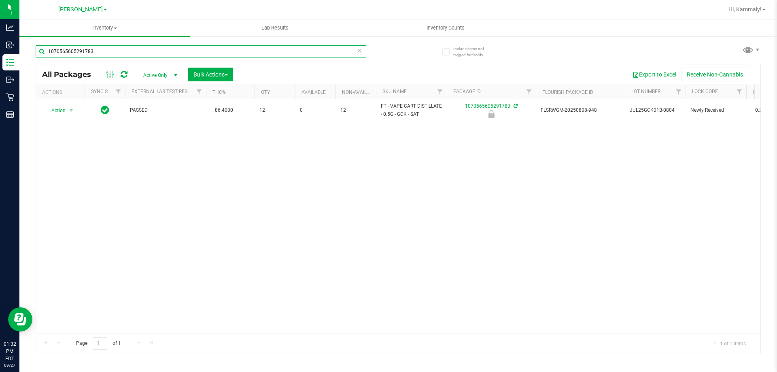
click at [323, 50] on input "1070565605291783" at bounding box center [201, 51] width 330 height 12
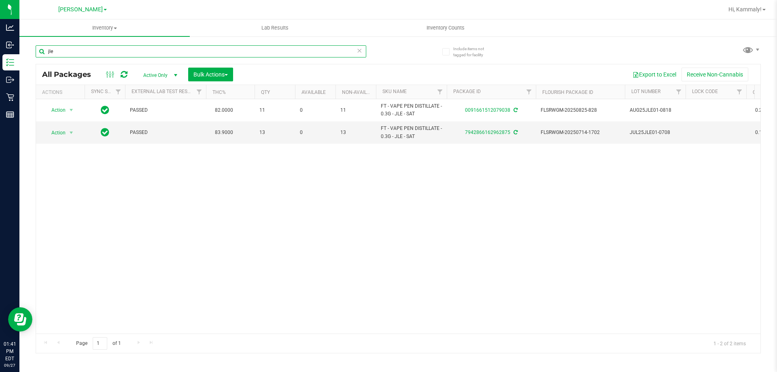
type input "jle"
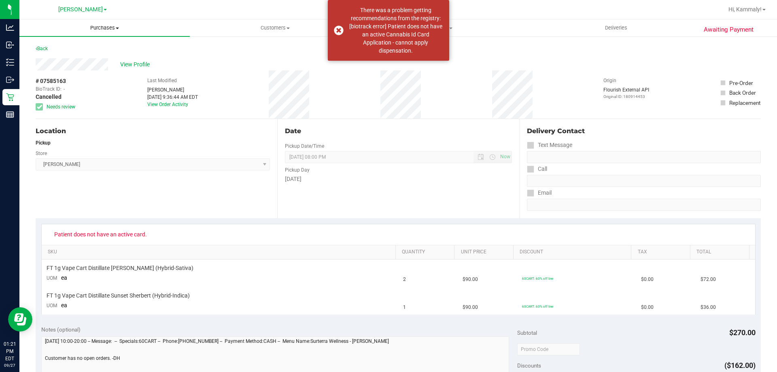
click at [107, 29] on span "Purchases" at bounding box center [104, 27] width 170 height 7
click at [74, 55] on li "Fulfillment" at bounding box center [104, 59] width 170 height 10
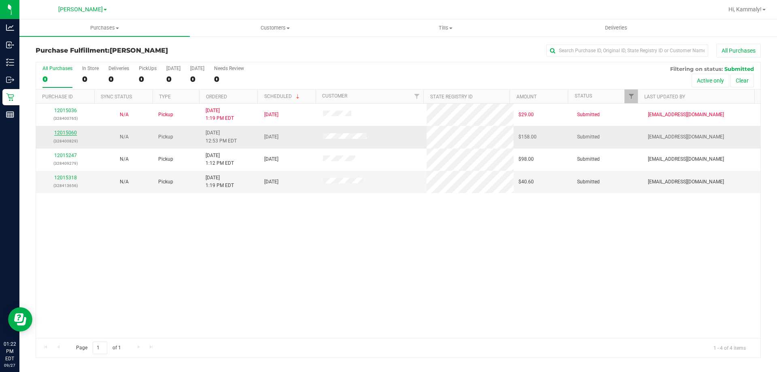
click at [59, 132] on link "12015060" at bounding box center [65, 133] width 23 height 6
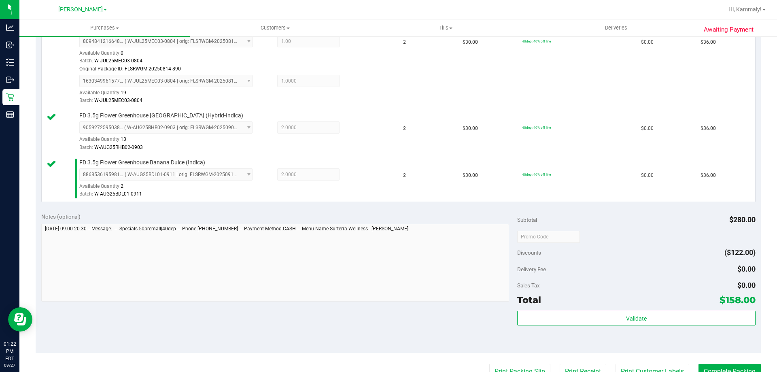
scroll to position [286, 0]
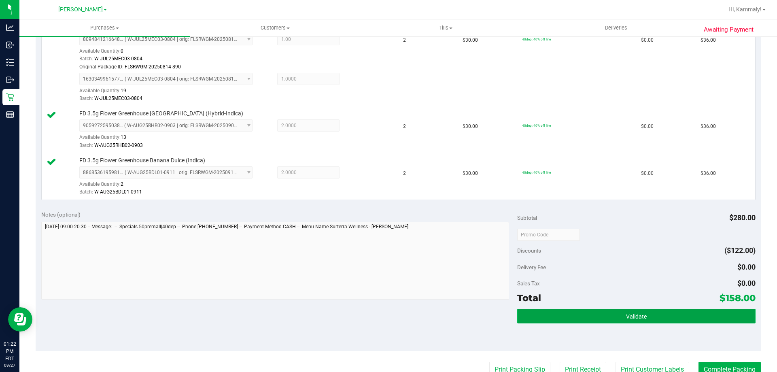
click at [626, 315] on span "Validate" at bounding box center [636, 316] width 21 height 6
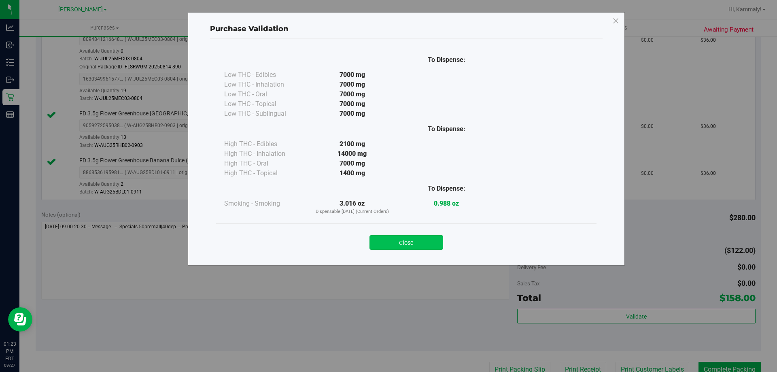
click at [414, 249] on button "Close" at bounding box center [406, 242] width 74 height 15
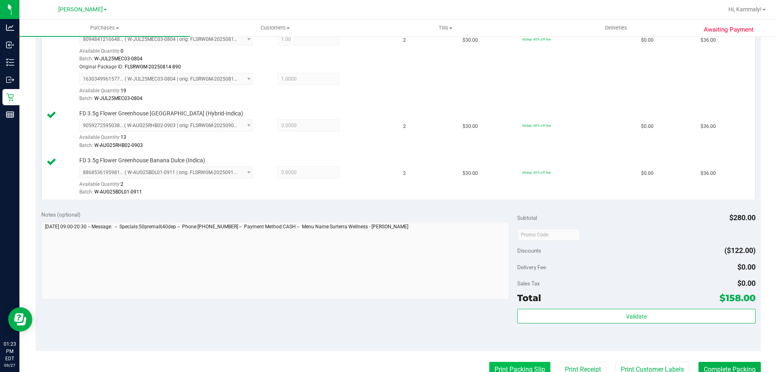
click at [517, 364] on button "Print Packing Slip" at bounding box center [519, 369] width 61 height 15
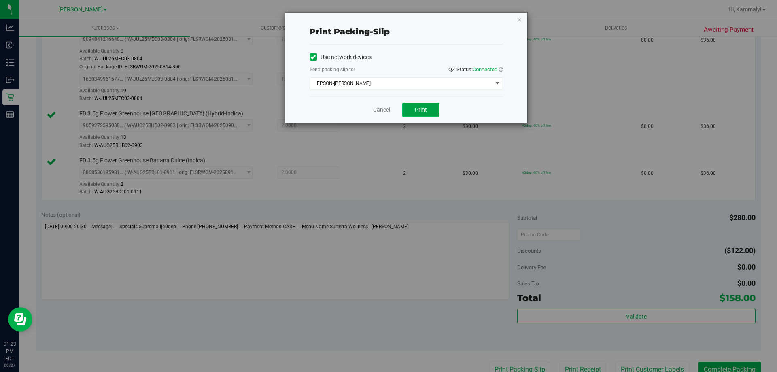
click at [427, 112] on button "Print" at bounding box center [420, 110] width 37 height 14
click at [423, 110] on span "Print" at bounding box center [421, 109] width 12 height 6
click at [377, 121] on div "Cancel Print" at bounding box center [405, 109] width 193 height 27
click at [385, 109] on link "Cancel" at bounding box center [381, 110] width 17 height 8
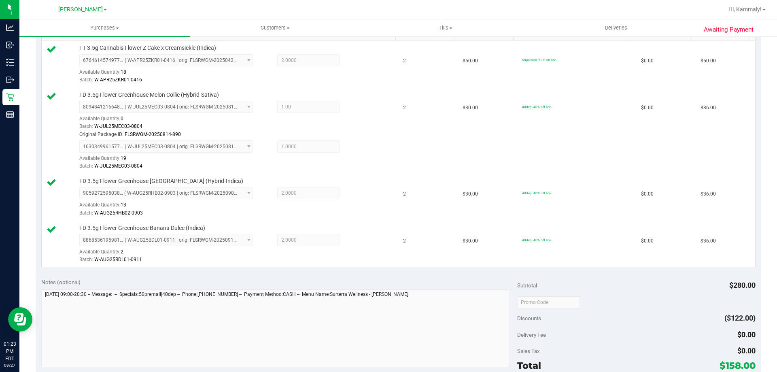
scroll to position [232, 0]
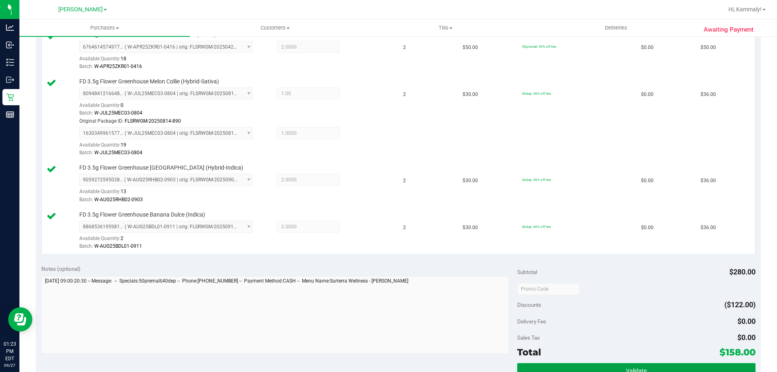
click at [610, 364] on button "Validate" at bounding box center [636, 370] width 238 height 15
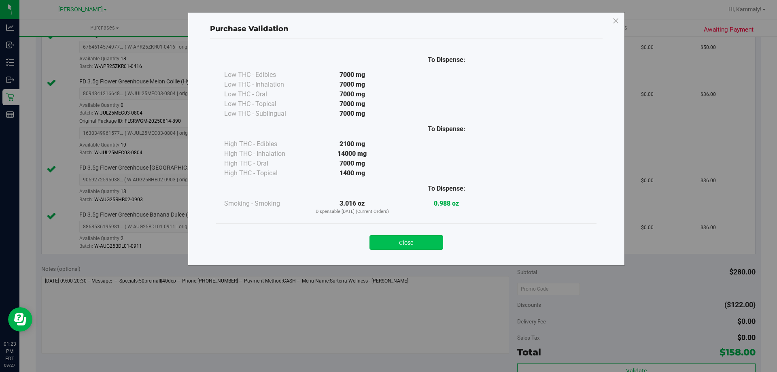
click at [413, 248] on button "Close" at bounding box center [406, 242] width 74 height 15
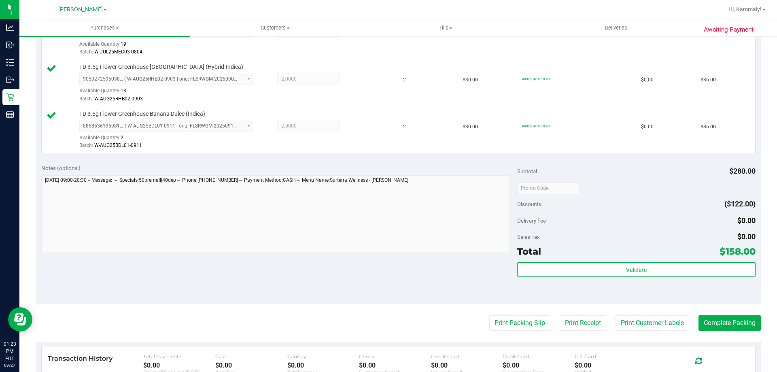
scroll to position [470, 0]
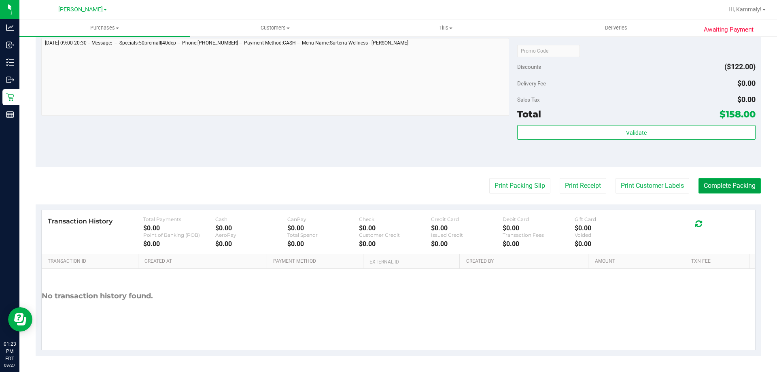
click at [743, 182] on button "Complete Packing" at bounding box center [729, 185] width 62 height 15
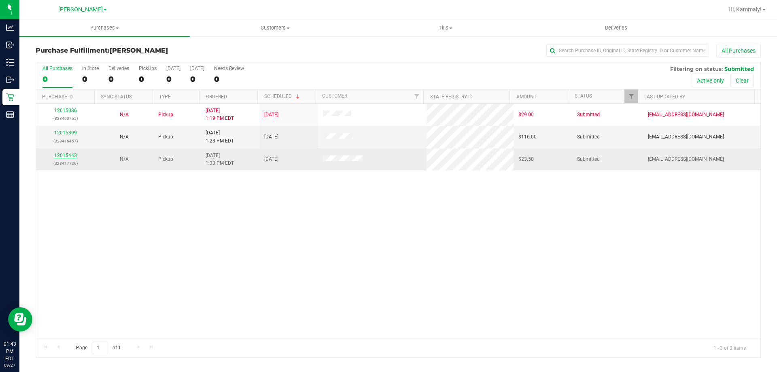
click at [68, 156] on link "12015443" at bounding box center [65, 155] width 23 height 6
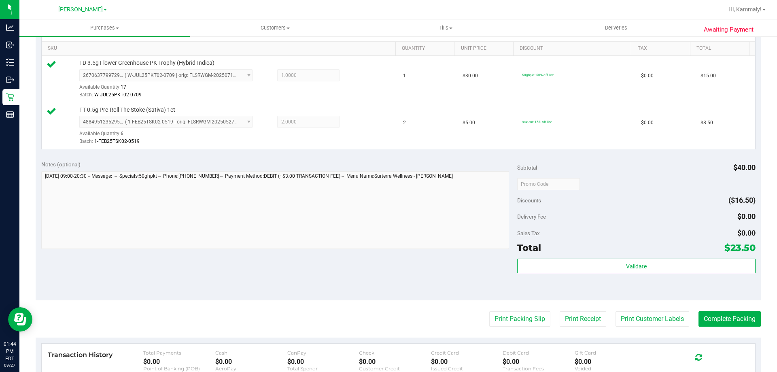
scroll to position [221, 0]
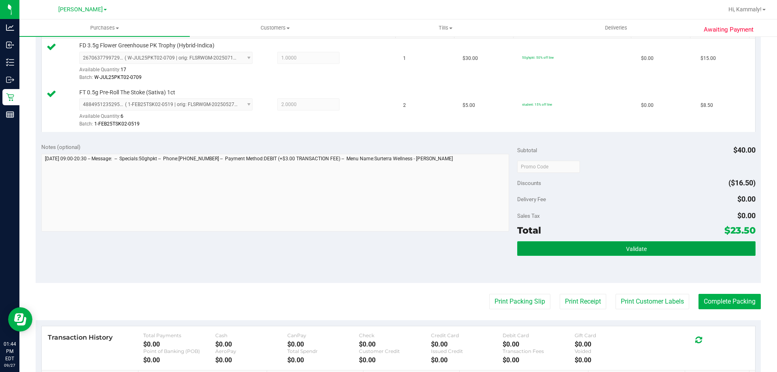
click at [615, 252] on button "Validate" at bounding box center [636, 248] width 238 height 15
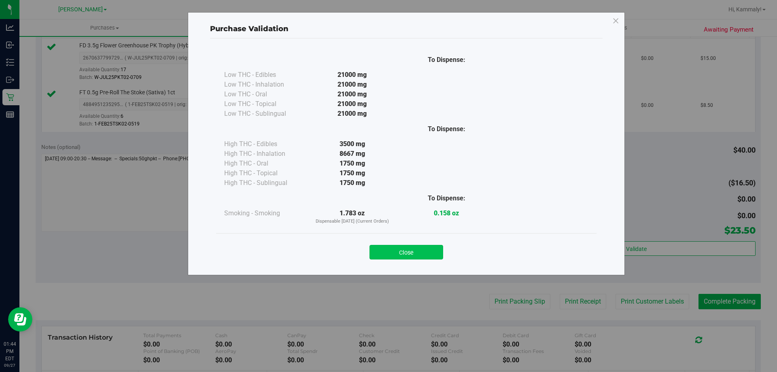
click at [423, 256] on button "Close" at bounding box center [406, 252] width 74 height 15
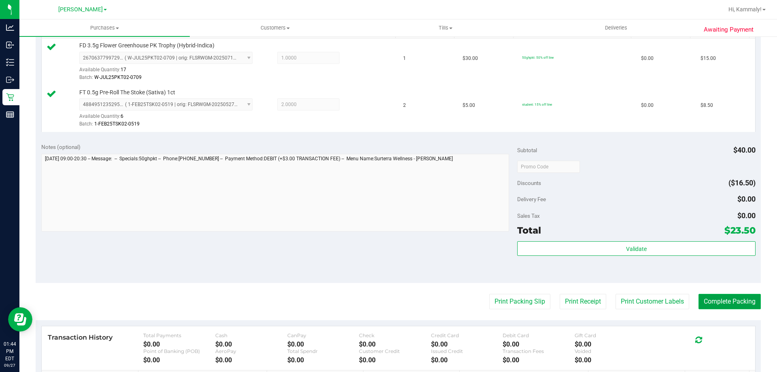
click at [703, 299] on button "Complete Packing" at bounding box center [729, 301] width 62 height 15
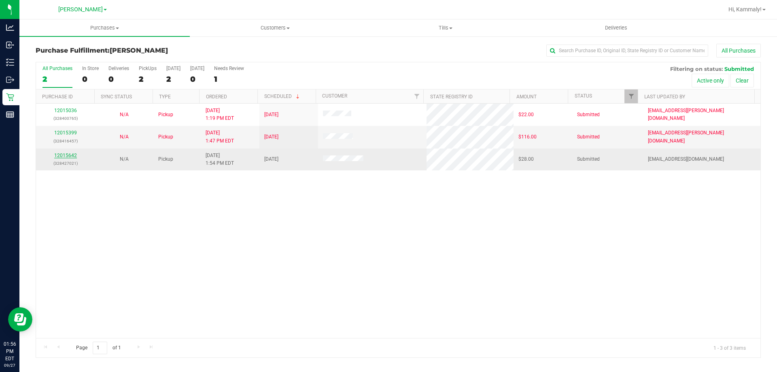
click at [62, 156] on link "12015642" at bounding box center [65, 155] width 23 height 6
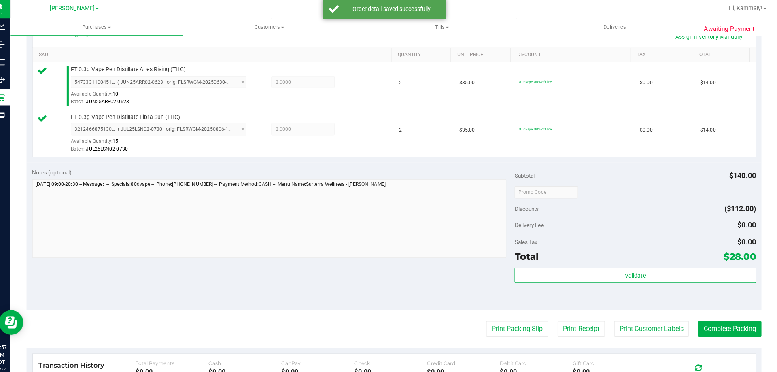
scroll to position [209, 0]
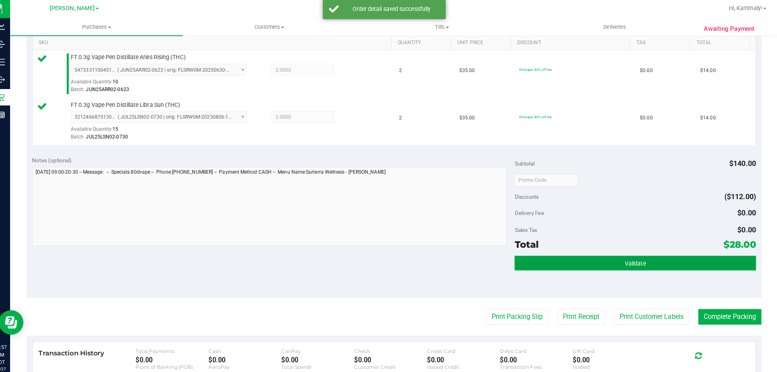
click at [578, 267] on button "Validate" at bounding box center [636, 260] width 238 height 15
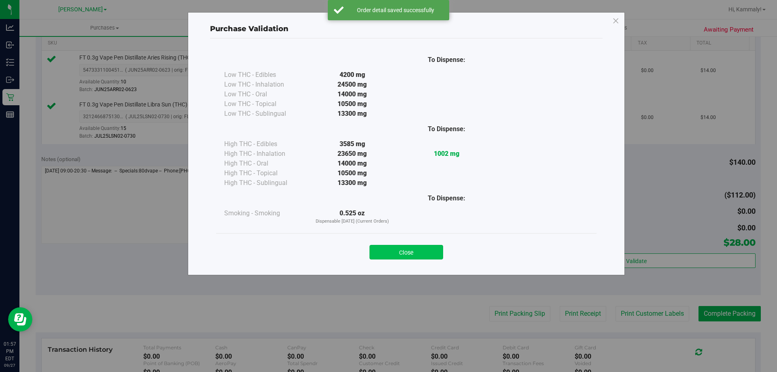
click at [426, 252] on button "Close" at bounding box center [406, 252] width 74 height 15
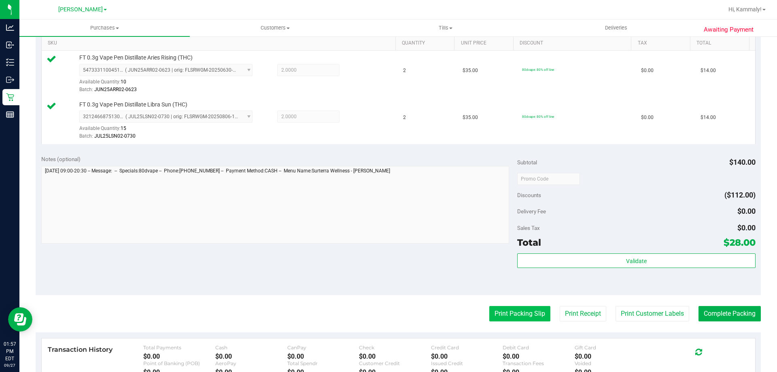
click at [525, 308] on button "Print Packing Slip" at bounding box center [519, 313] width 61 height 15
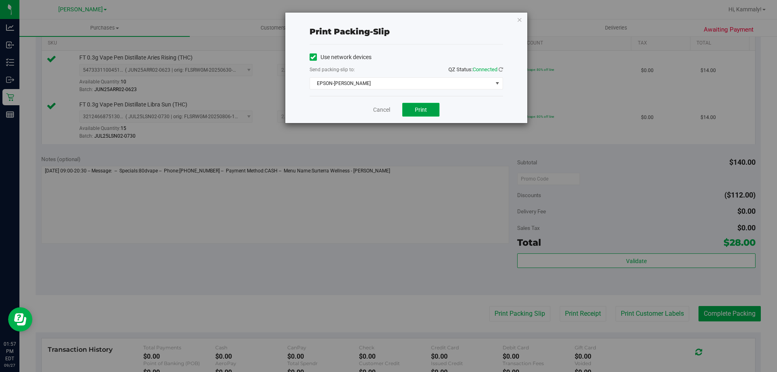
click at [422, 104] on button "Print" at bounding box center [420, 110] width 37 height 14
click at [431, 111] on button "Print" at bounding box center [420, 110] width 37 height 14
click at [377, 111] on link "Cancel" at bounding box center [381, 110] width 17 height 8
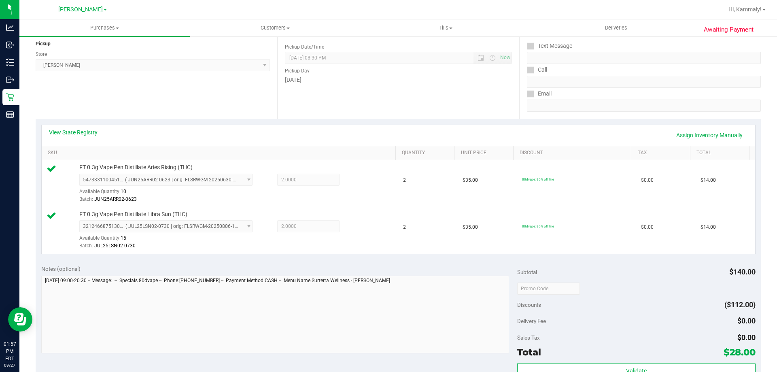
scroll to position [118, 0]
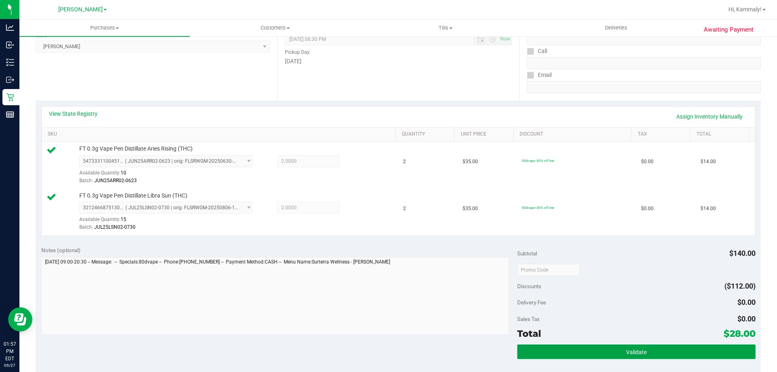
click at [588, 349] on button "Validate" at bounding box center [636, 351] width 238 height 15
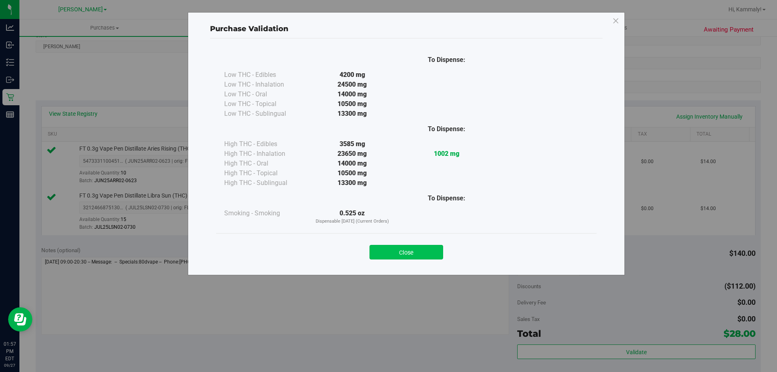
click at [419, 257] on button "Close" at bounding box center [406, 252] width 74 height 15
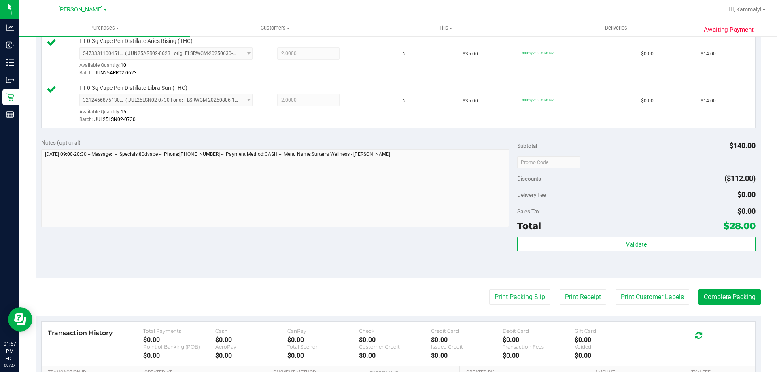
scroll to position [248, 0]
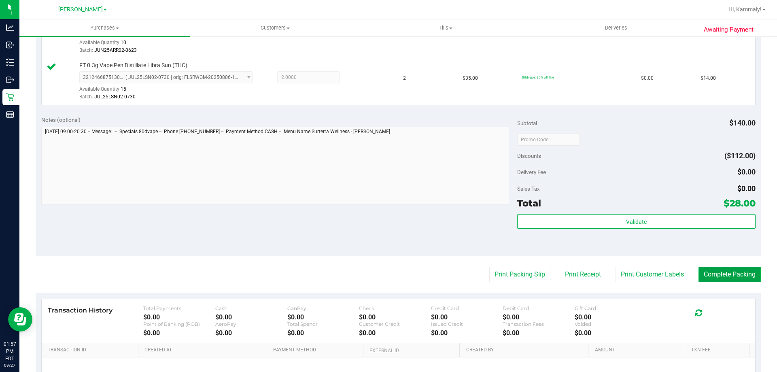
click at [731, 279] on button "Complete Packing" at bounding box center [729, 274] width 62 height 15
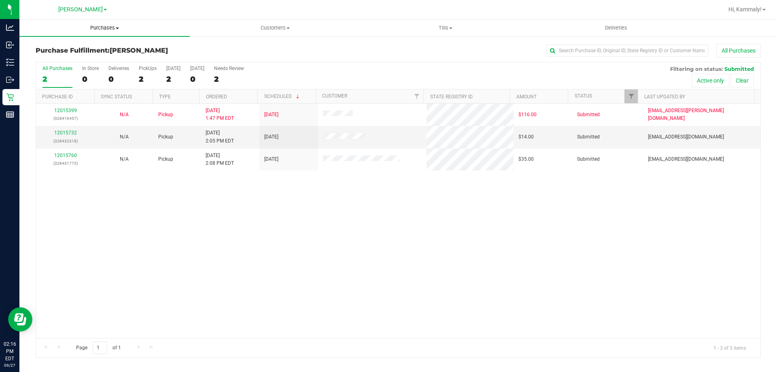
click at [109, 32] on uib-tab-heading "Purchases Summary of purchases Fulfillment All purchases" at bounding box center [104, 27] width 170 height 17
click at [72, 51] on span "Summary of purchases" at bounding box center [60, 48] width 83 height 7
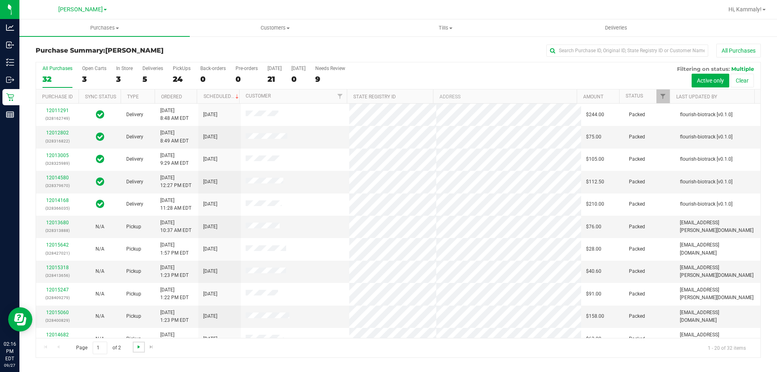
click at [135, 348] on span "Go to the next page" at bounding box center [138, 346] width 6 height 6
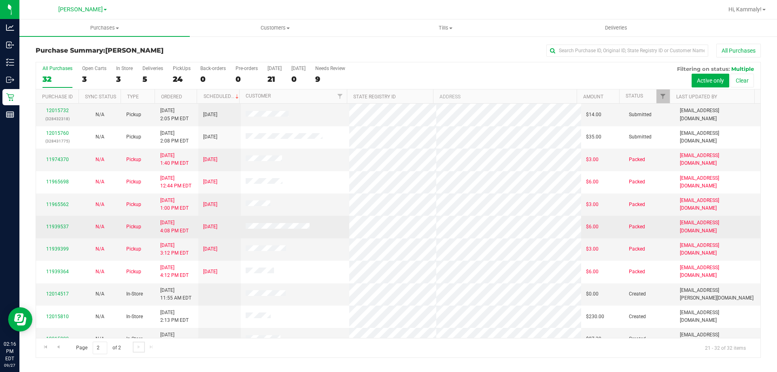
scroll to position [34, 0]
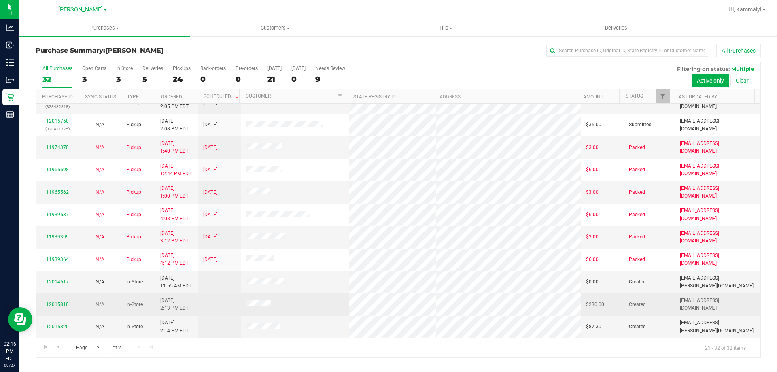
click at [59, 305] on link "12015810" at bounding box center [57, 304] width 23 height 6
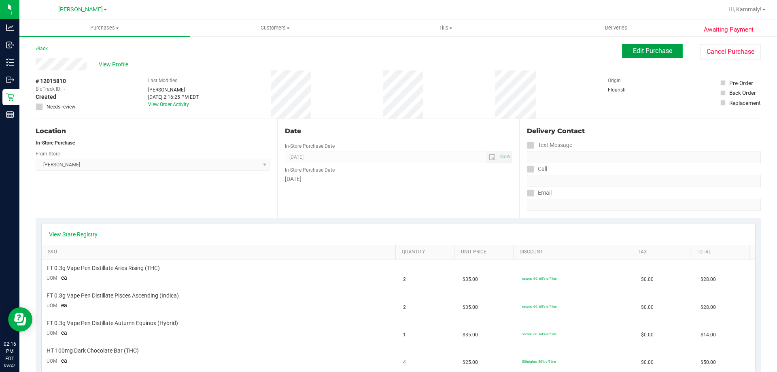
click at [637, 49] on span "Edit Purchase" at bounding box center [652, 51] width 39 height 8
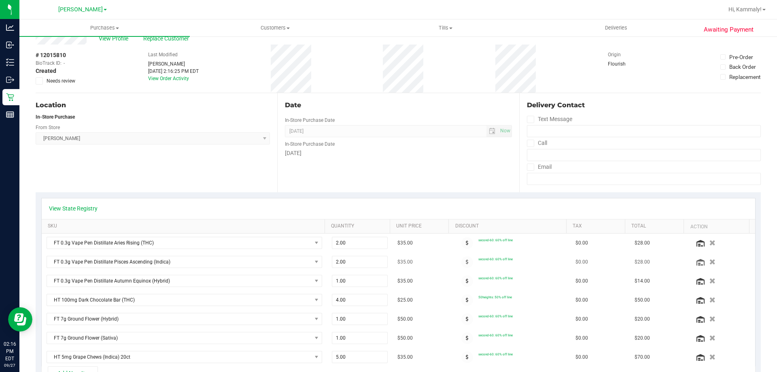
scroll to position [40, 0]
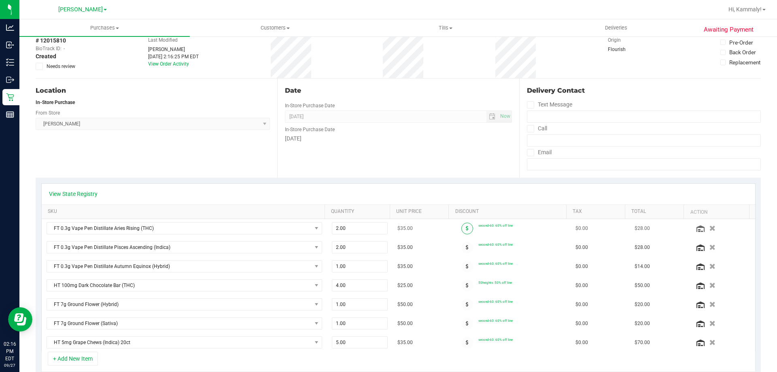
click at [462, 226] on span at bounding box center [467, 228] width 12 height 12
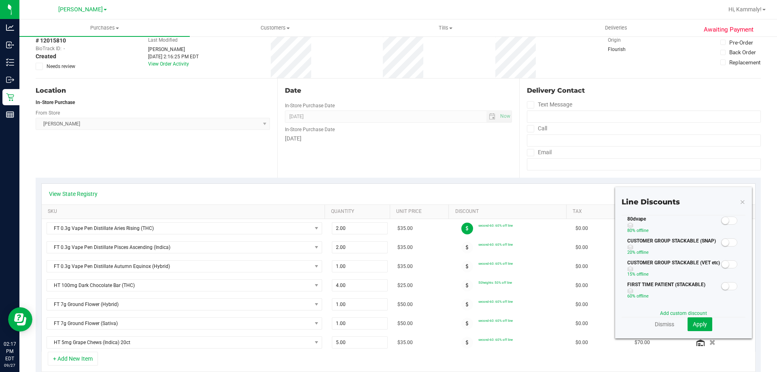
click at [723, 218] on span at bounding box center [729, 220] width 16 height 8
click at [461, 245] on span at bounding box center [467, 247] width 12 height 12
click at [721, 222] on small at bounding box center [724, 220] width 7 height 7
click at [695, 322] on span "Apply" at bounding box center [699, 324] width 14 height 6
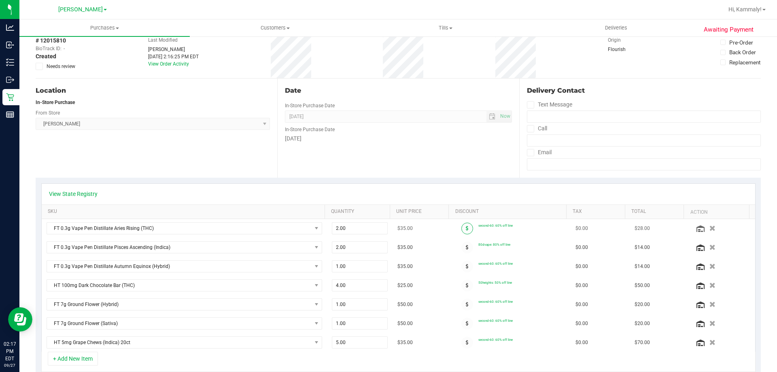
click at [461, 232] on span at bounding box center [467, 228] width 12 height 12
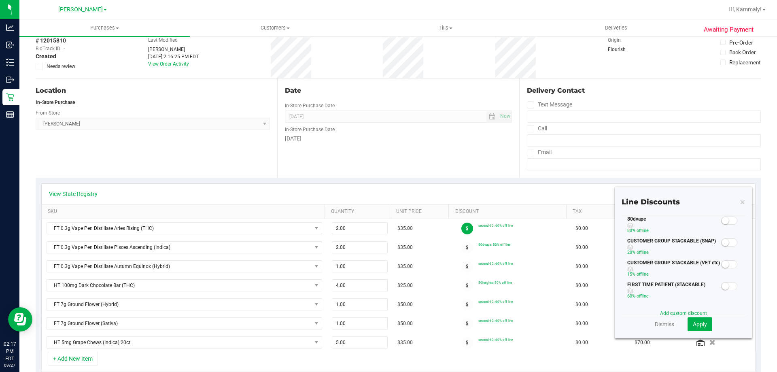
click at [714, 222] on div "80dvape 80% off line" at bounding box center [683, 226] width 124 height 22
click at [721, 222] on small at bounding box center [724, 220] width 7 height 7
click at [697, 322] on span "Apply" at bounding box center [699, 324] width 14 height 6
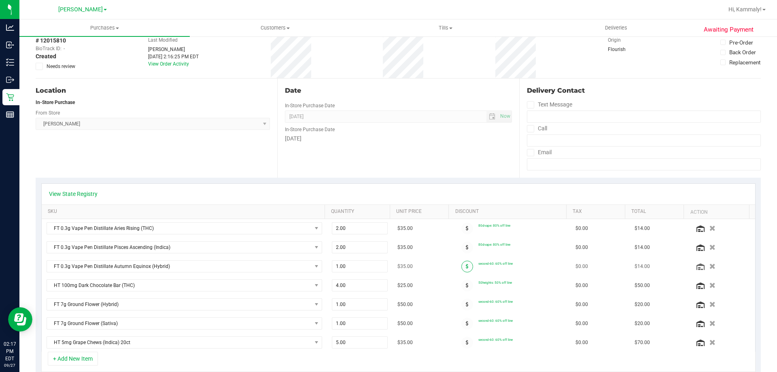
click at [464, 263] on span at bounding box center [467, 266] width 12 height 12
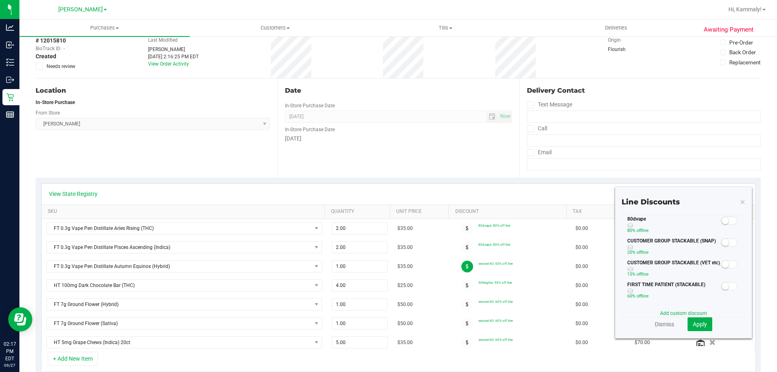
click at [725, 219] on span at bounding box center [729, 220] width 16 height 8
click at [701, 322] on span "Apply" at bounding box center [699, 324] width 14 height 6
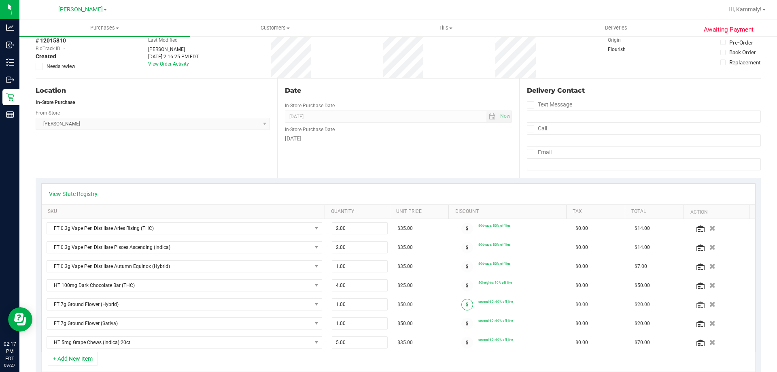
click at [466, 305] on icon at bounding box center [467, 304] width 3 height 5
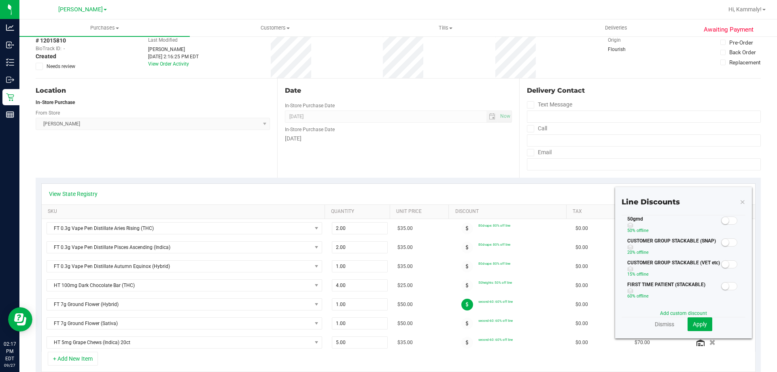
click at [721, 221] on small at bounding box center [724, 220] width 7 height 7
click at [703, 322] on button "Apply" at bounding box center [699, 324] width 25 height 14
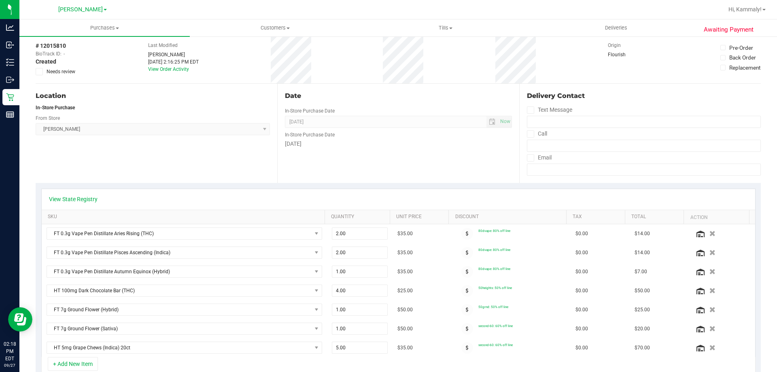
scroll to position [0, 0]
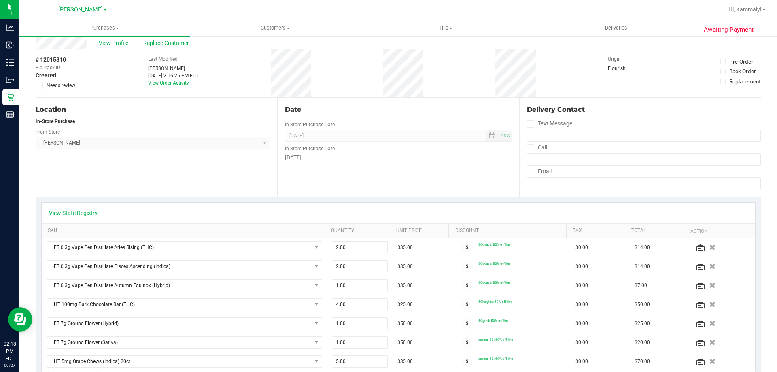
click at [775, 25] on ul "Purchases Summary of purchases Fulfillment All purchases Customers All customer…" at bounding box center [407, 27] width 777 height 17
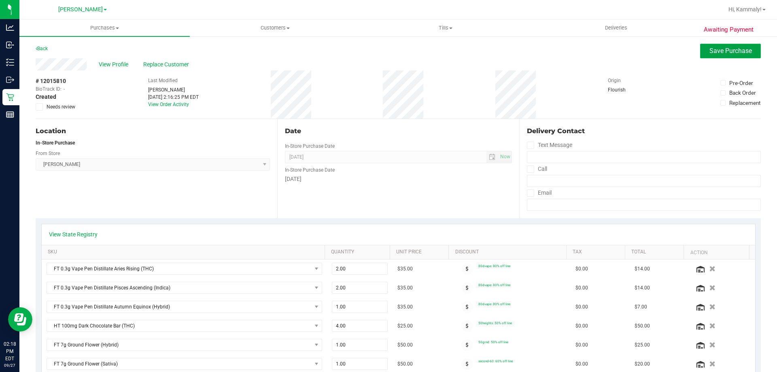
click at [711, 55] on button "Save Purchase" at bounding box center [730, 51] width 61 height 15
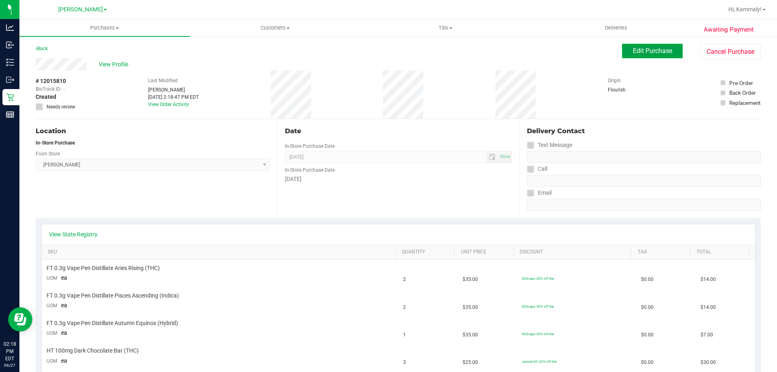
click at [649, 56] on button "Edit Purchase" at bounding box center [652, 51] width 61 height 15
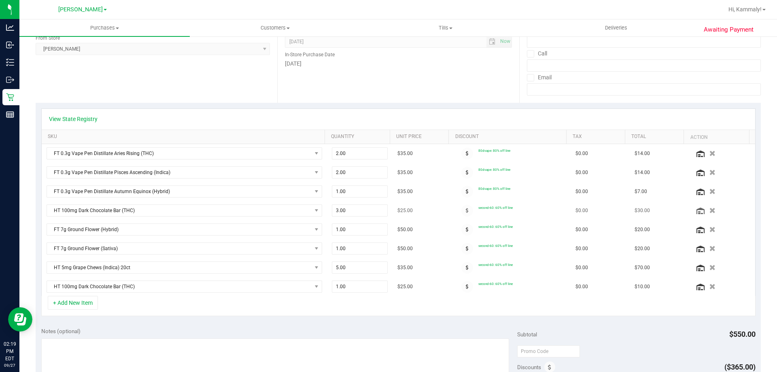
scroll to position [121, 0]
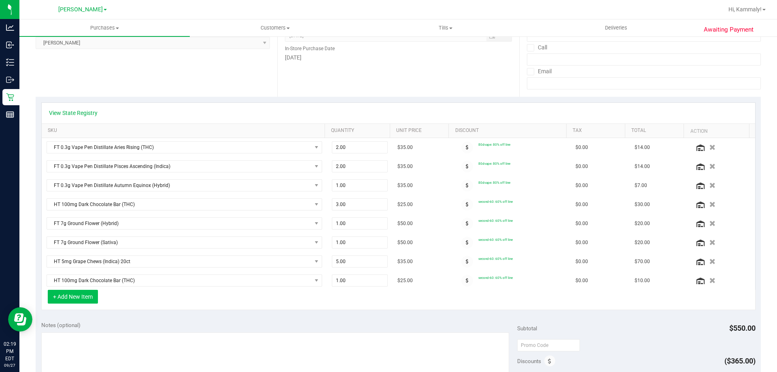
click at [61, 294] on button "+ Add New Item" at bounding box center [73, 297] width 50 height 14
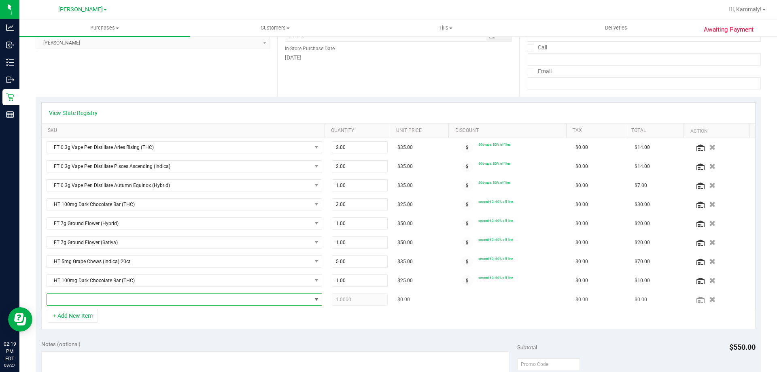
click at [119, 301] on span "NO DATA FOUND" at bounding box center [179, 299] width 265 height 11
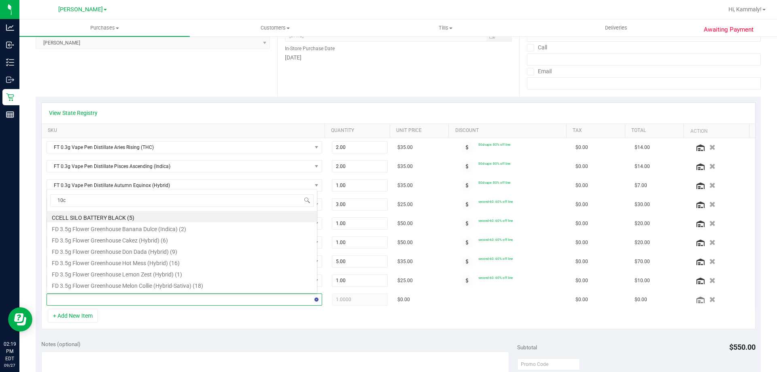
type input "10ct"
click at [145, 228] on li "FT 0.35g Pre-Roll (Indica) 10ct (19)" at bounding box center [182, 227] width 270 height 11
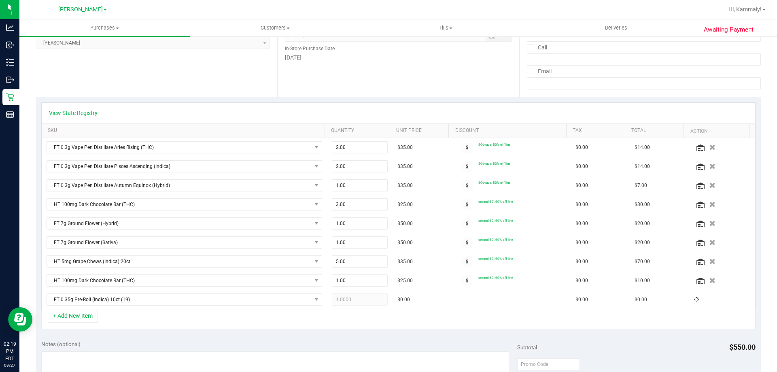
click at [182, 315] on div "+ Add New Item" at bounding box center [398, 319] width 714 height 20
click at [461, 277] on span at bounding box center [467, 281] width 12 height 12
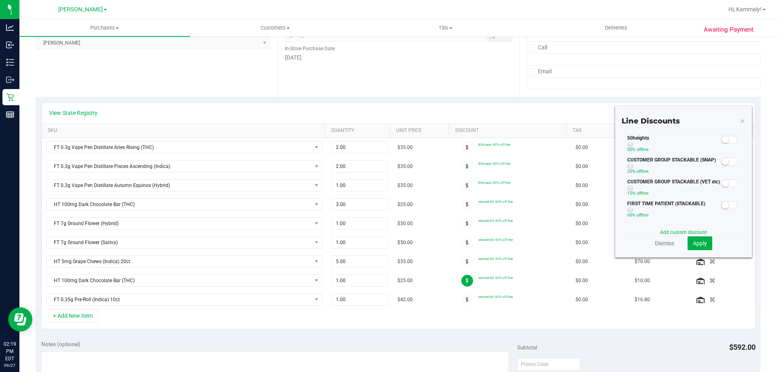
click at [721, 141] on small at bounding box center [724, 139] width 7 height 7
click at [694, 240] on span "Apply" at bounding box center [699, 243] width 14 height 6
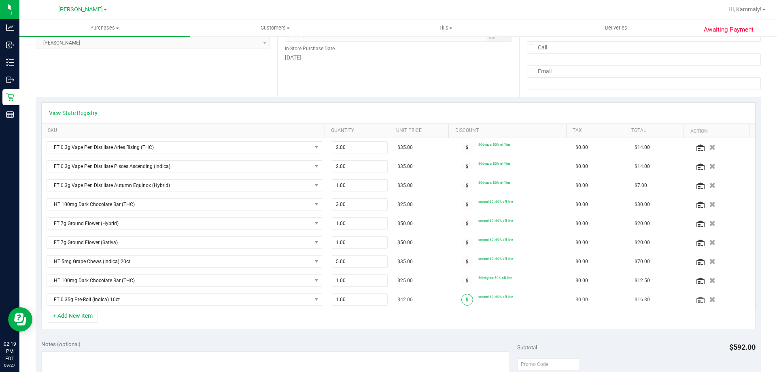
click at [466, 297] on icon at bounding box center [467, 299] width 3 height 5
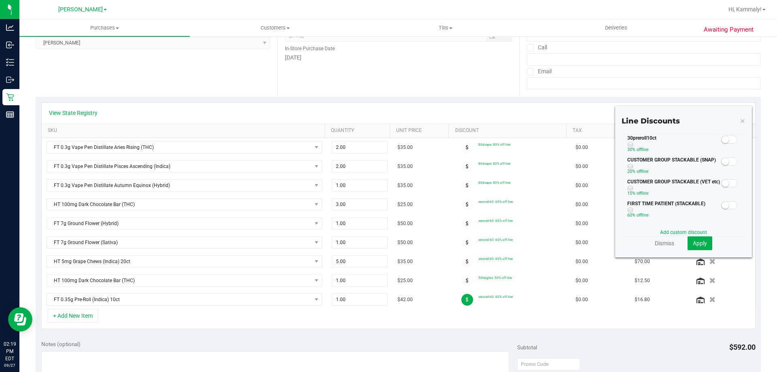
click at [721, 141] on small at bounding box center [724, 139] width 7 height 7
click at [692, 241] on span "Apply" at bounding box center [699, 243] width 14 height 6
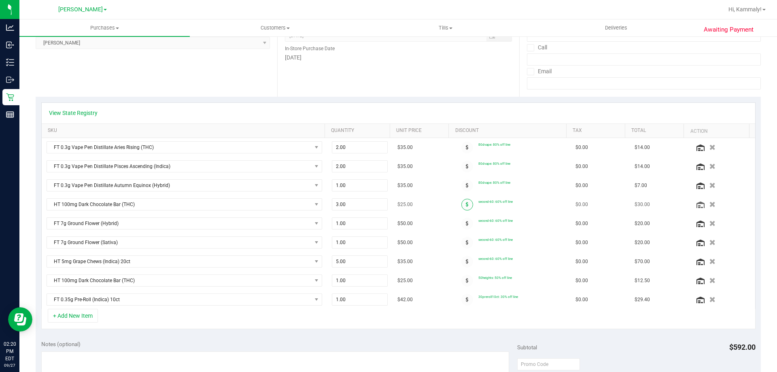
click at [466, 203] on icon at bounding box center [467, 204] width 3 height 5
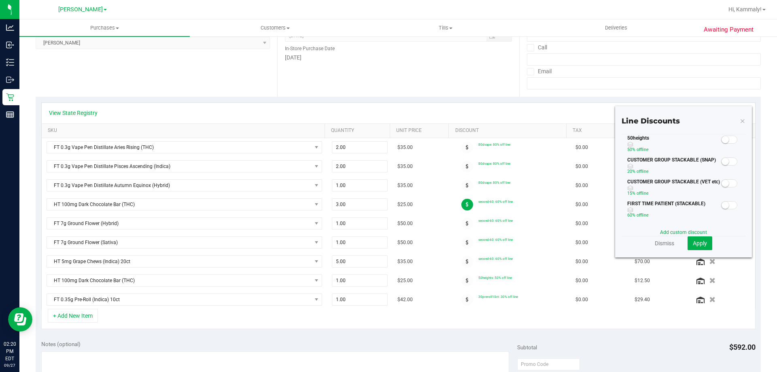
click at [721, 141] on small at bounding box center [724, 139] width 7 height 7
click at [698, 241] on span "Apply" at bounding box center [699, 243] width 14 height 6
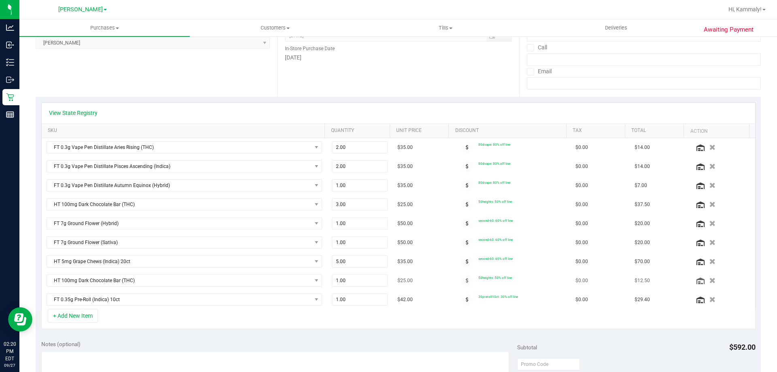
click at [456, 288] on td "50heights: 50% off line" at bounding box center [511, 280] width 119 height 19
click at [466, 279] on icon at bounding box center [467, 280] width 3 height 5
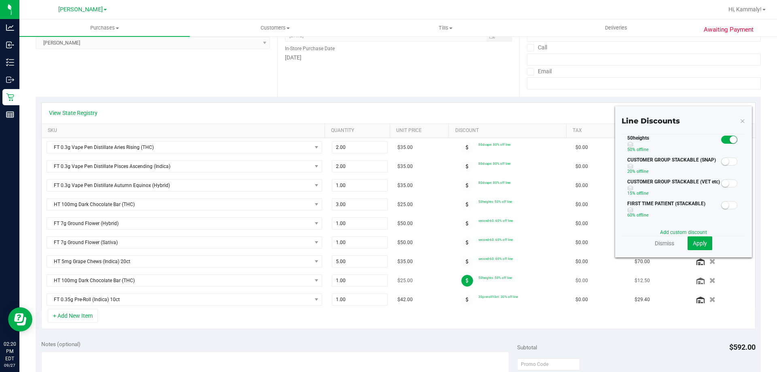
click at [466, 279] on icon at bounding box center [467, 280] width 3 height 5
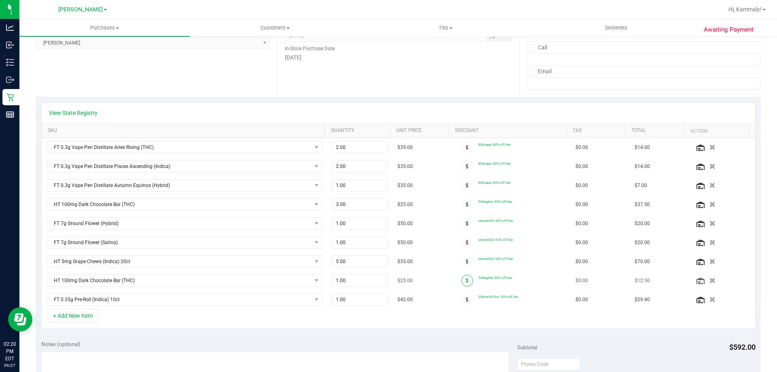
click at [466, 279] on icon at bounding box center [467, 280] width 3 height 5
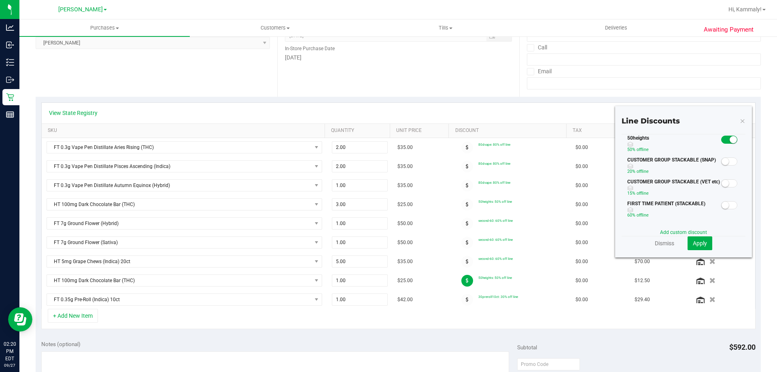
click at [721, 142] on span at bounding box center [729, 139] width 16 height 8
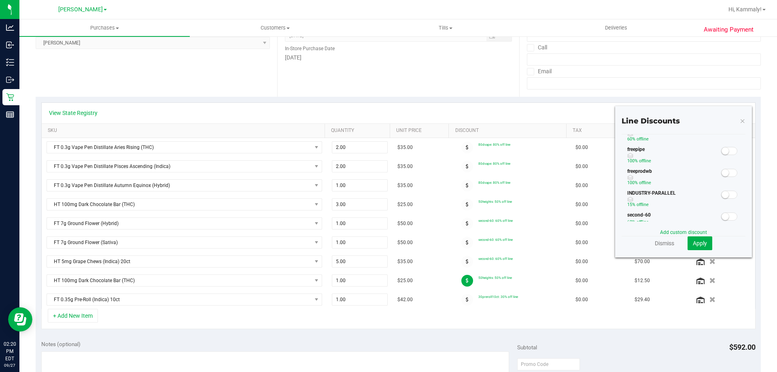
click at [741, 139] on div "Line Discounts 50heights 50% off line CUSTOMER GROUP STACKABLE (SNAP) 20% off l…" at bounding box center [683, 181] width 137 height 151
click at [721, 172] on small at bounding box center [724, 172] width 7 height 7
click at [699, 246] on span "Apply" at bounding box center [699, 243] width 14 height 6
click at [709, 245] on icon "button" at bounding box center [712, 242] width 6 height 6
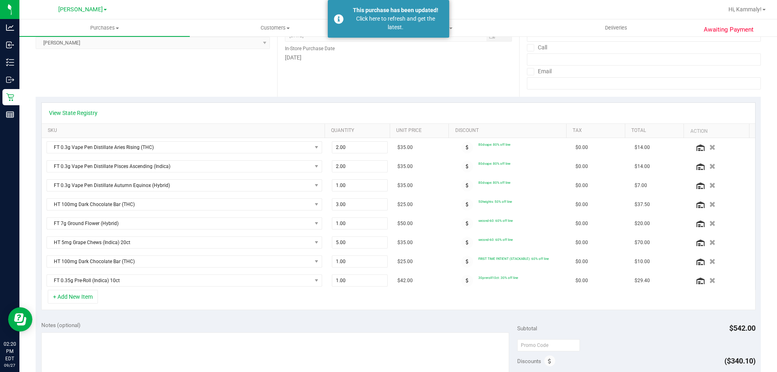
click at [514, 109] on div "View State Registry" at bounding box center [398, 113] width 699 height 8
click at [466, 261] on icon at bounding box center [467, 261] width 3 height 5
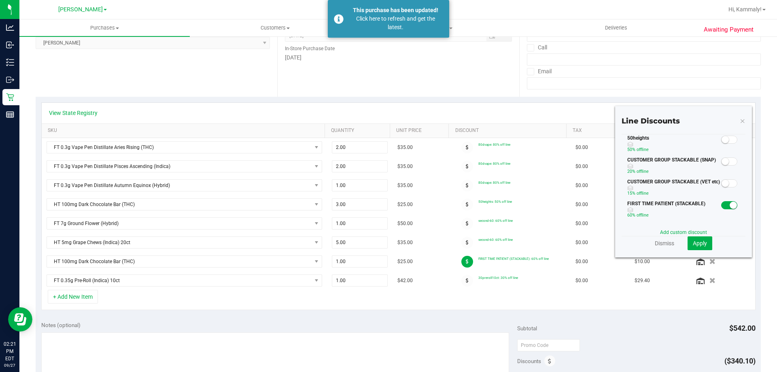
click at [729, 203] on small at bounding box center [732, 204] width 7 height 7
click at [721, 184] on small at bounding box center [724, 181] width 7 height 7
click at [703, 242] on button "Apply" at bounding box center [699, 243] width 25 height 14
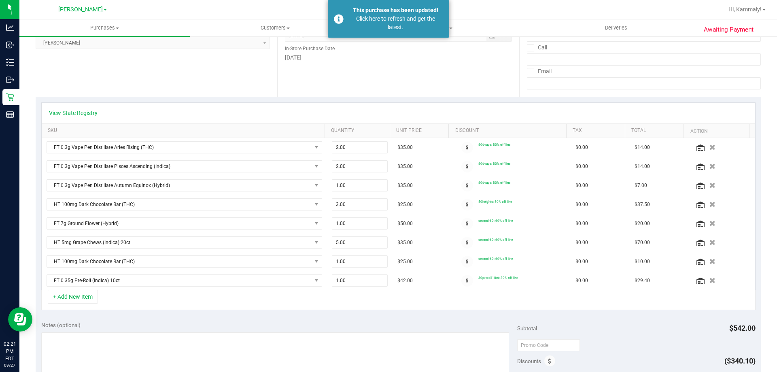
click at [489, 310] on div "+ Add New Item" at bounding box center [398, 300] width 714 height 20
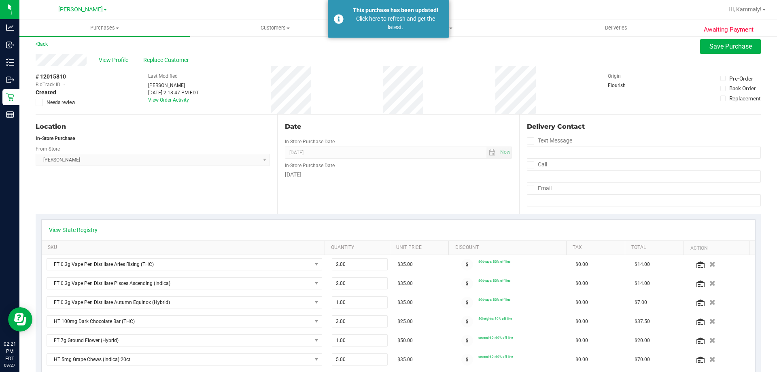
scroll to position [0, 0]
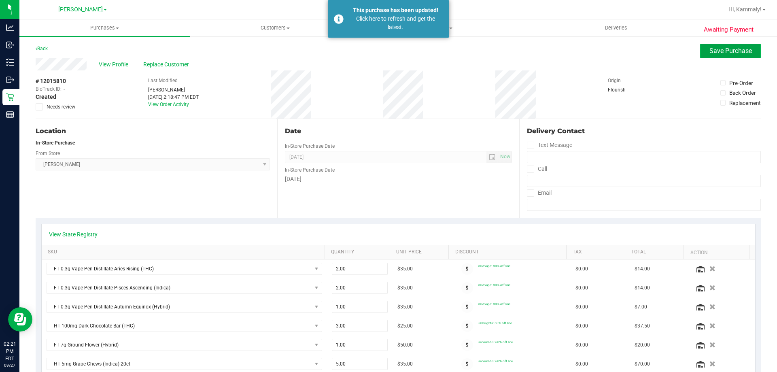
click at [737, 58] on button "Save Purchase" at bounding box center [730, 51] width 61 height 15
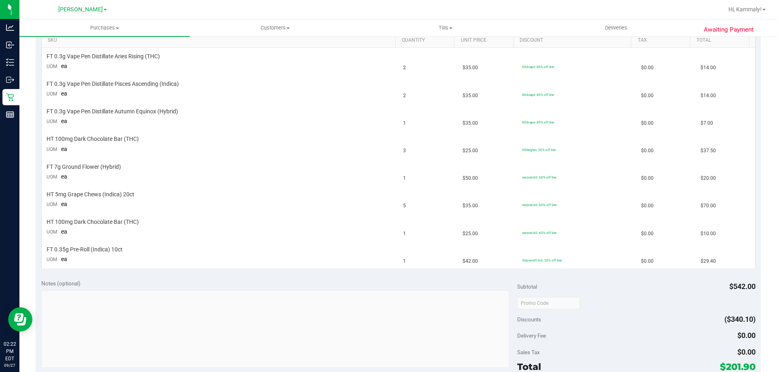
scroll to position [211, 0]
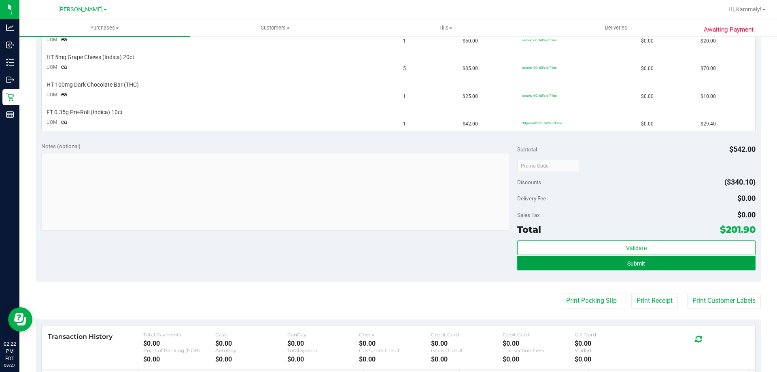
click at [667, 267] on button "Submit" at bounding box center [636, 263] width 238 height 15
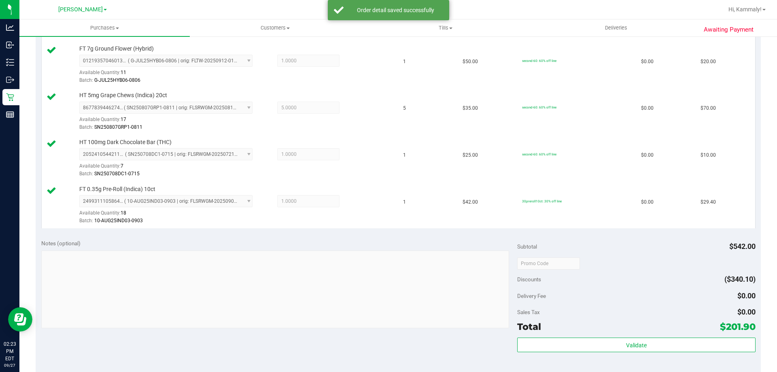
scroll to position [456, 0]
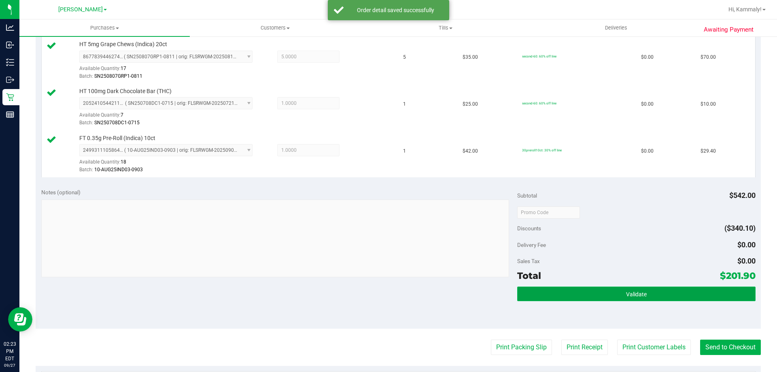
click at [613, 294] on button "Validate" at bounding box center [636, 293] width 238 height 15
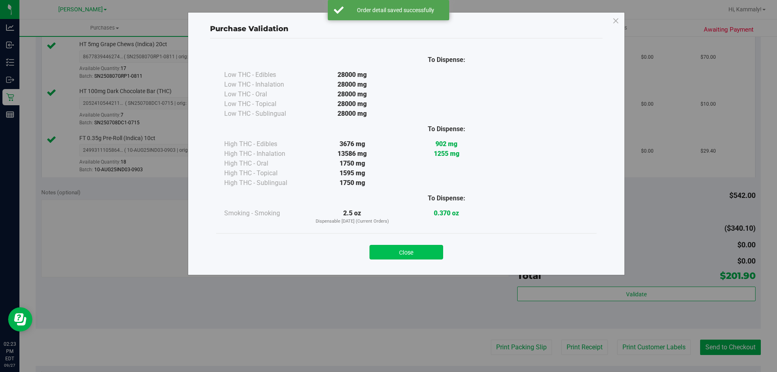
click at [418, 256] on button "Close" at bounding box center [406, 252] width 74 height 15
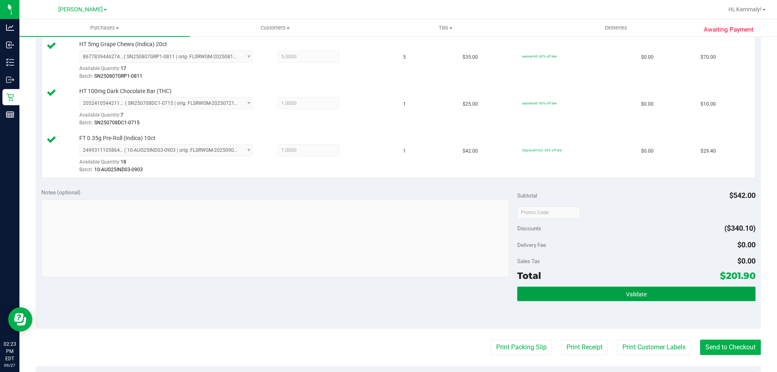
click at [633, 295] on span "Validate" at bounding box center [636, 294] width 21 height 6
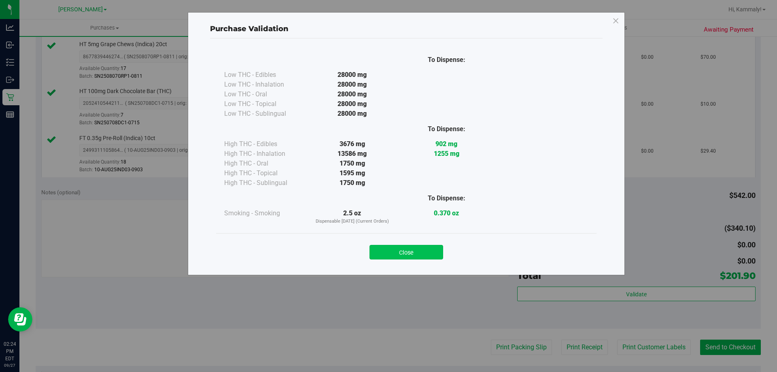
click at [402, 248] on button "Close" at bounding box center [406, 252] width 74 height 15
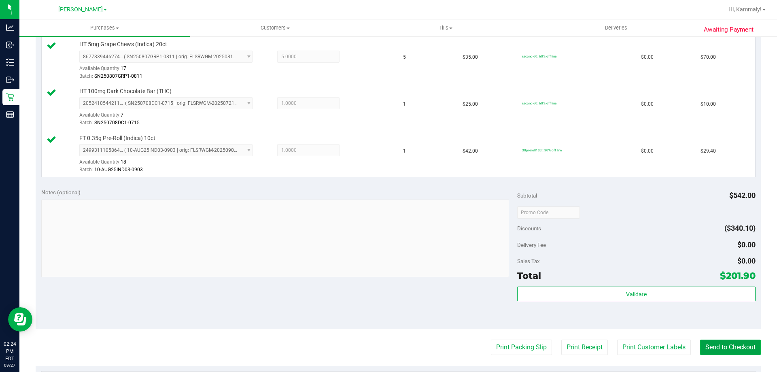
click at [725, 342] on button "Send to Checkout" at bounding box center [730, 346] width 61 height 15
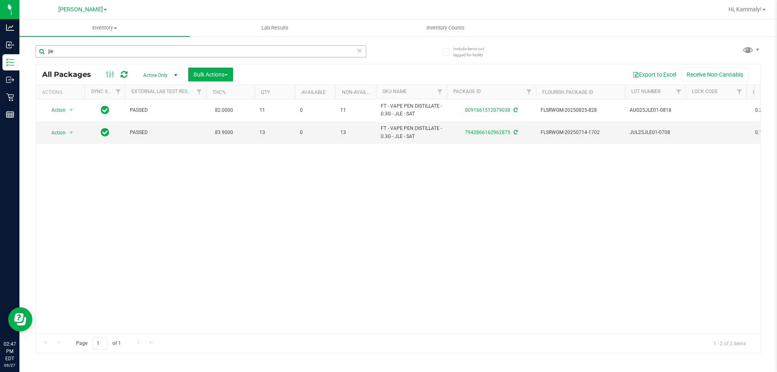
click at [186, 55] on input "jle" at bounding box center [201, 51] width 330 height 12
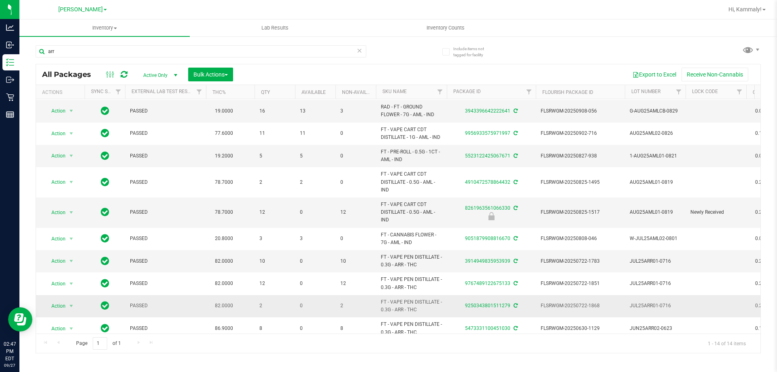
scroll to position [81, 0]
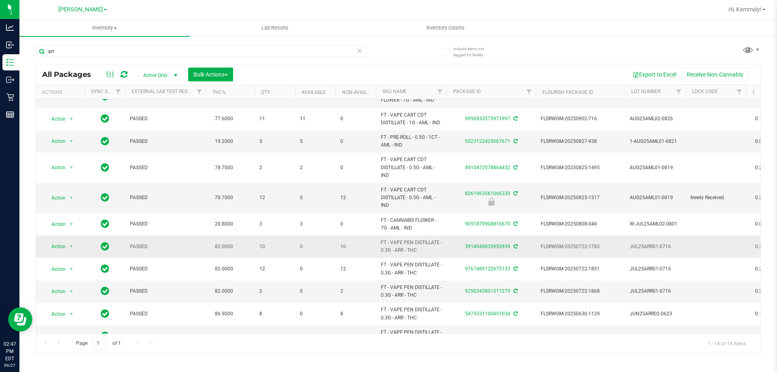
click at [405, 248] on span "FT - VAPE PEN DISTILLATE - 0.3G - ARR - THC" at bounding box center [411, 246] width 61 height 15
copy tr "FT - VAPE PEN DISTILLATE - 0.3G - ARR - THC"
click at [201, 49] on input "arr" at bounding box center [201, 51] width 330 height 12
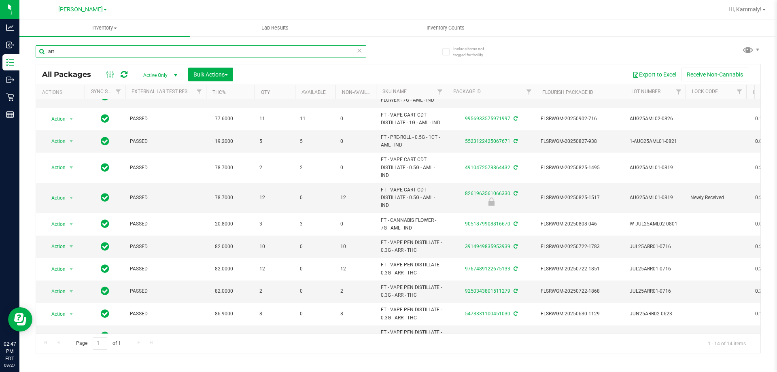
click at [201, 49] on input "arr" at bounding box center [201, 51] width 330 height 12
paste input "FT - VAPE PEN DISTILLATE - 0.3G - ARR - THC"
type input "FT - VAPE PEN DISTILLATE - 0.3G - ARR - THC"
